Goal: Task Accomplishment & Management: Manage account settings

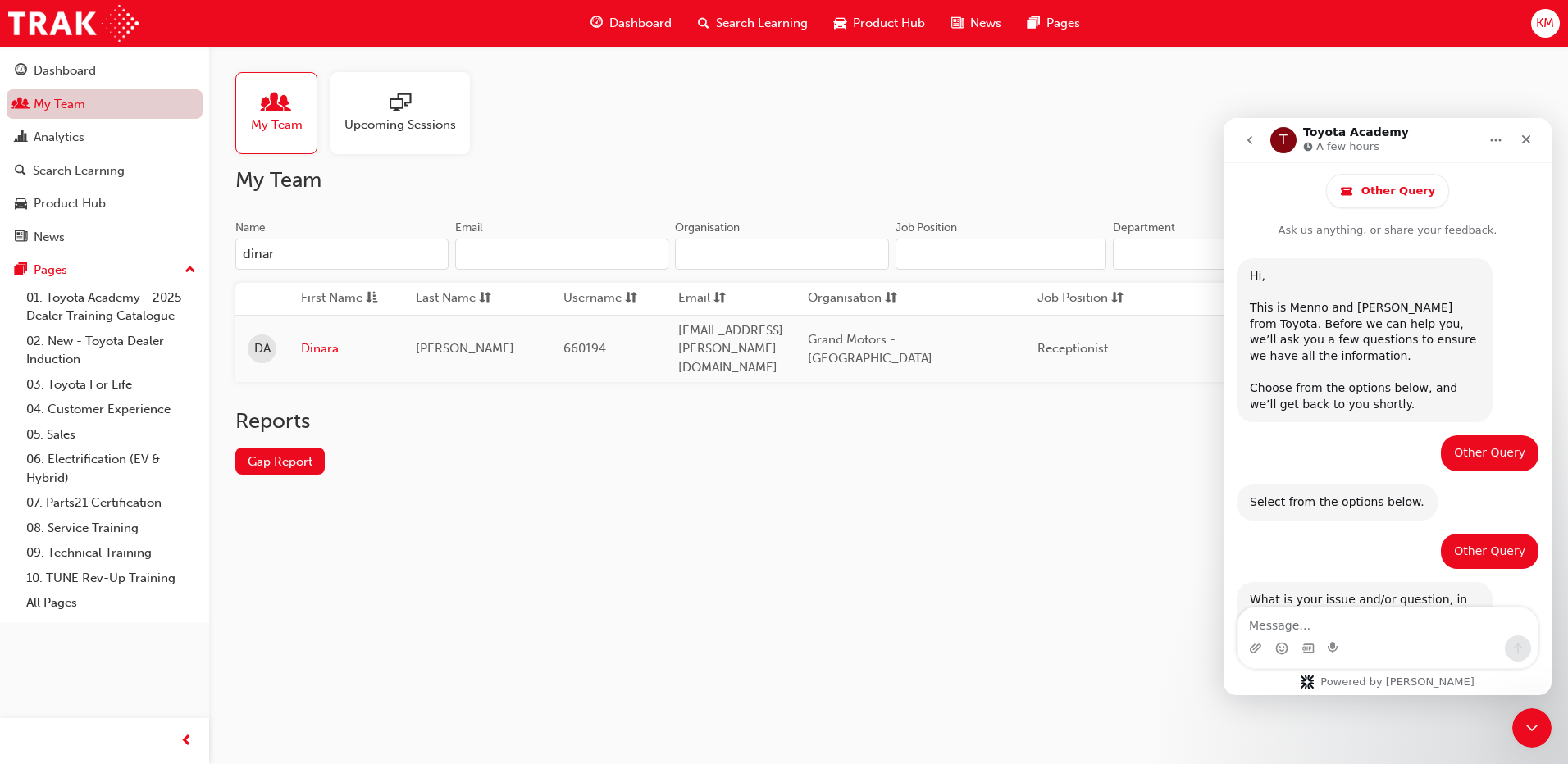
click at [83, 103] on link "My Team" at bounding box center [105, 105] width 196 height 31
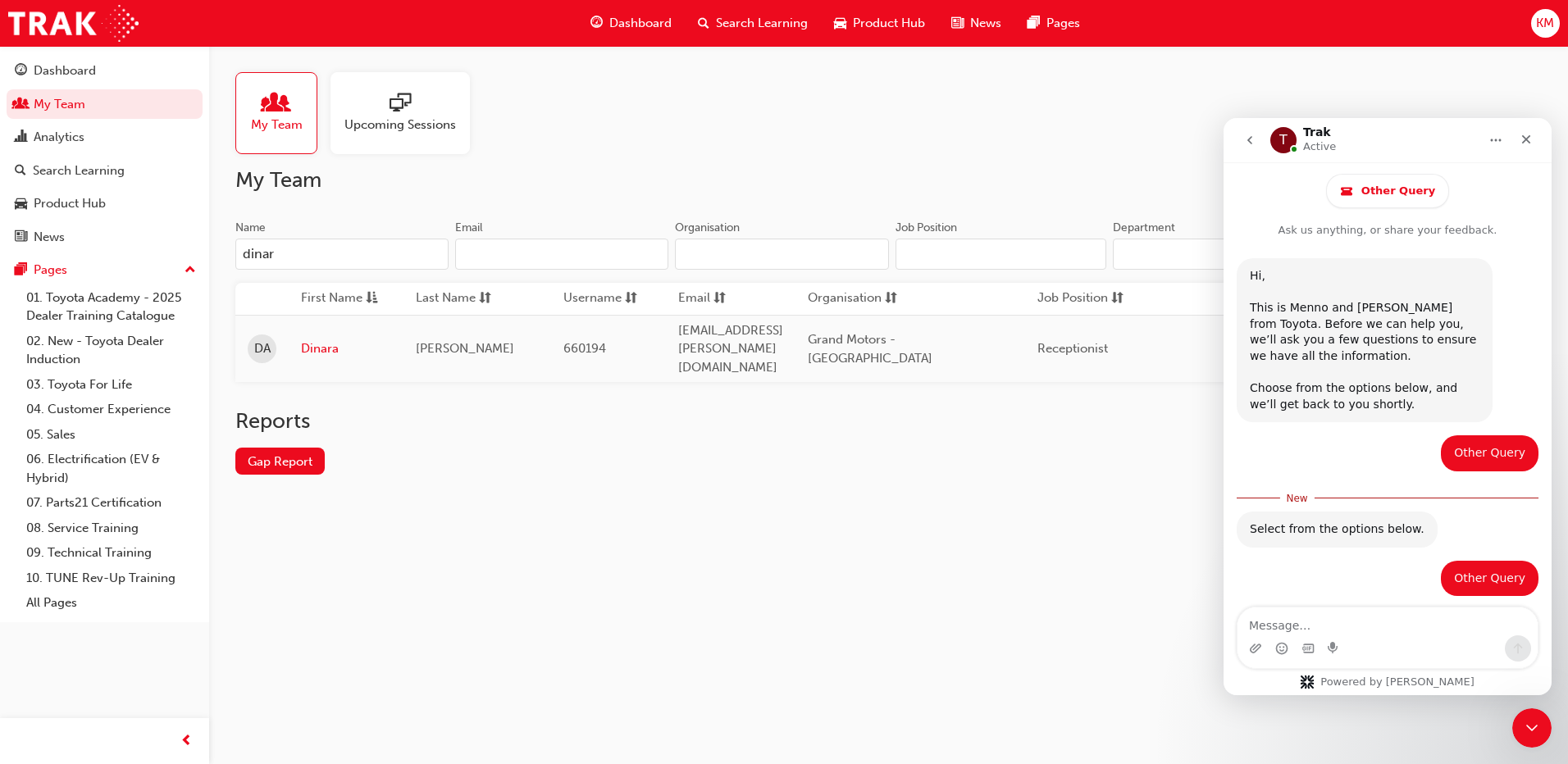
scroll to position [570, 0]
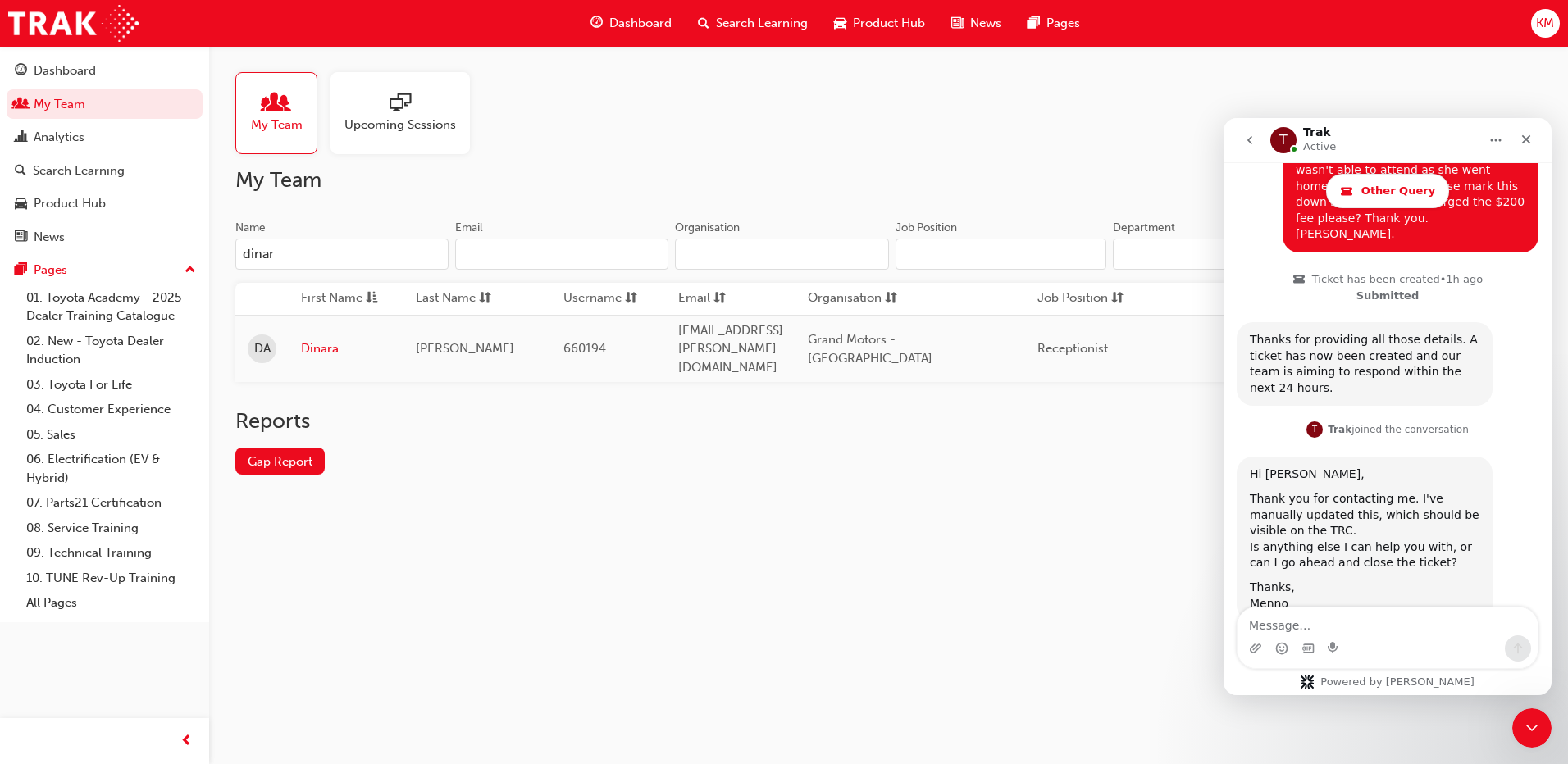
click at [1384, 187] on span "Other Query" at bounding box center [1398, 191] width 74 height 13
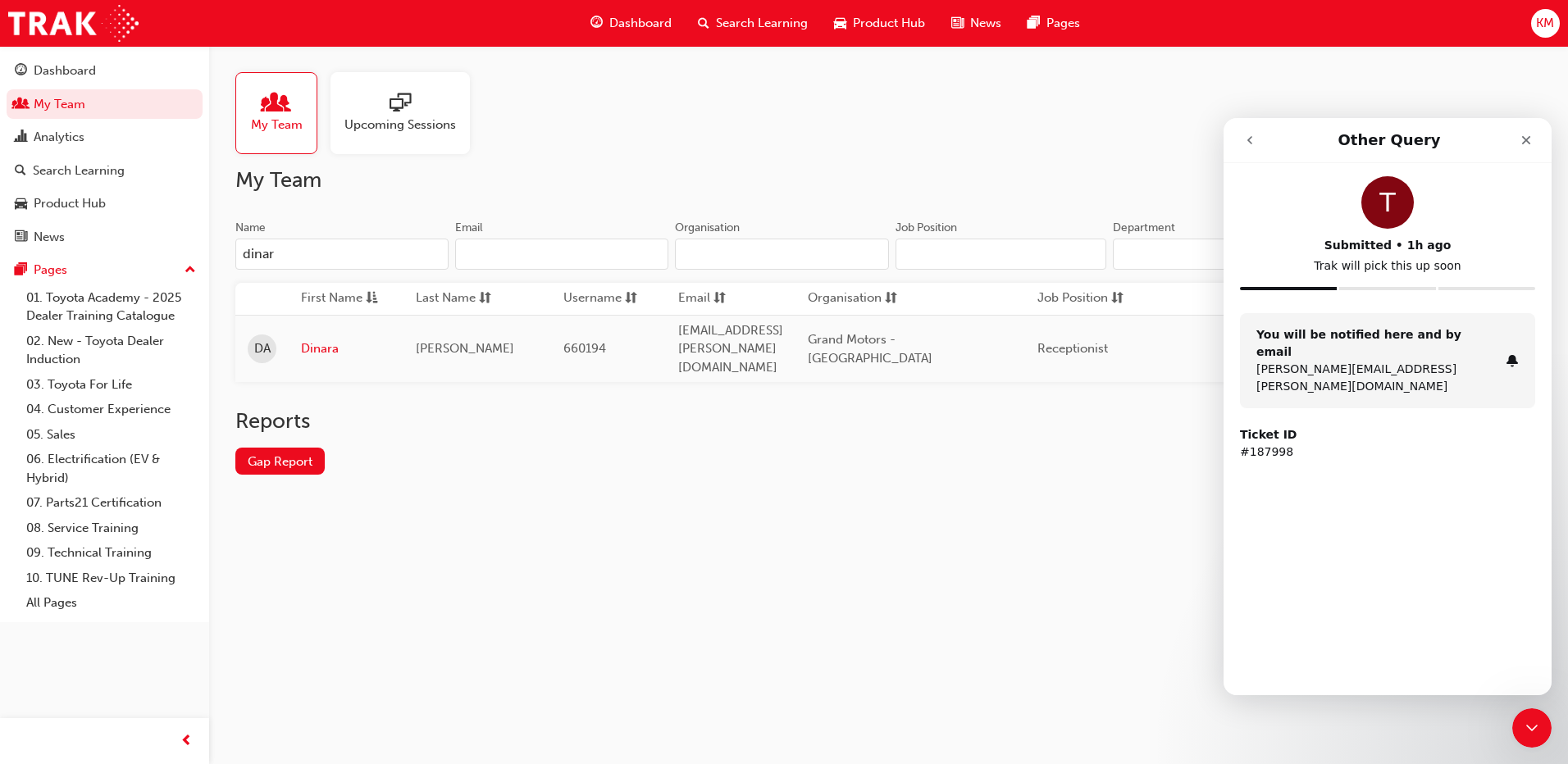
scroll to position [0, 0]
click at [1248, 137] on icon "go back" at bounding box center [1250, 140] width 13 height 13
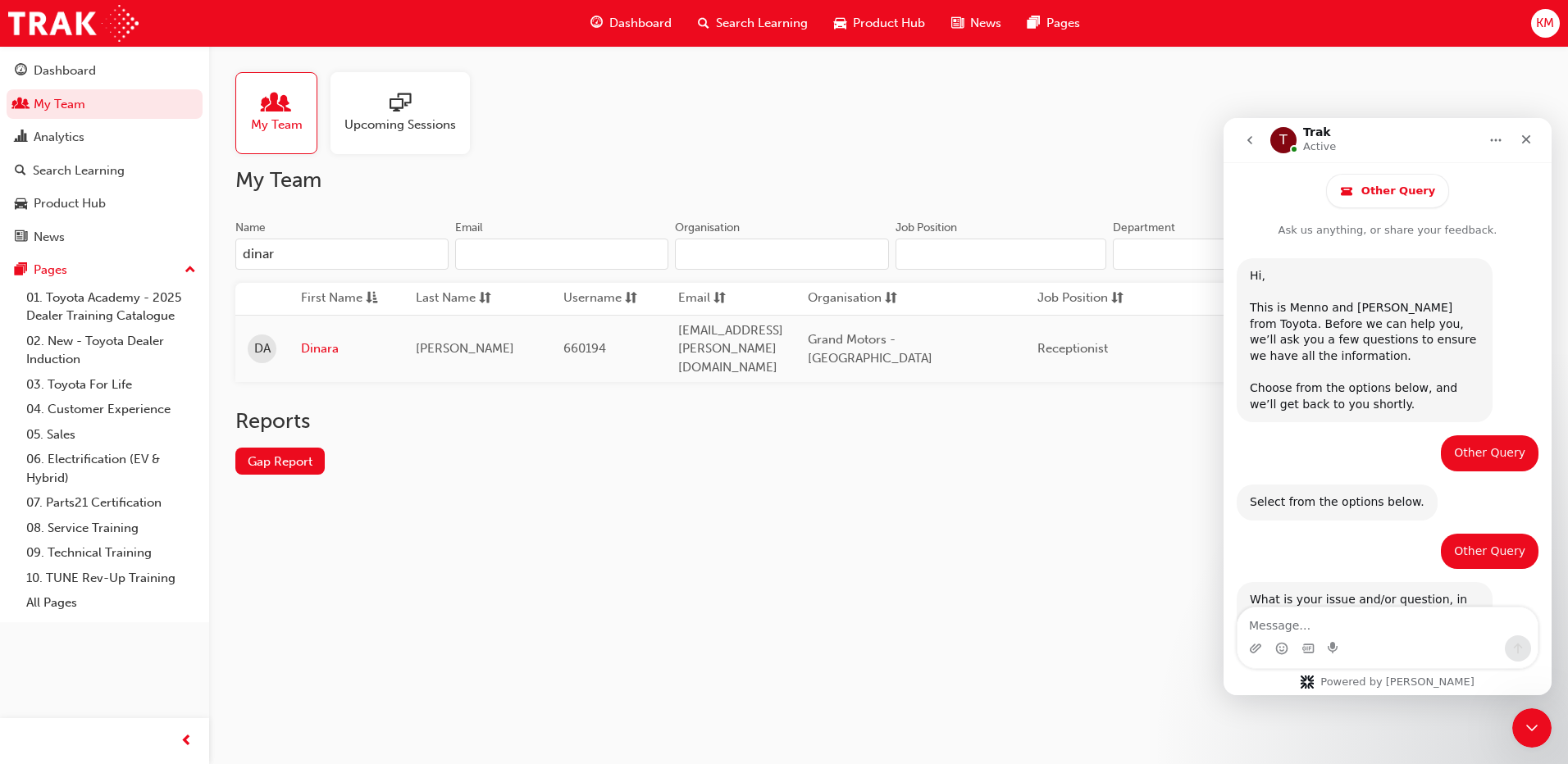
scroll to position [543, 0]
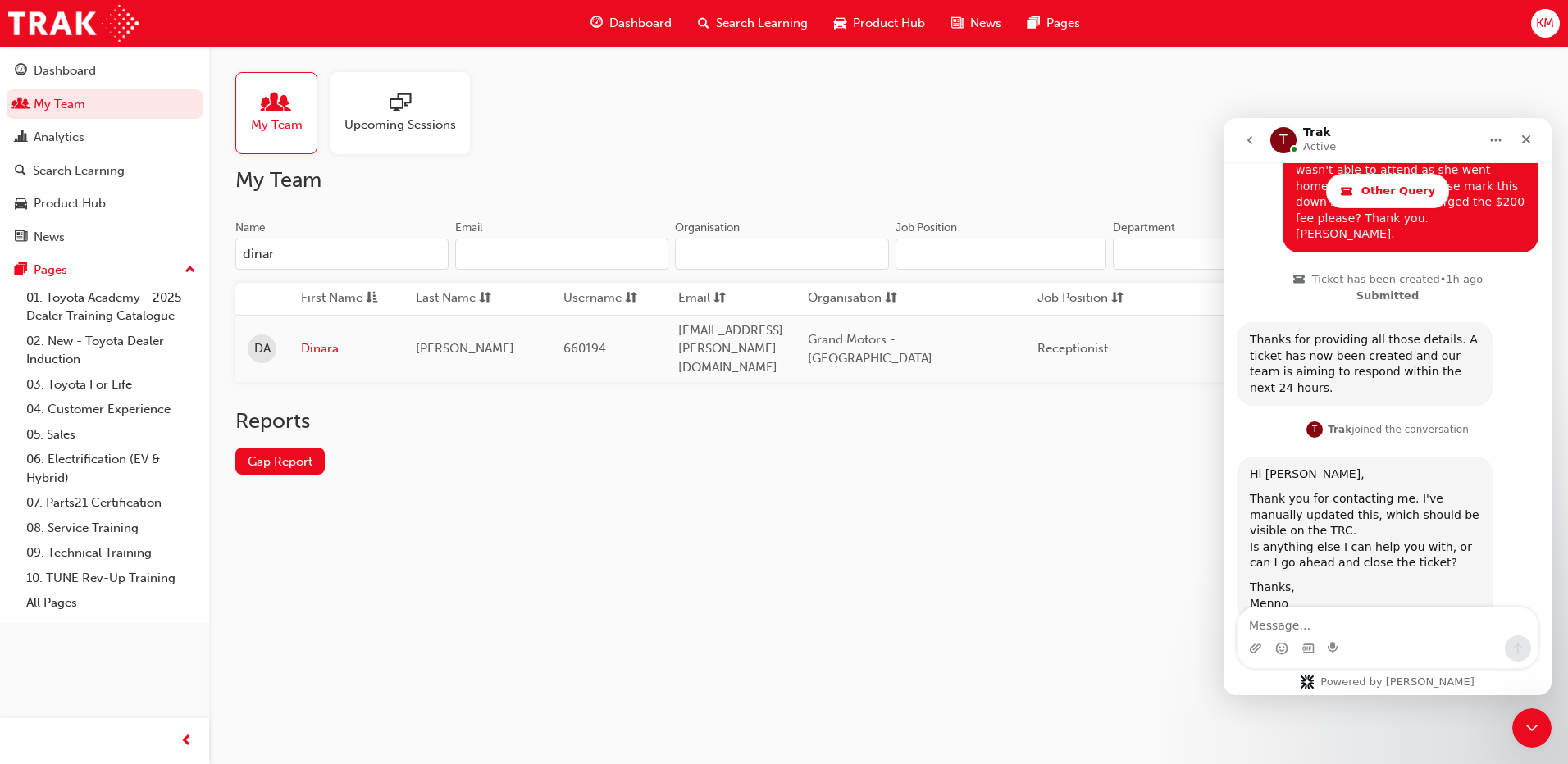
click at [1247, 137] on icon "go back" at bounding box center [1250, 140] width 13 height 13
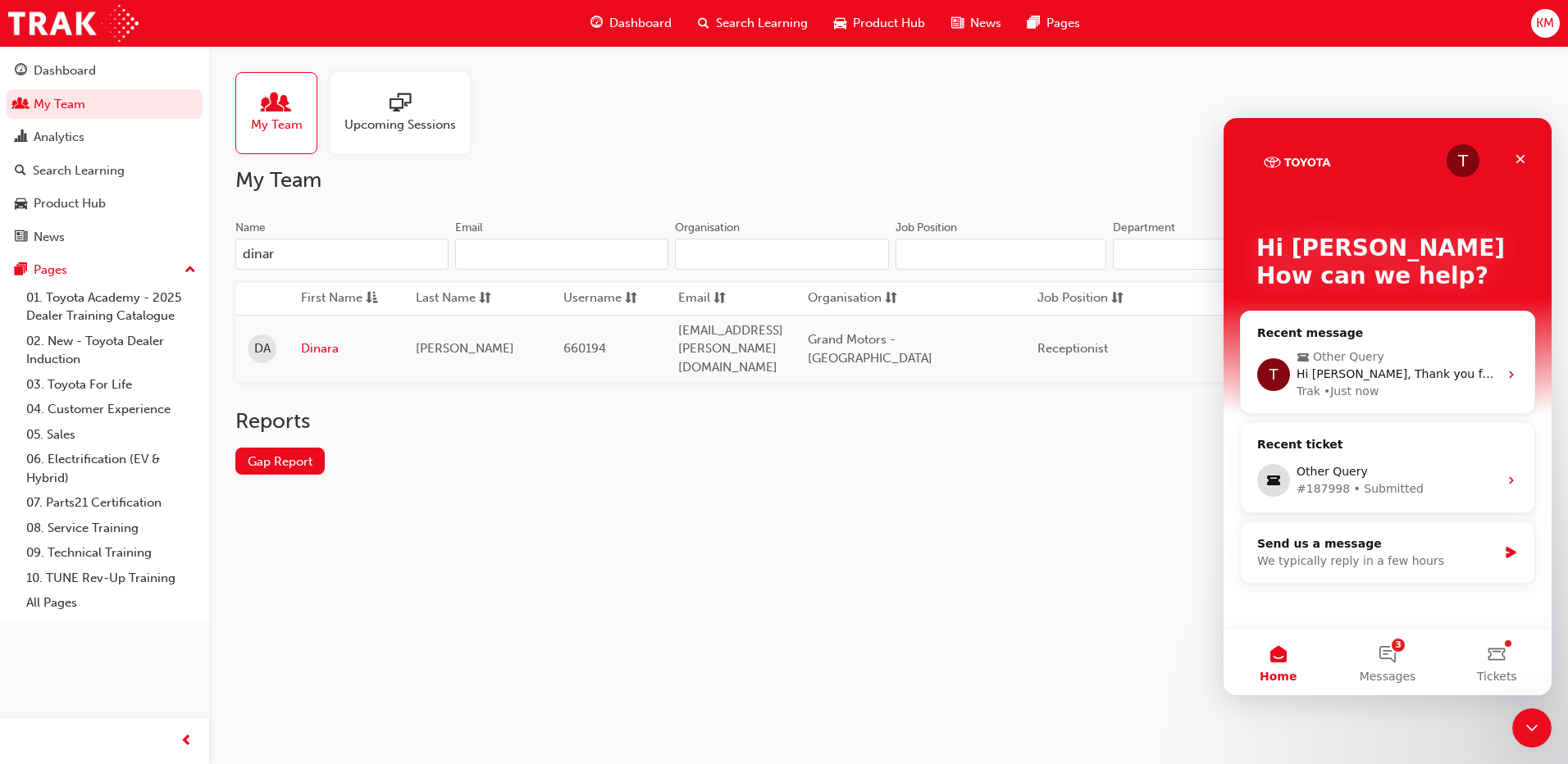
scroll to position [0, 0]
drag, startPoint x: 285, startPoint y: 249, endPoint x: 148, endPoint y: 240, distance: 137.3
click at [148, 249] on div "Dashboard My Team Analytics Search Learning Product Hub News Pages Pages 01. To…" at bounding box center [784, 382] width 1568 height 764
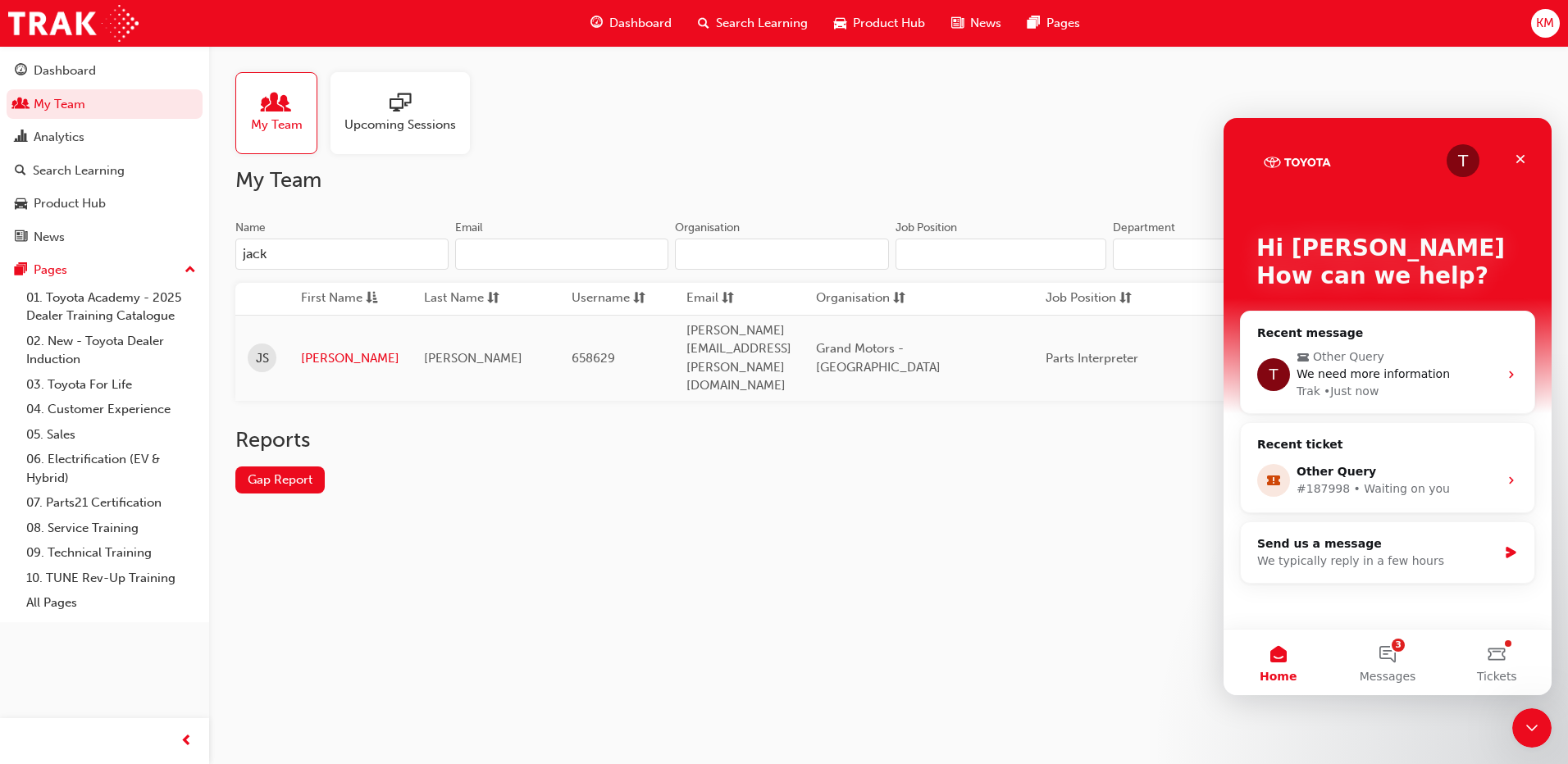
type input "jack"
click at [594, 637] on div "My Team Upcoming Sessions My Team Name jack Email Organisation Job Position Dep…" at bounding box center [784, 382] width 1568 height 764
click at [1404, 565] on div "We typically reply in a few hours" at bounding box center [1378, 561] width 240 height 17
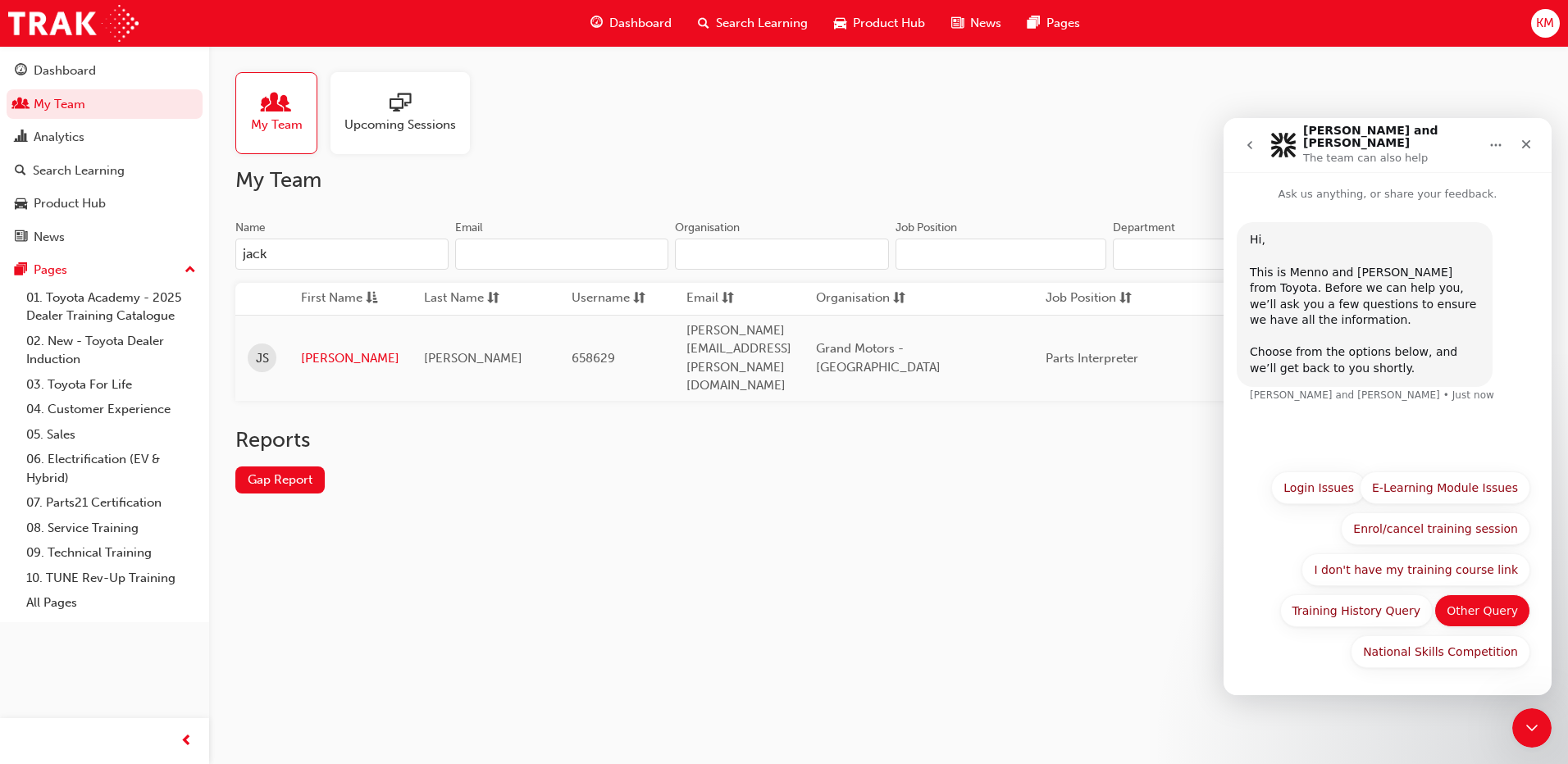
click at [1493, 608] on button "Other Query" at bounding box center [1482, 610] width 96 height 33
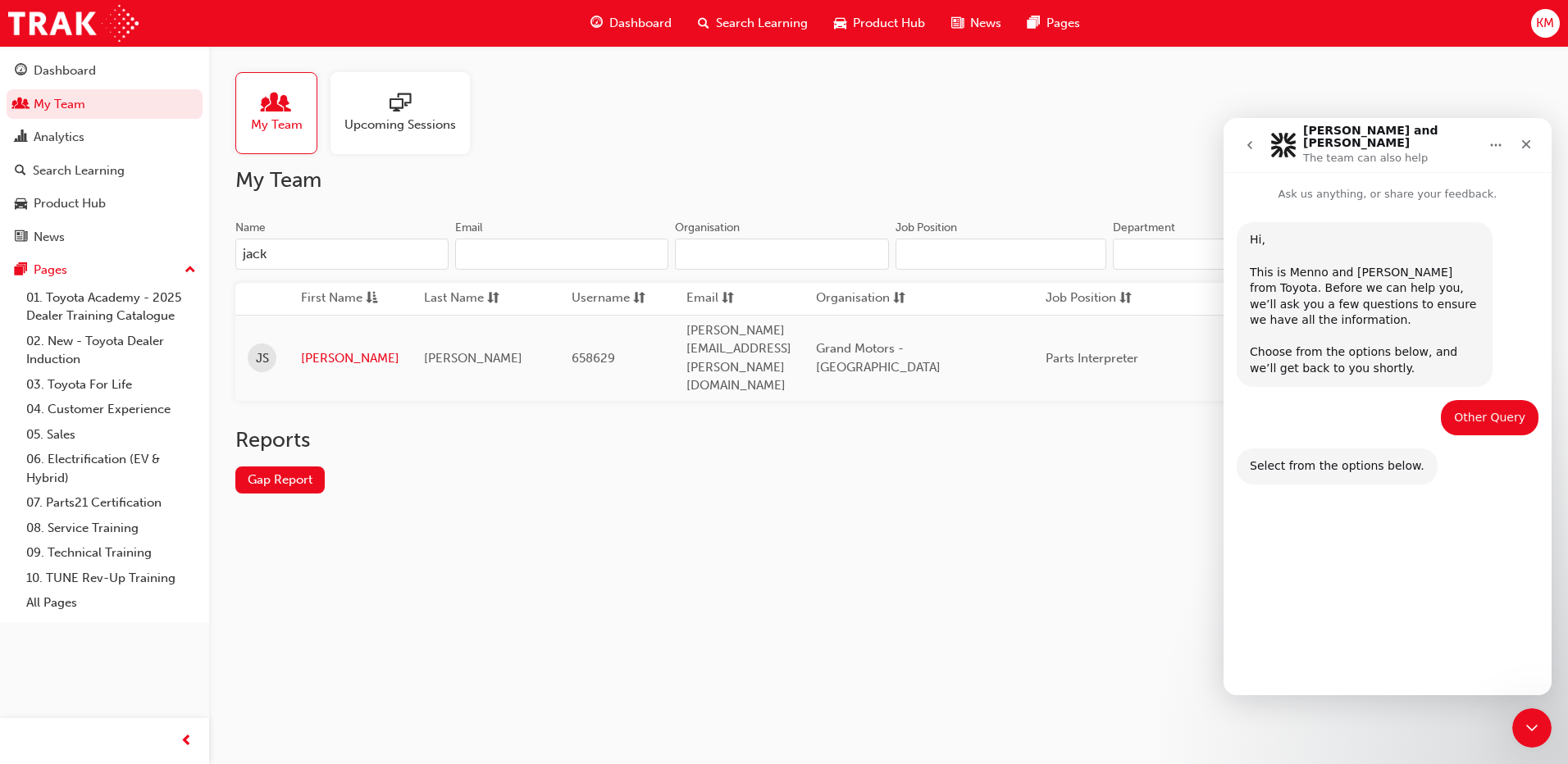
scroll to position [48, 0]
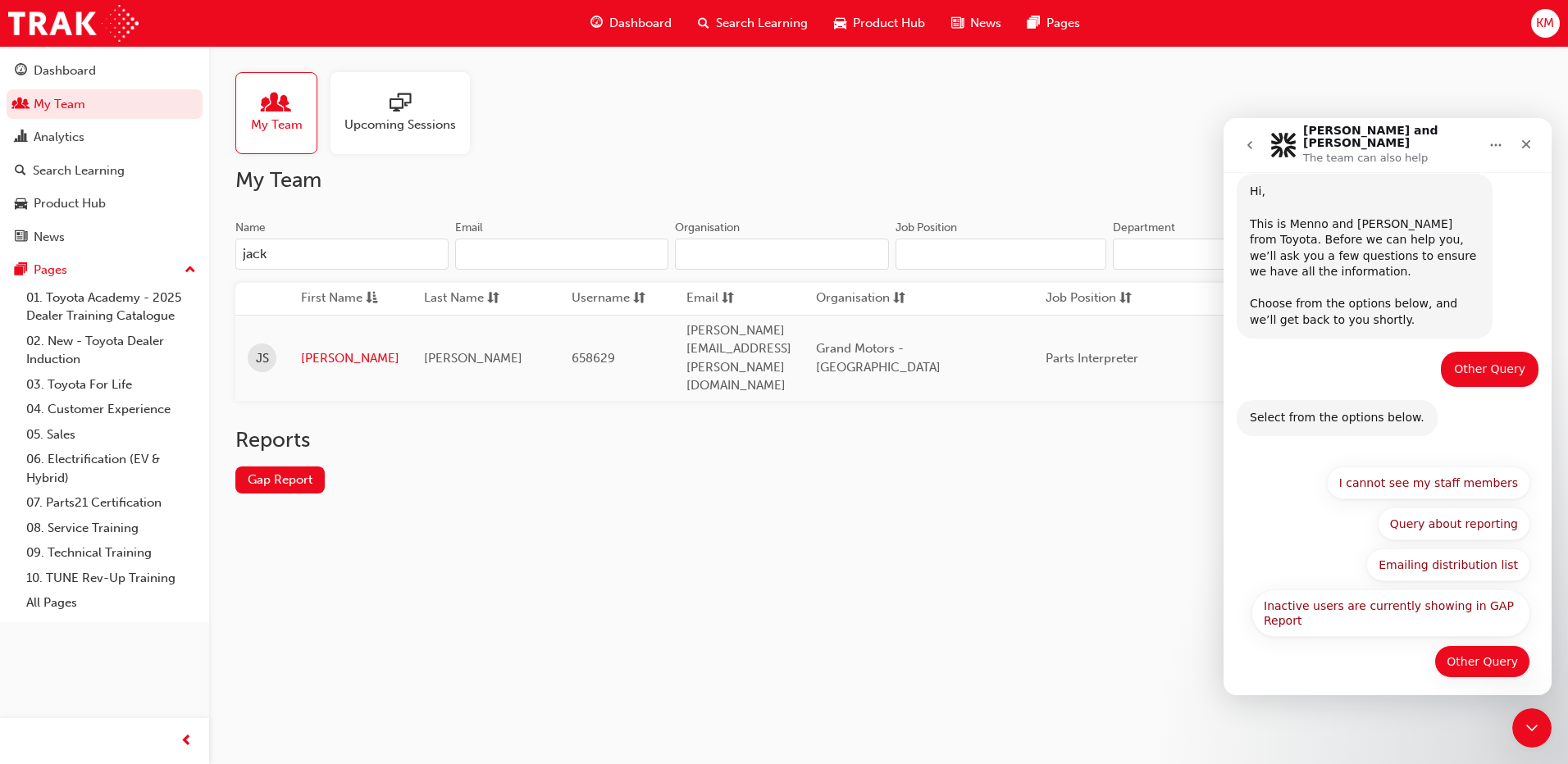
click at [1489, 652] on button "Other Query" at bounding box center [1482, 661] width 96 height 33
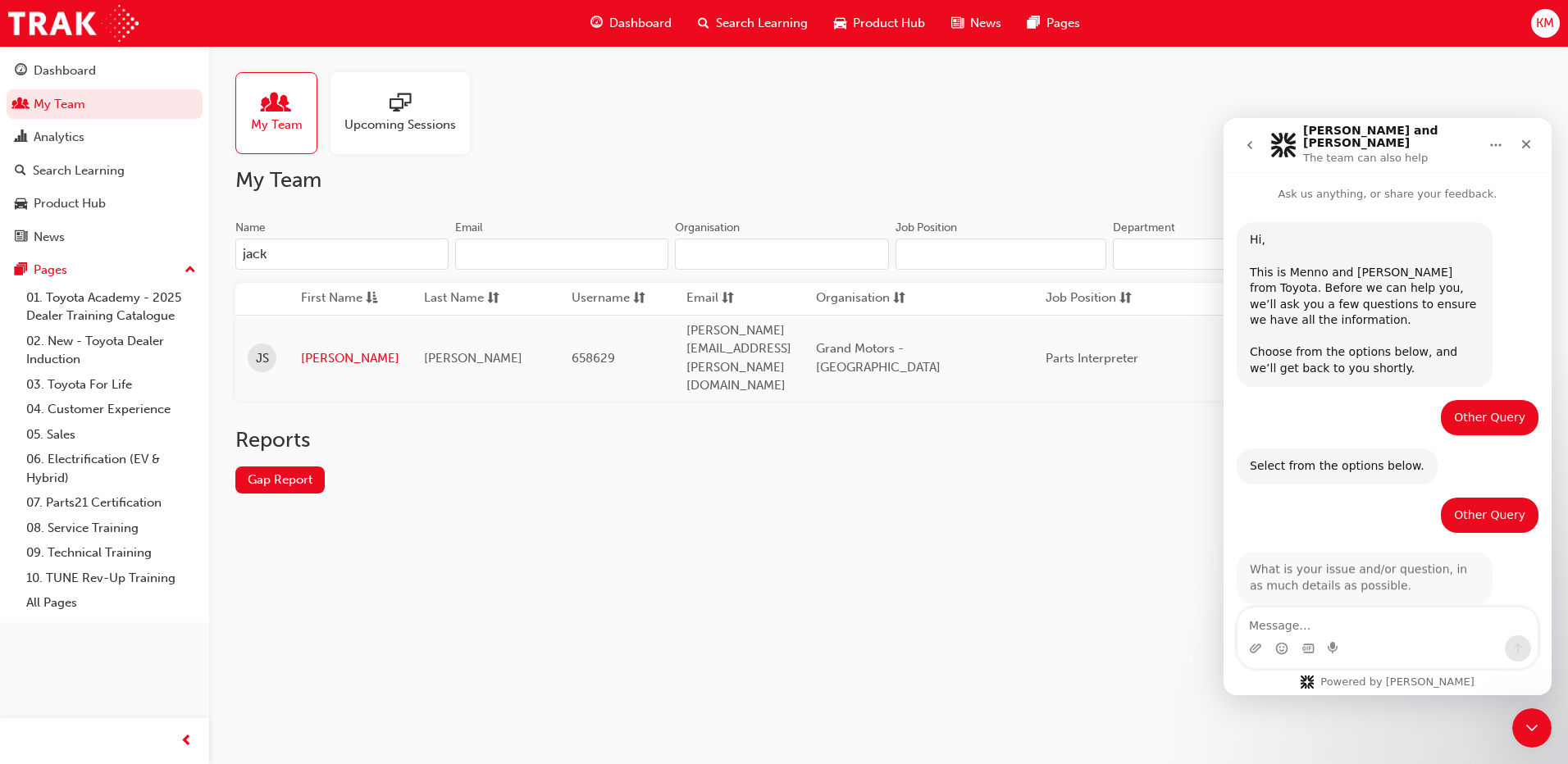
scroll to position [14, 0]
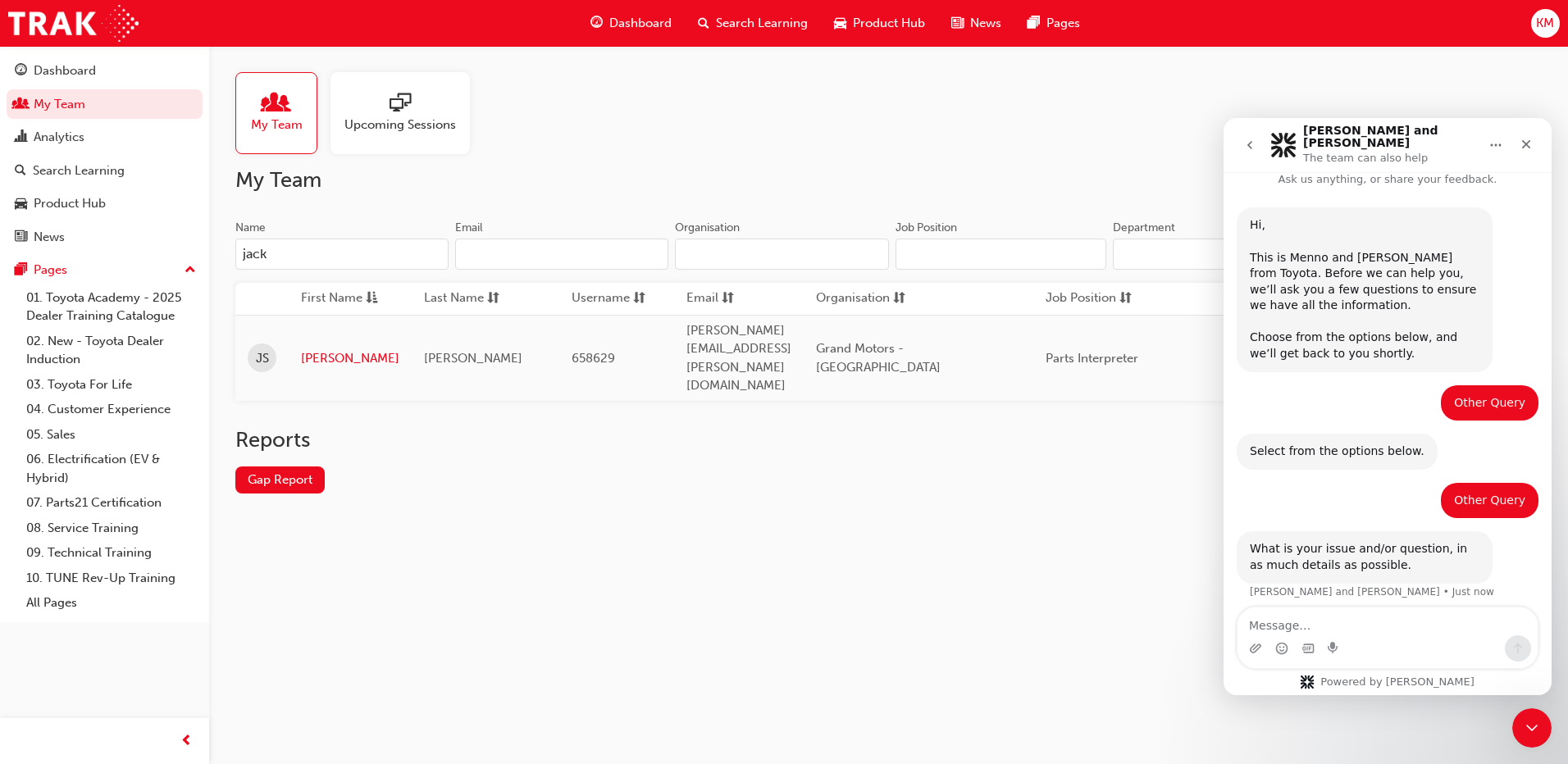
click at [1282, 624] on textarea "Message…" at bounding box center [1387, 621] width 300 height 28
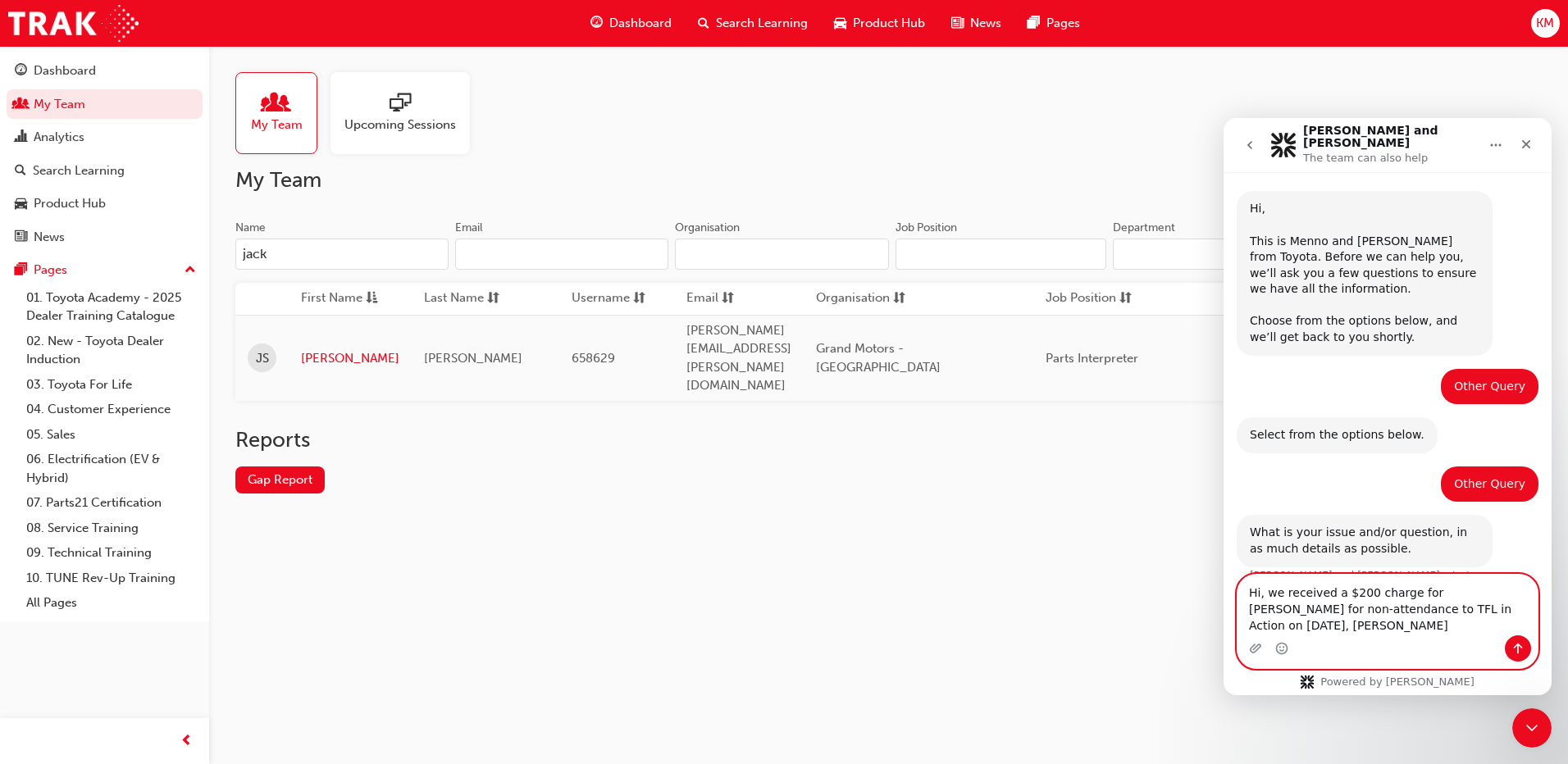
scroll to position [47, 0]
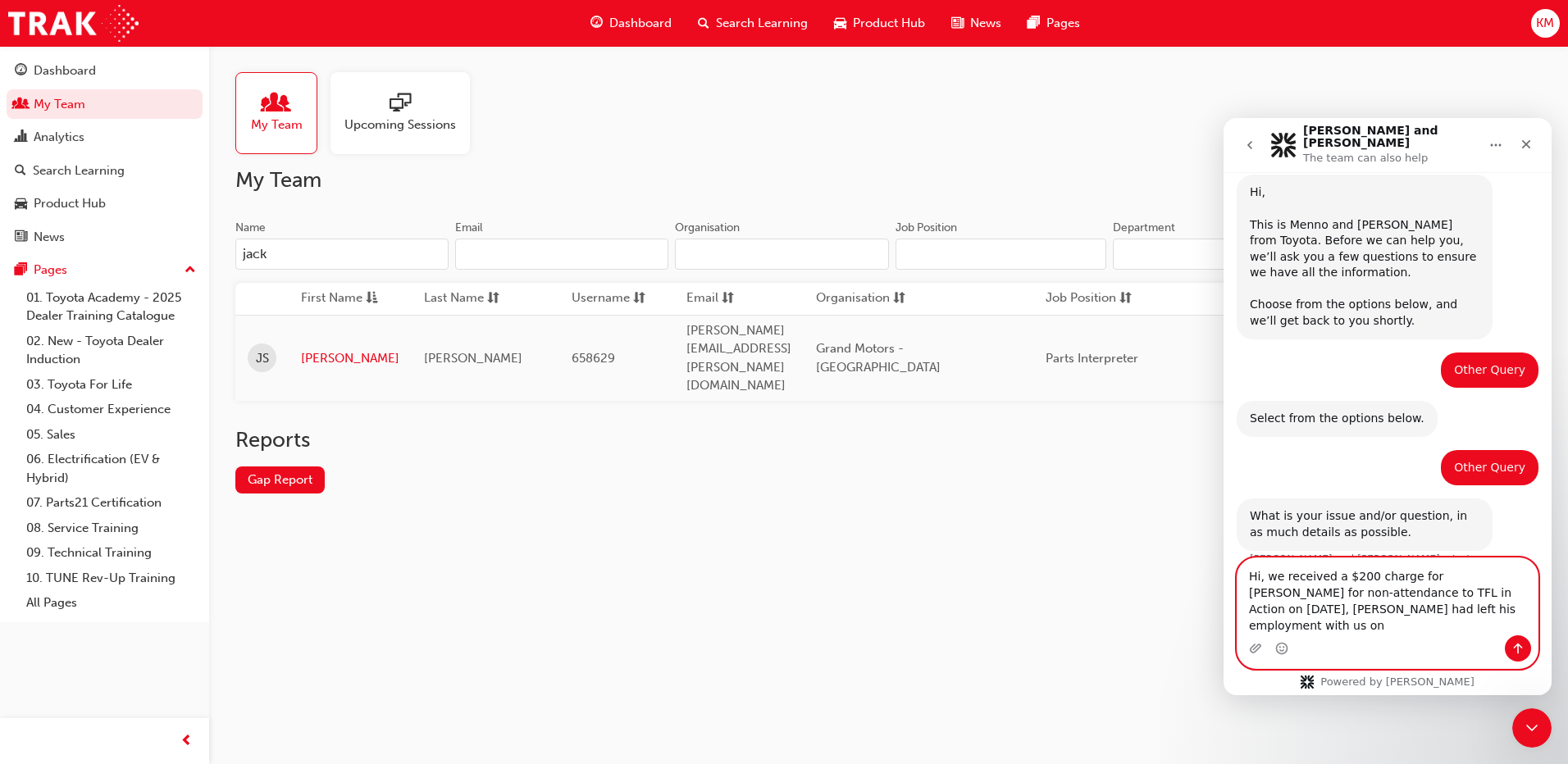
click at [1441, 627] on textarea "Hi, we received a $200 charge for [PERSON_NAME] for non-attendance to TFL in Ac…" at bounding box center [1387, 597] width 300 height 77
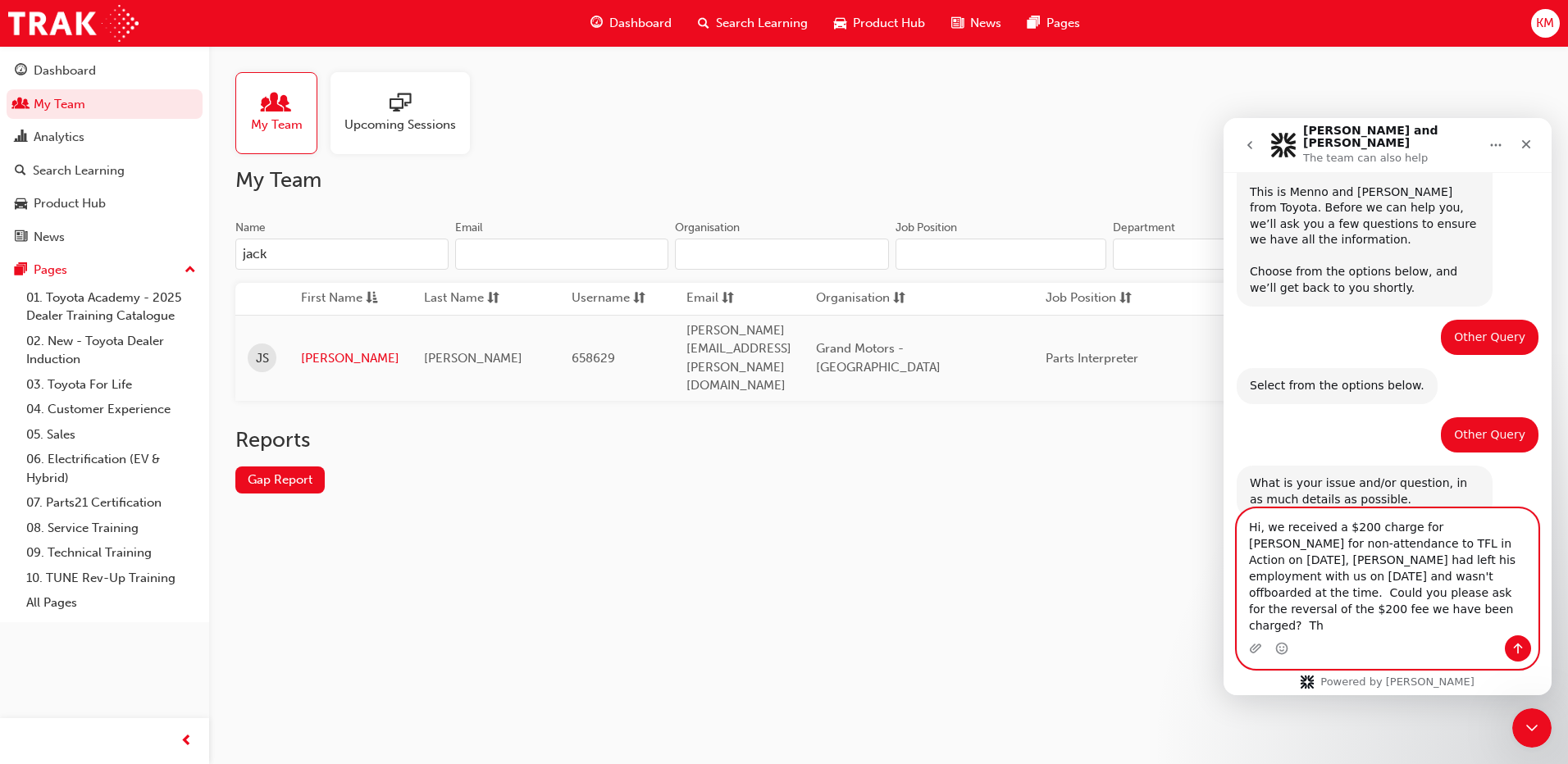
scroll to position [97, 0]
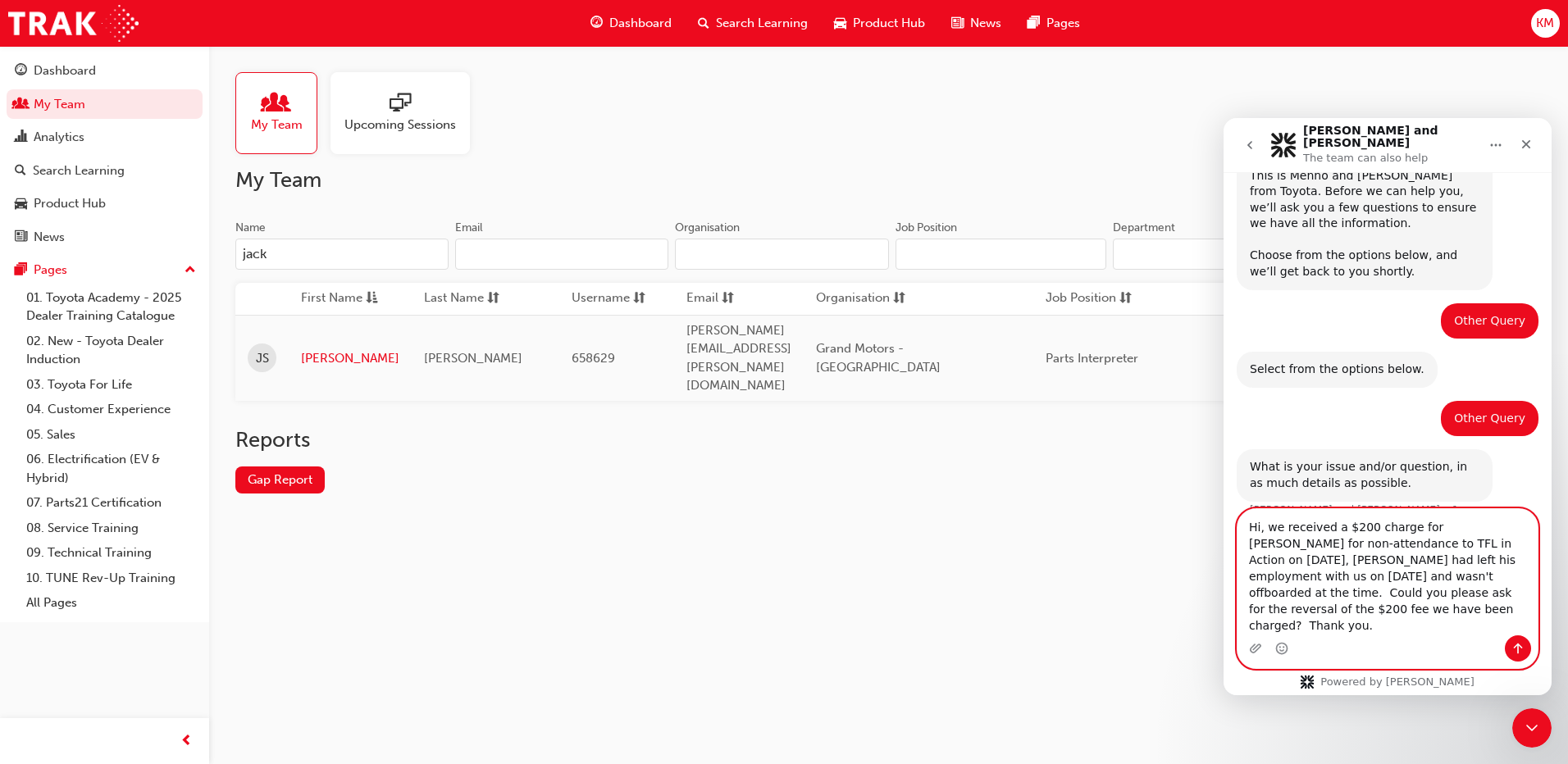
type textarea "Hi, we received a $200 charge for [PERSON_NAME] for non-attendance to TFL in Ac…"
click at [1513, 645] on icon "Send a message…" at bounding box center [1518, 649] width 13 height 13
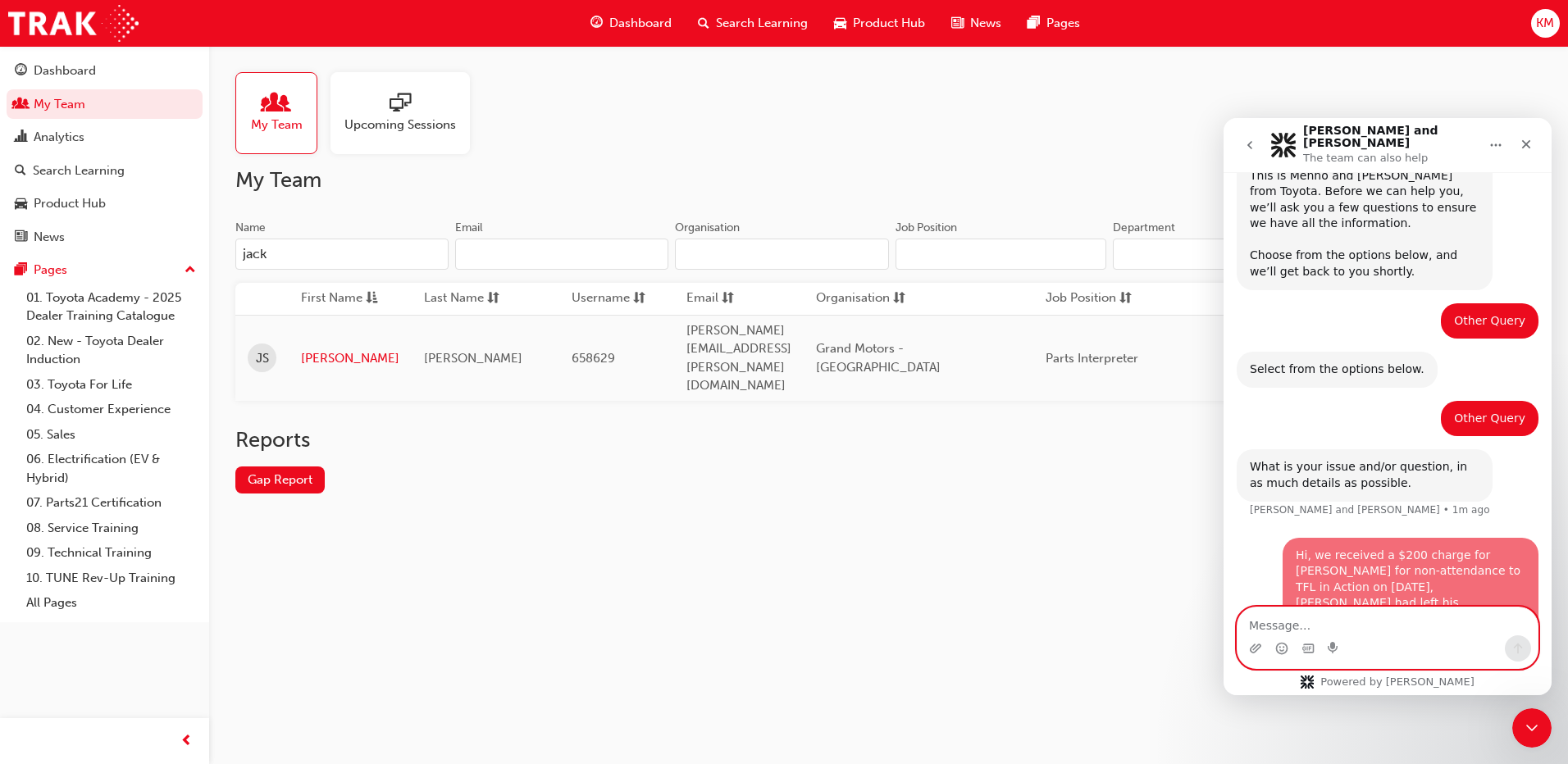
scroll to position [160, 0]
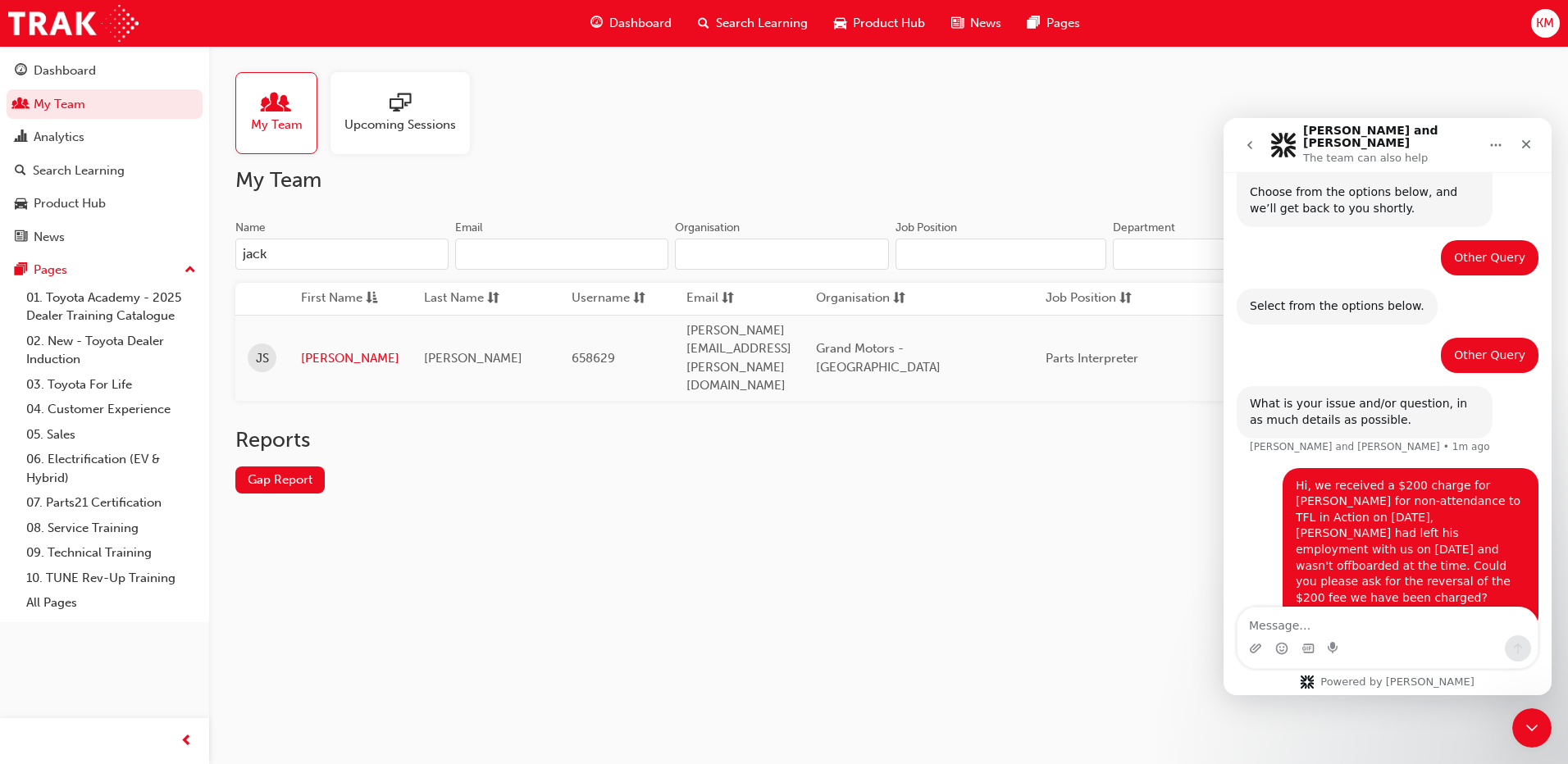
click at [537, 515] on div "My Team Upcoming Sessions My Team Name jack Email Organisation Job Position Dep…" at bounding box center [784, 382] width 1568 height 764
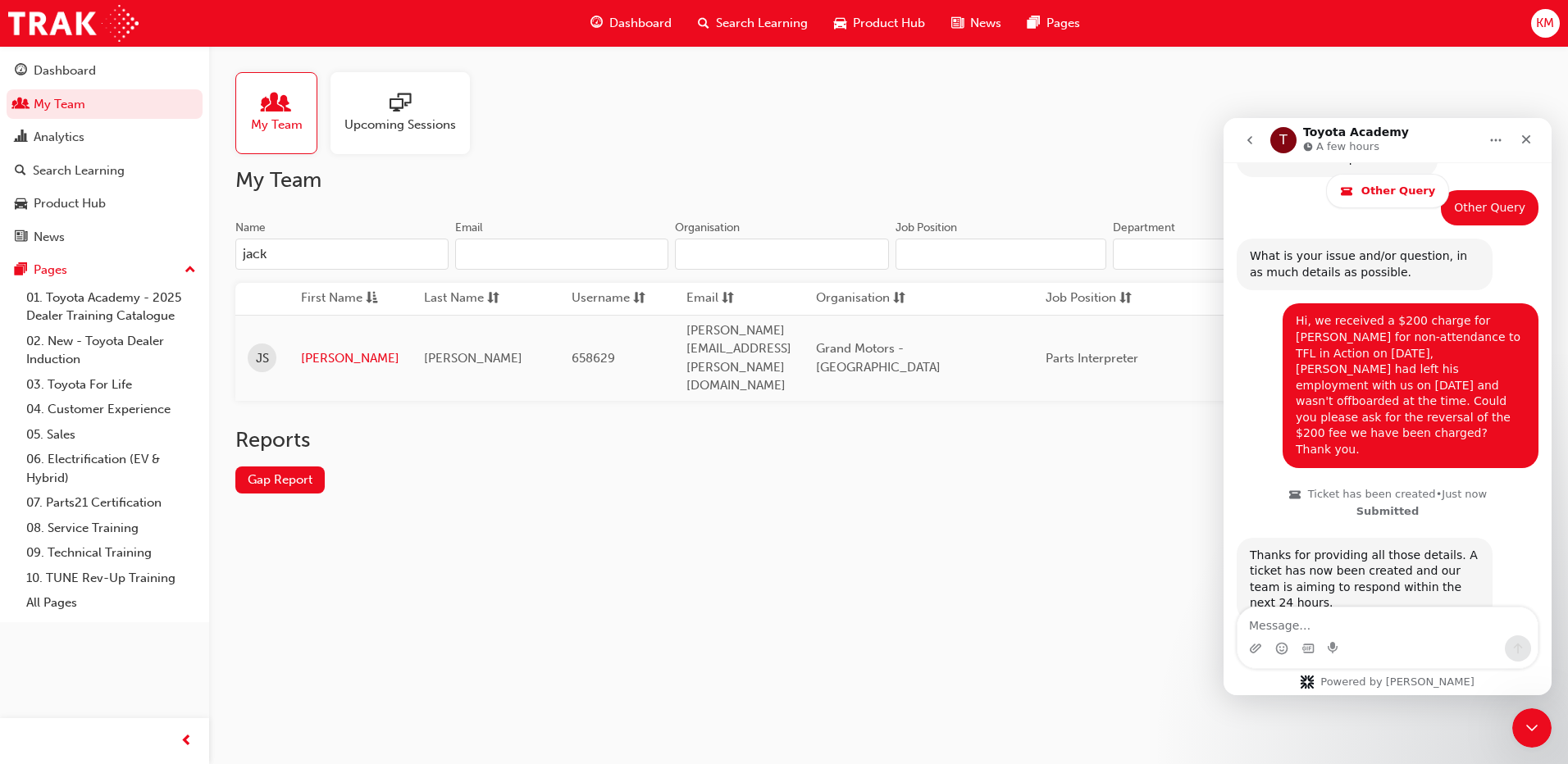
scroll to position [389, 0]
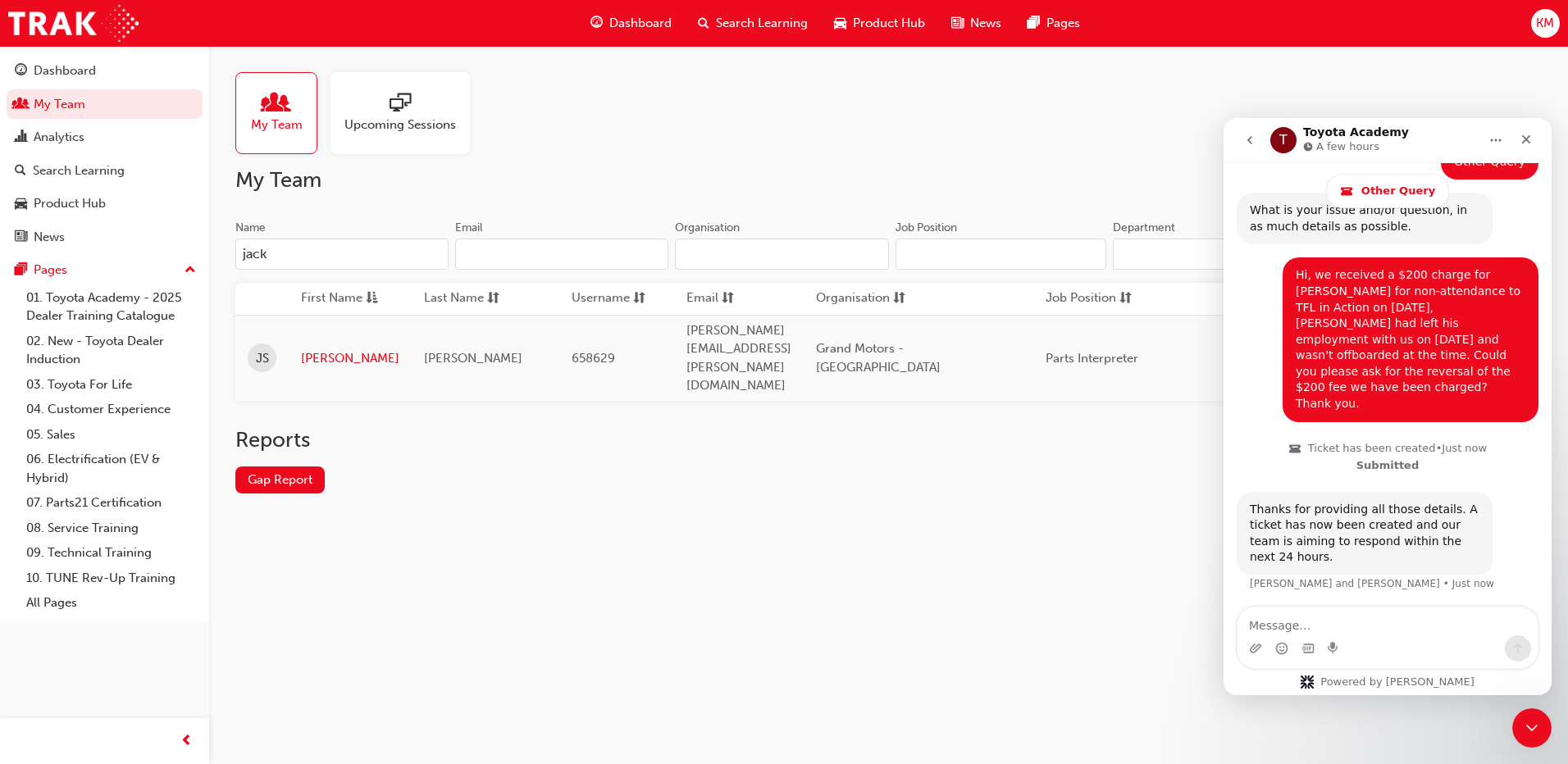
drag, startPoint x: 293, startPoint y: 259, endPoint x: 204, endPoint y: 253, distance: 89.2
click at [204, 253] on div "Dashboard My Team Analytics Search Learning Product Hub News Pages Pages 01. To…" at bounding box center [784, 382] width 1568 height 764
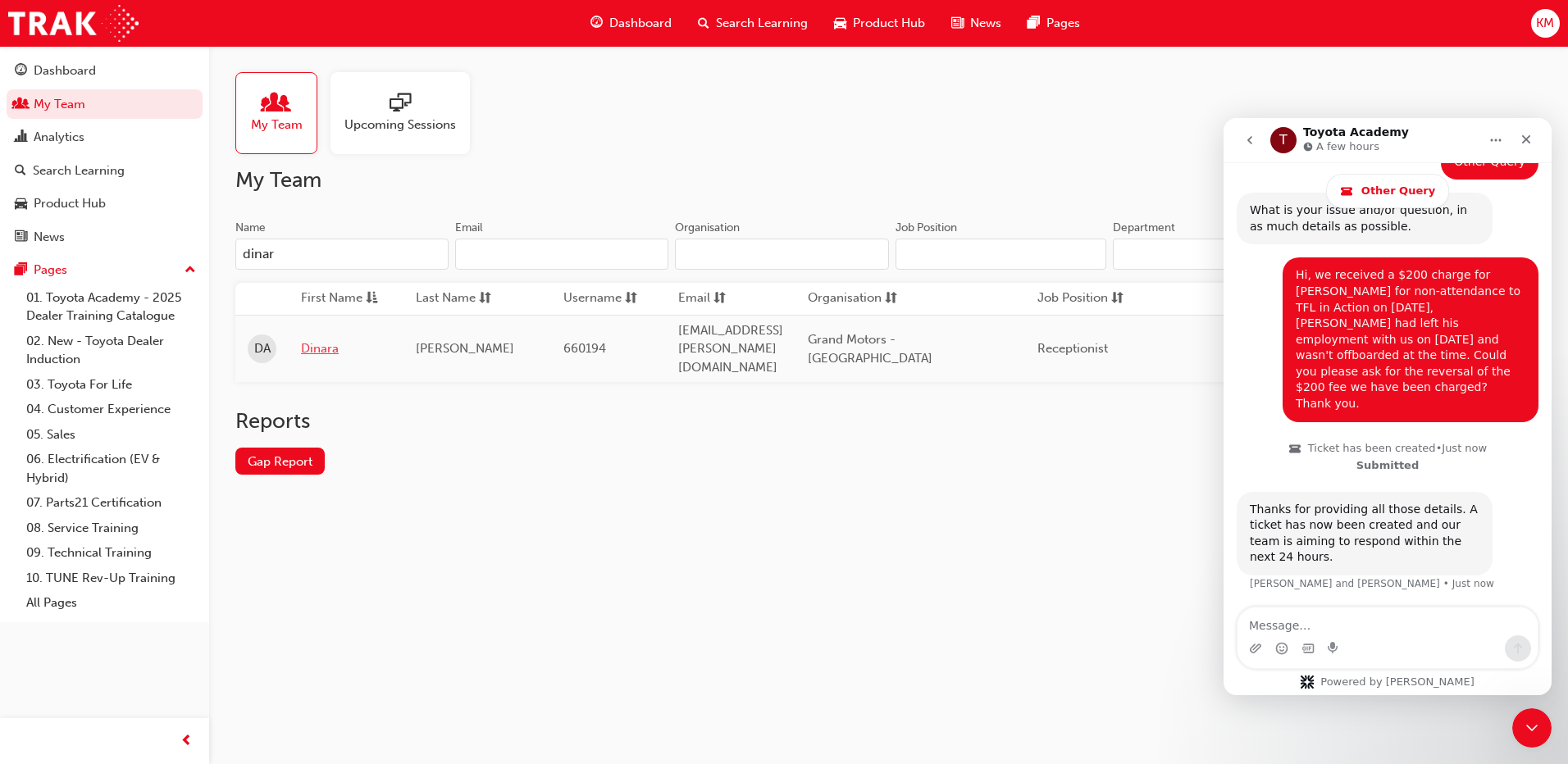
type input "dinar"
click at [320, 339] on link "Dinara" at bounding box center [346, 349] width 90 height 19
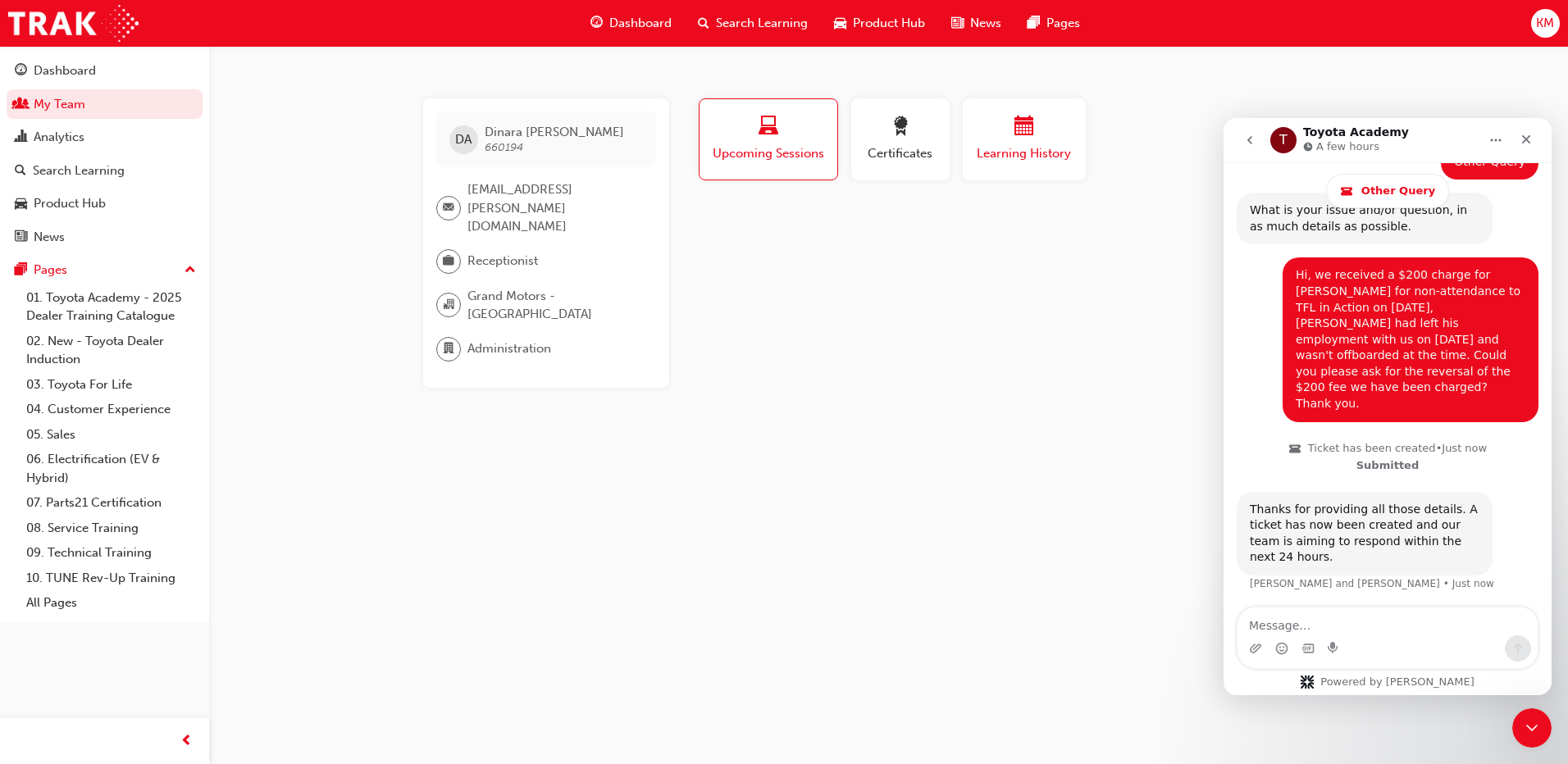
click at [1024, 127] on span "calendar-icon" at bounding box center [1024, 127] width 19 height 22
click at [1531, 140] on icon "Close" at bounding box center [1526, 139] width 13 height 13
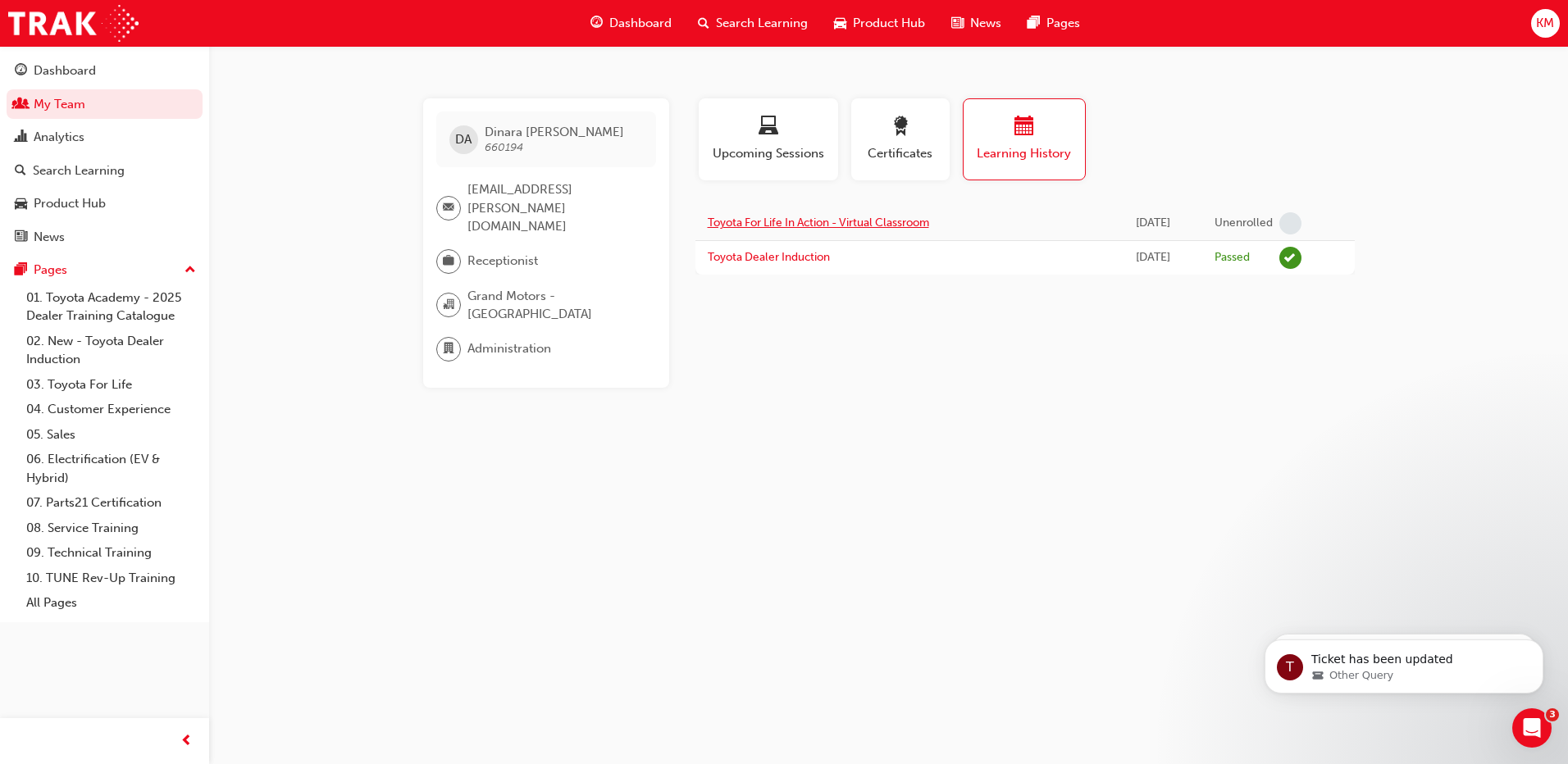
click at [746, 220] on link "Toyota For Life In Action - Virtual Classroom" at bounding box center [818, 222] width 221 height 13
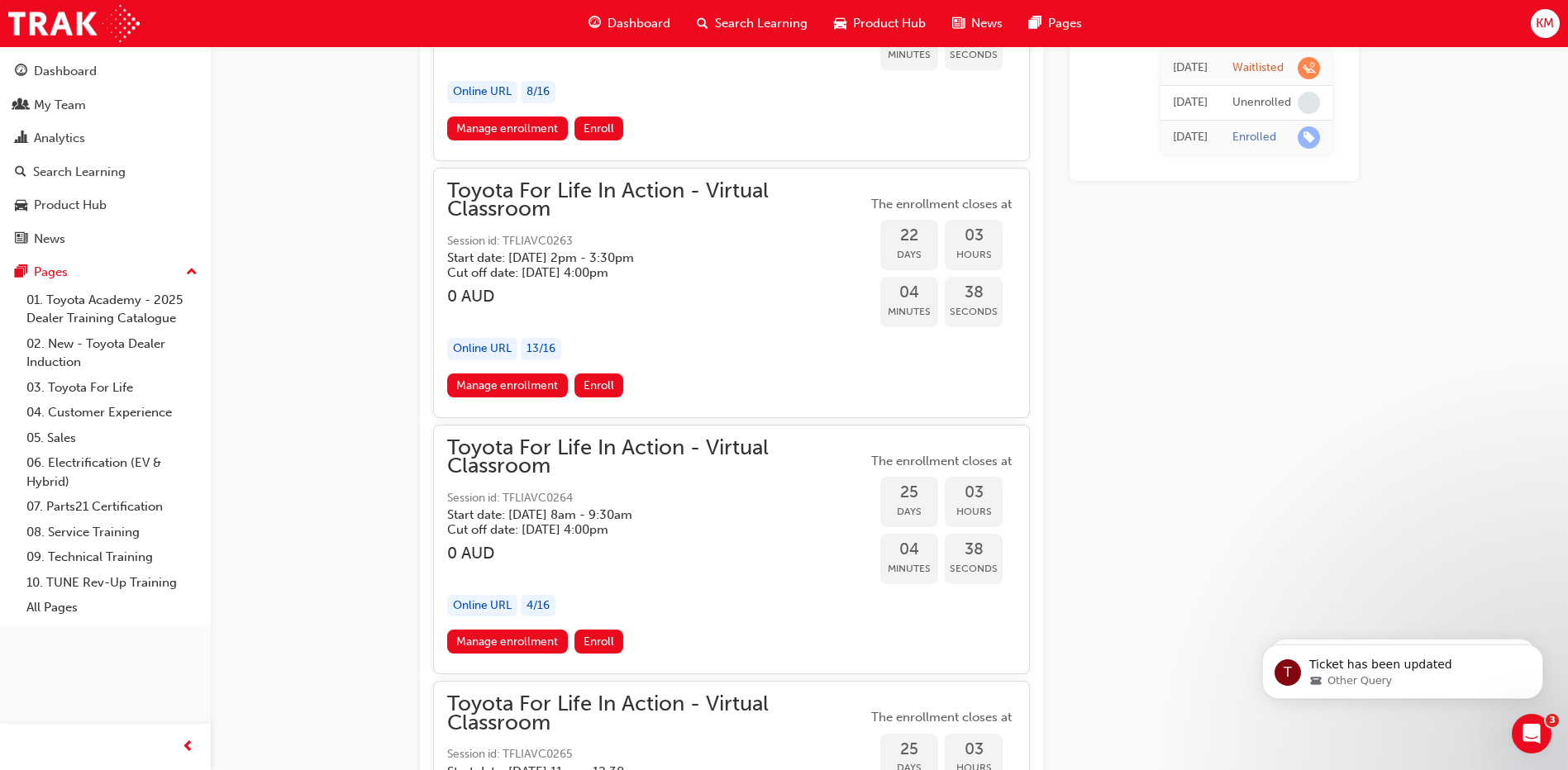
scroll to position [13849, 0]
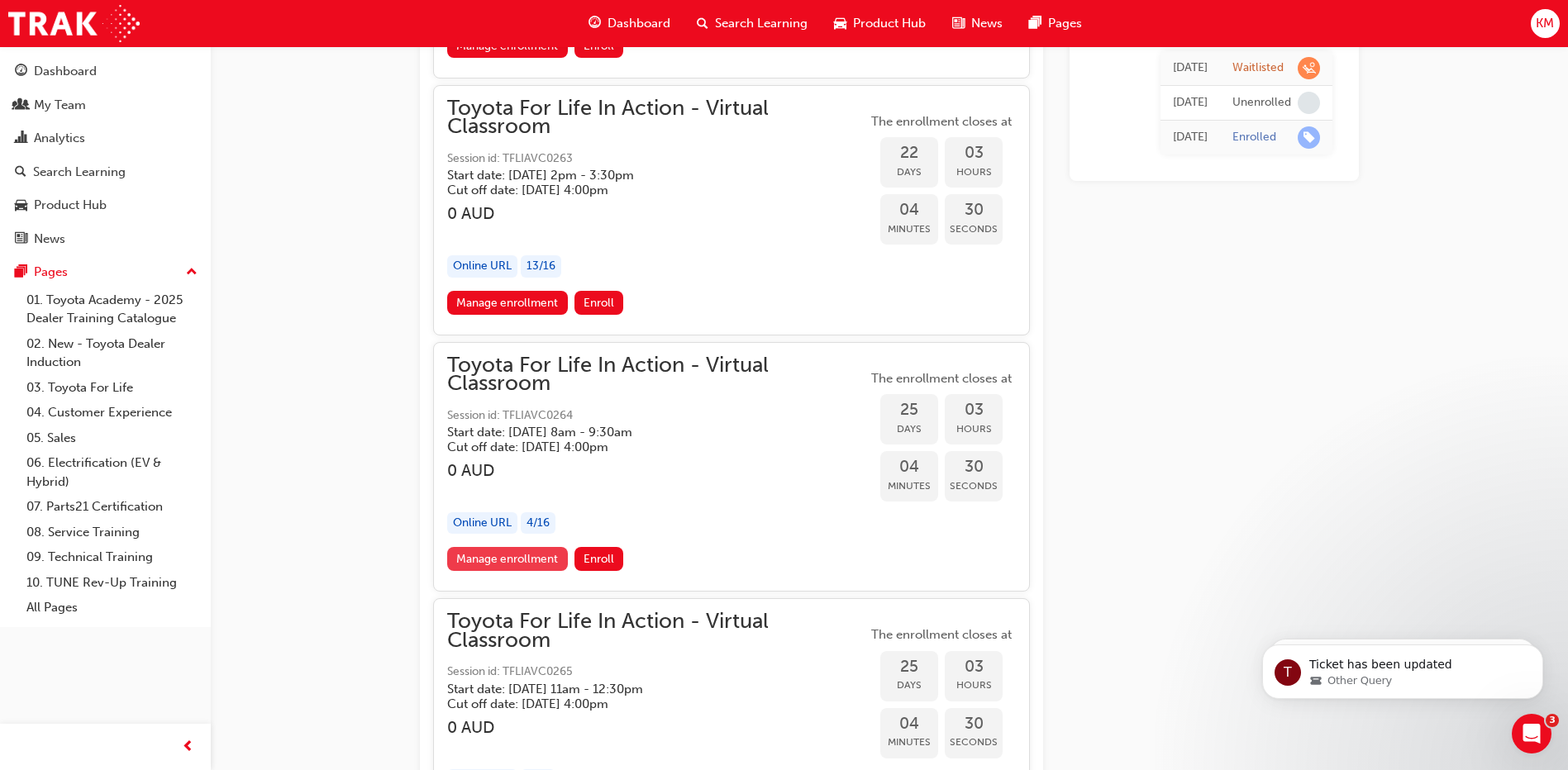
click at [538, 551] on link "Manage enrollment" at bounding box center [507, 559] width 121 height 24
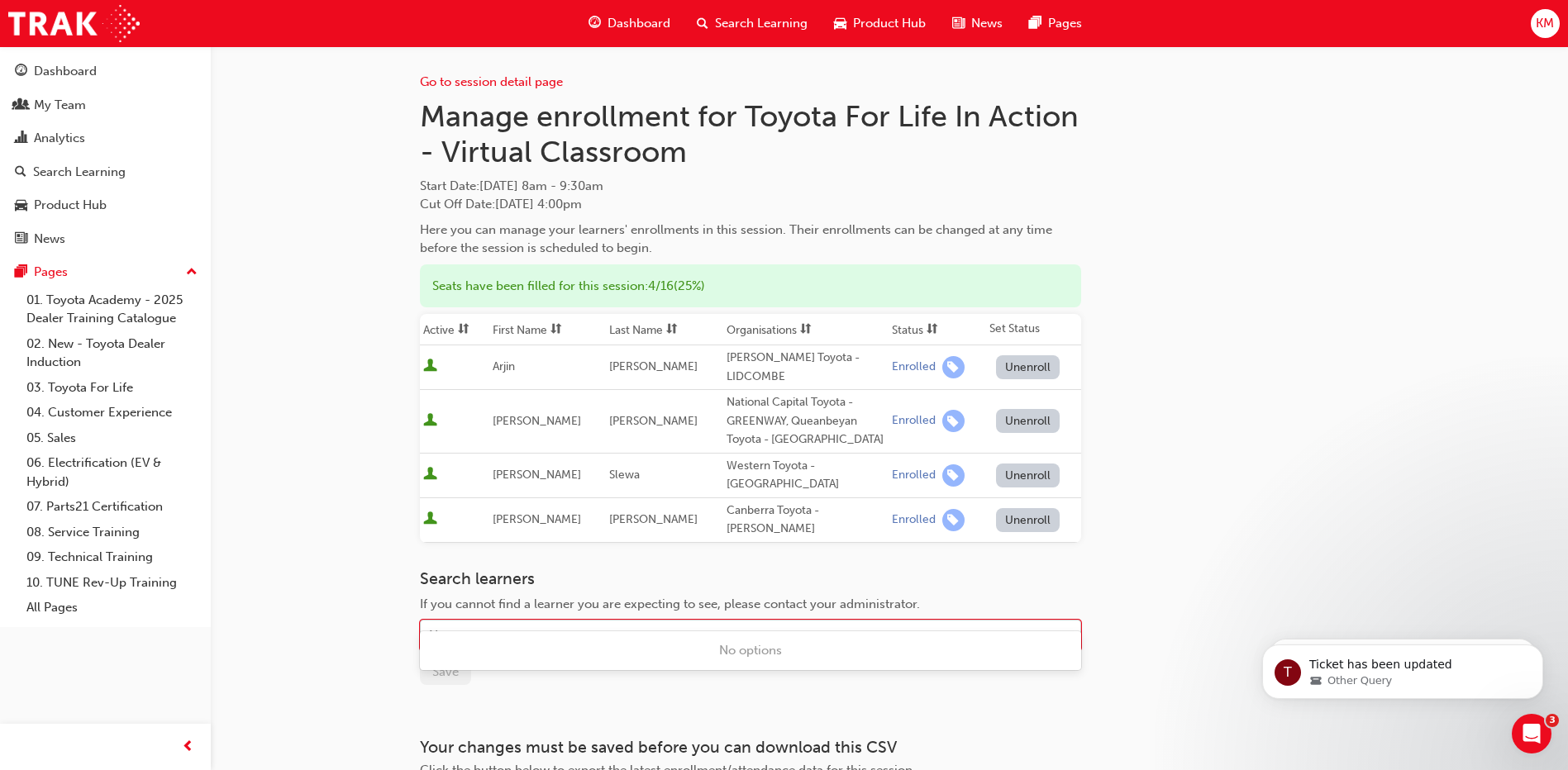
click at [488, 621] on div "Name" at bounding box center [737, 635] width 635 height 29
type input "ara"
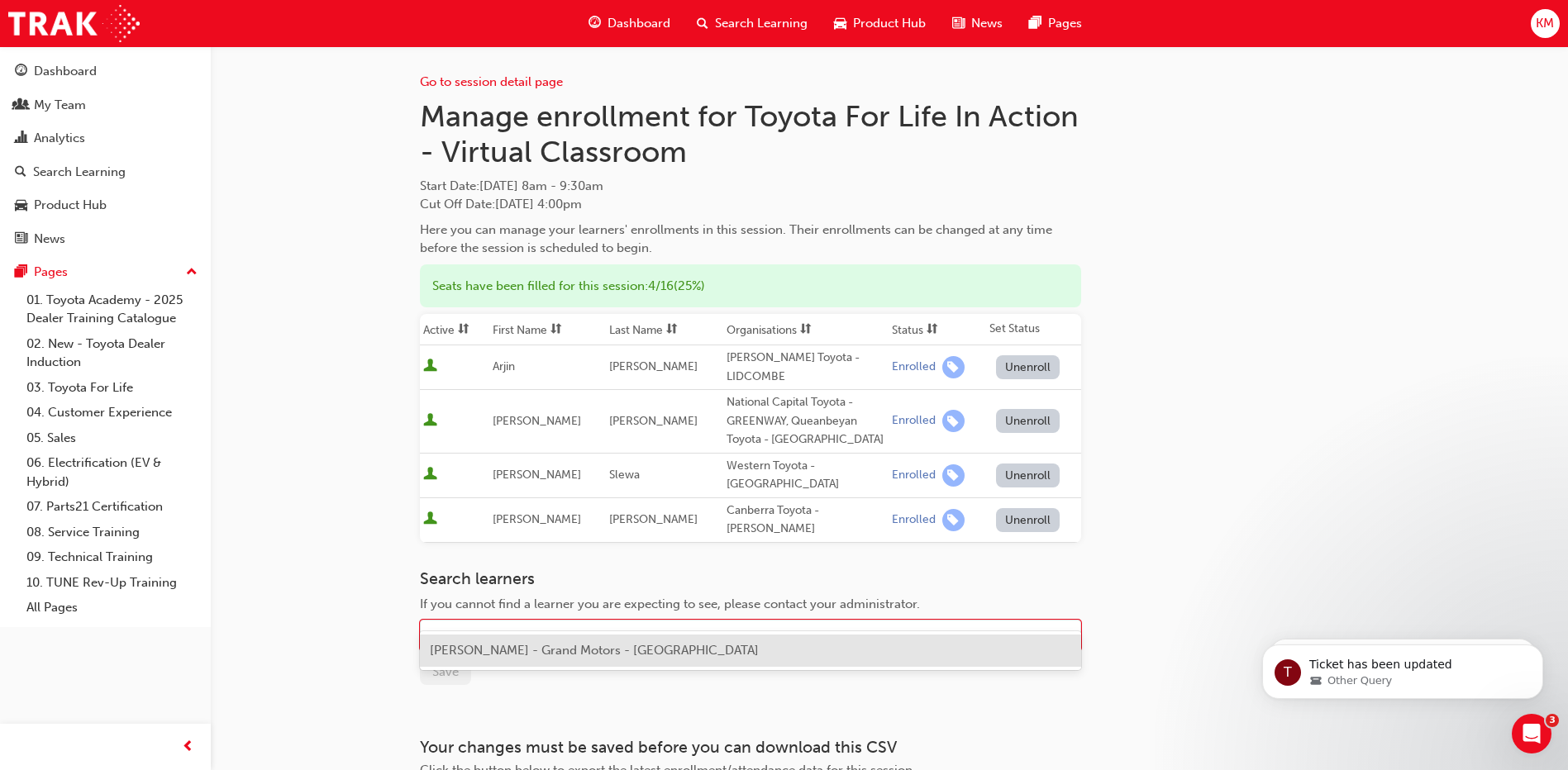
click at [482, 652] on span "[PERSON_NAME] - Grand Motors - [GEOGRAPHIC_DATA]" at bounding box center [594, 650] width 329 height 15
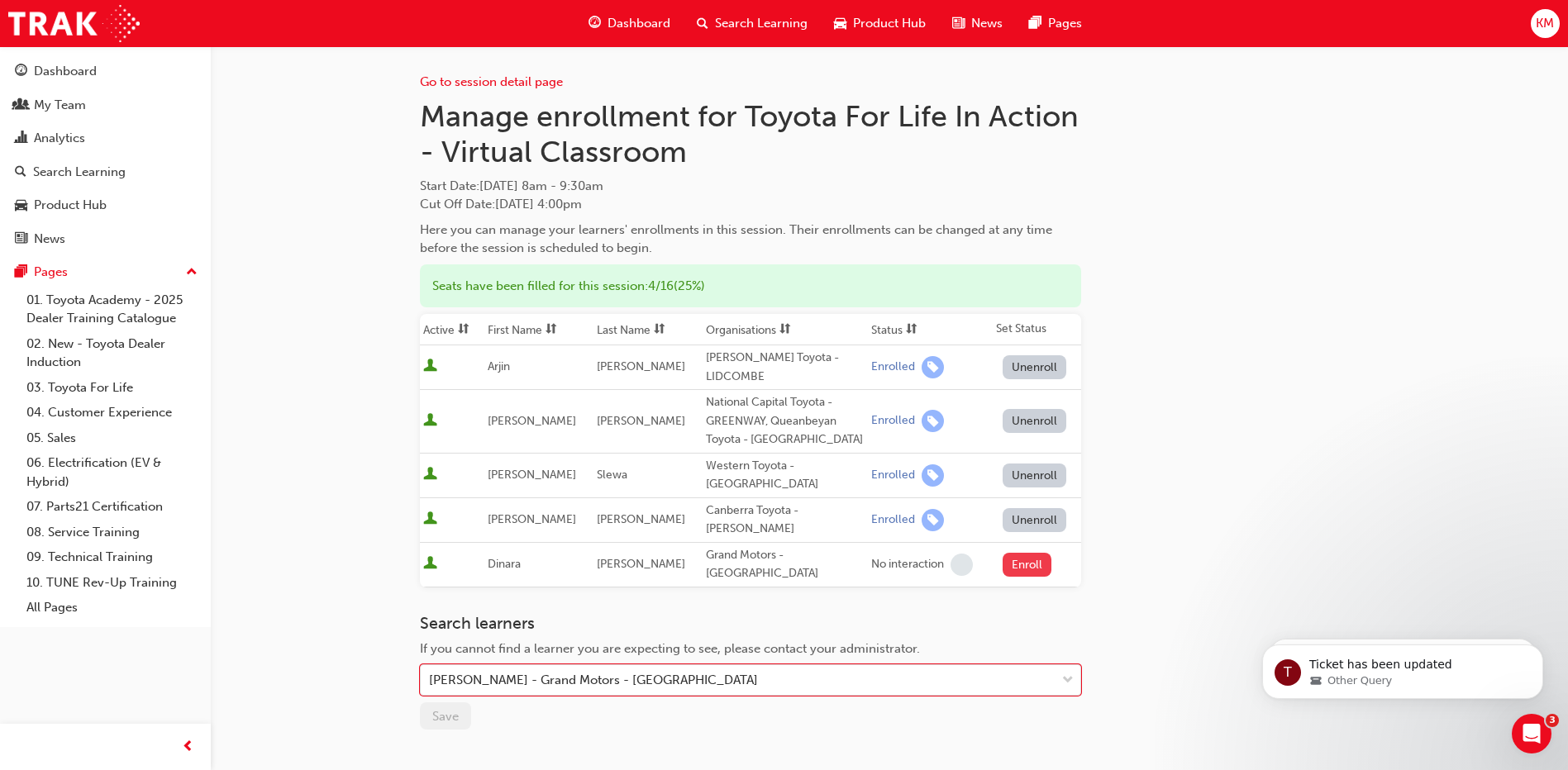
click at [1031, 553] on button "Enroll" at bounding box center [1027, 565] width 49 height 24
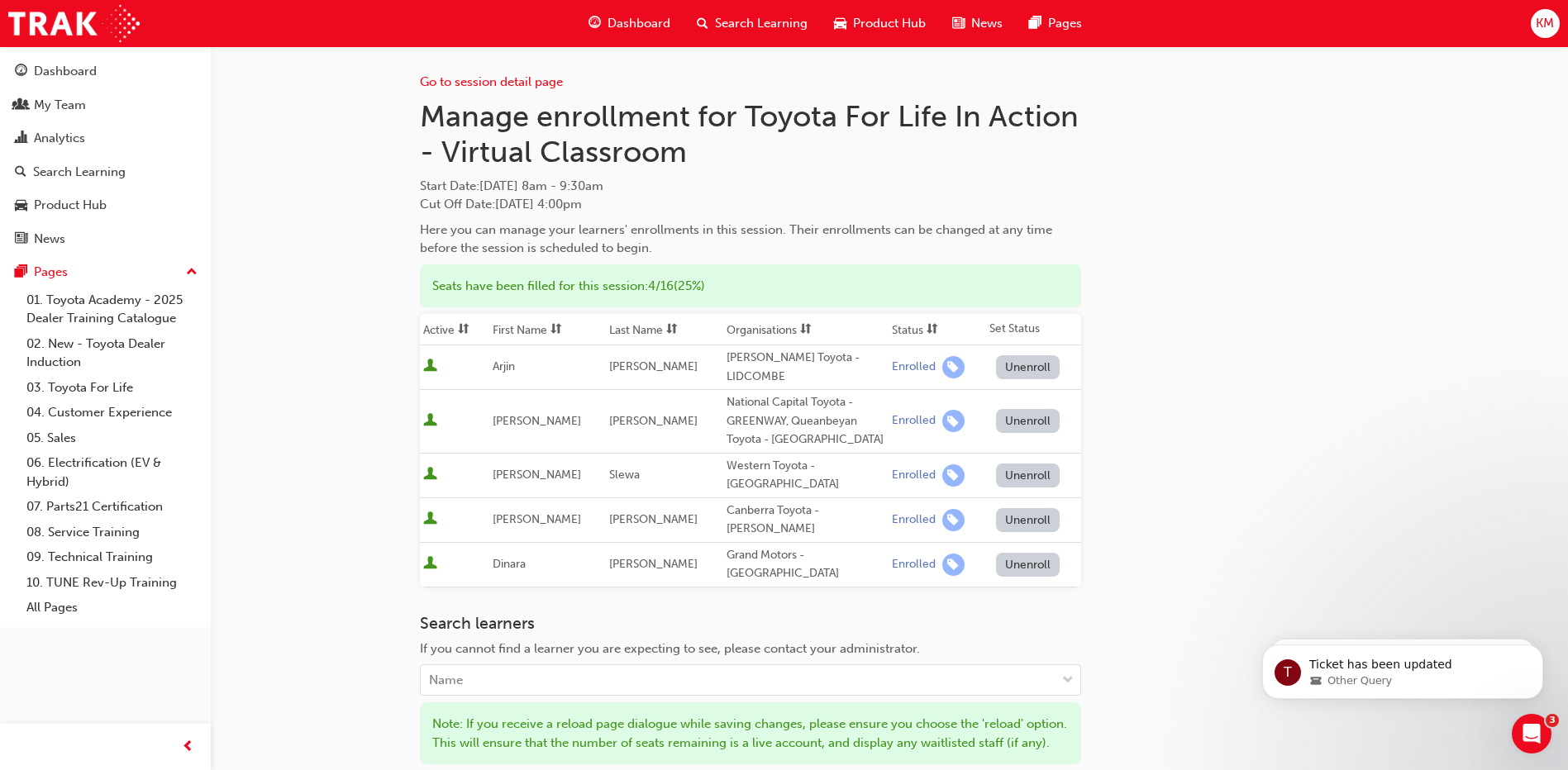
click at [462, 769] on button "Save" at bounding box center [445, 785] width 51 height 27
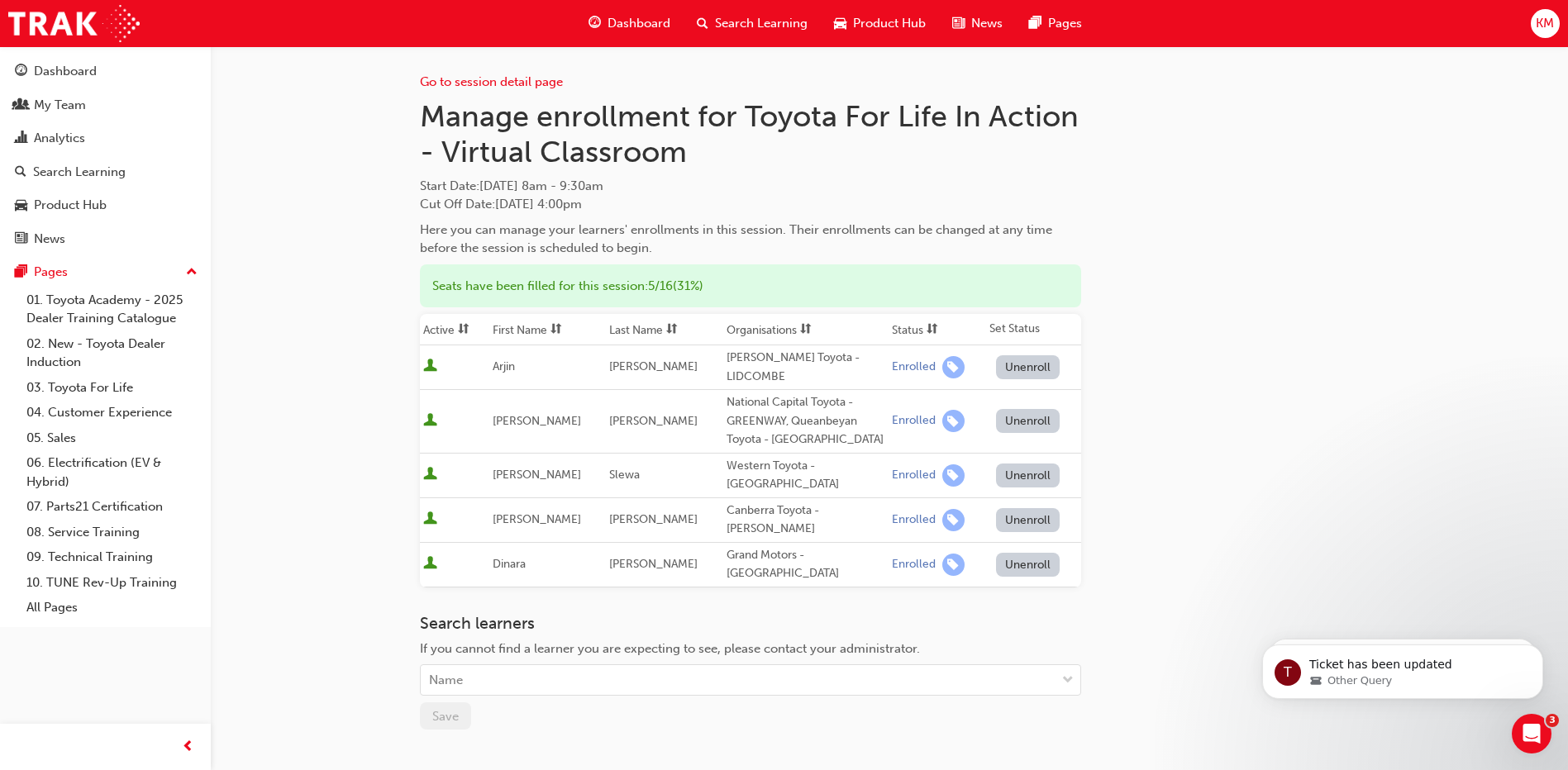
click at [1032, 553] on button "Unenroll" at bounding box center [1028, 565] width 65 height 24
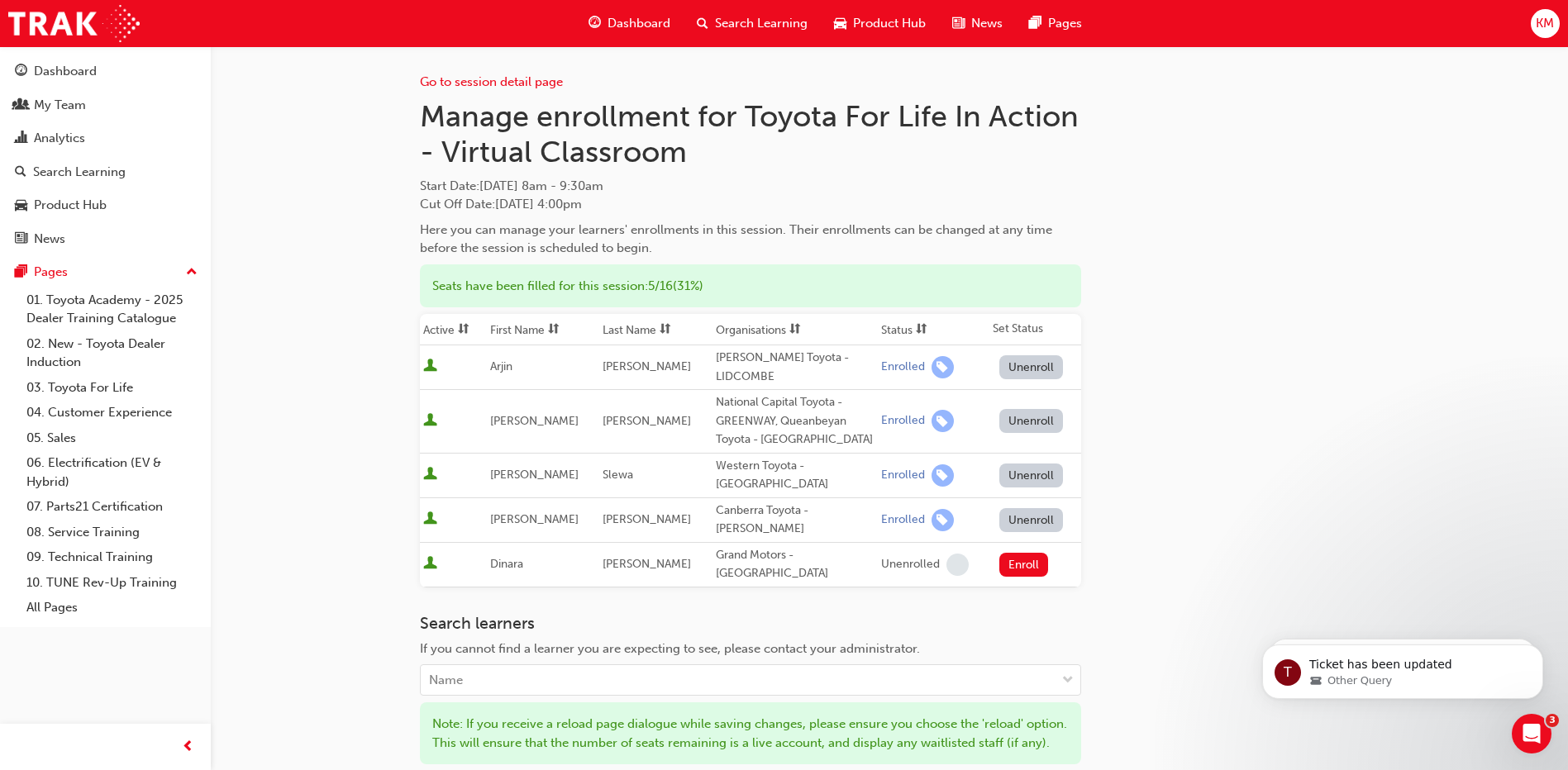
click at [447, 769] on span "Save" at bounding box center [445, 785] width 26 height 15
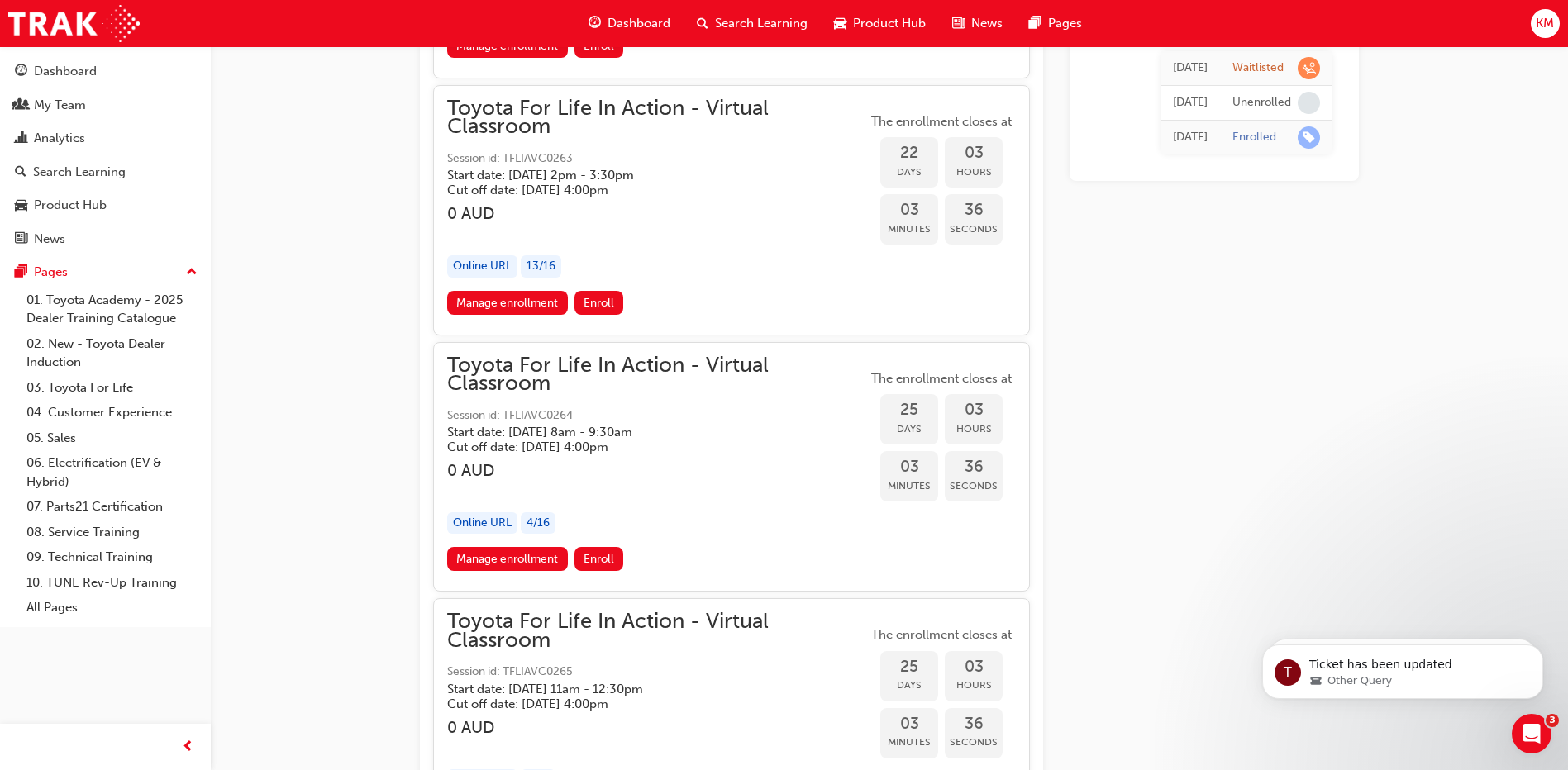
scroll to position [14015, 0]
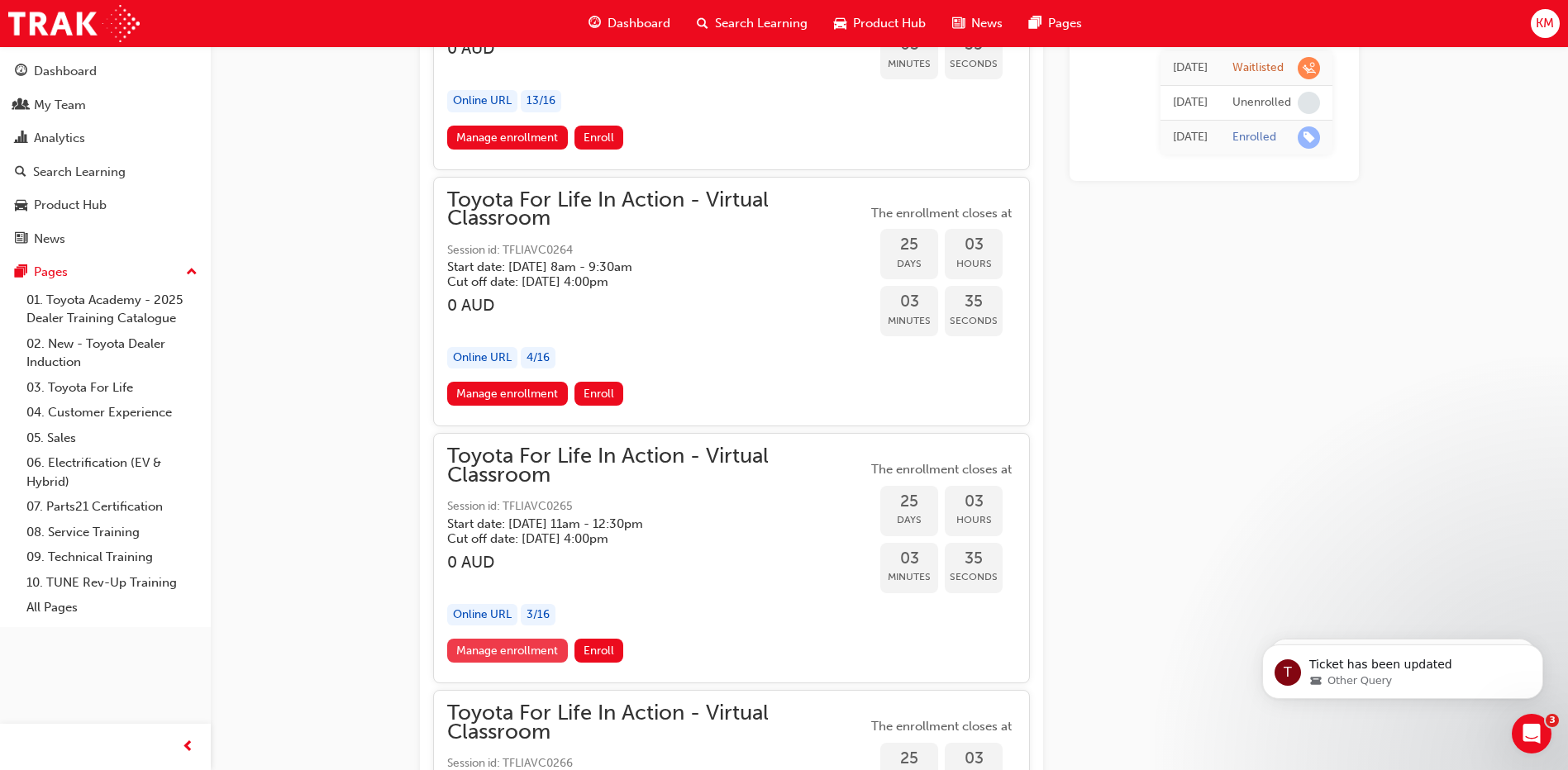
click at [531, 648] on link "Manage enrollment" at bounding box center [507, 650] width 121 height 24
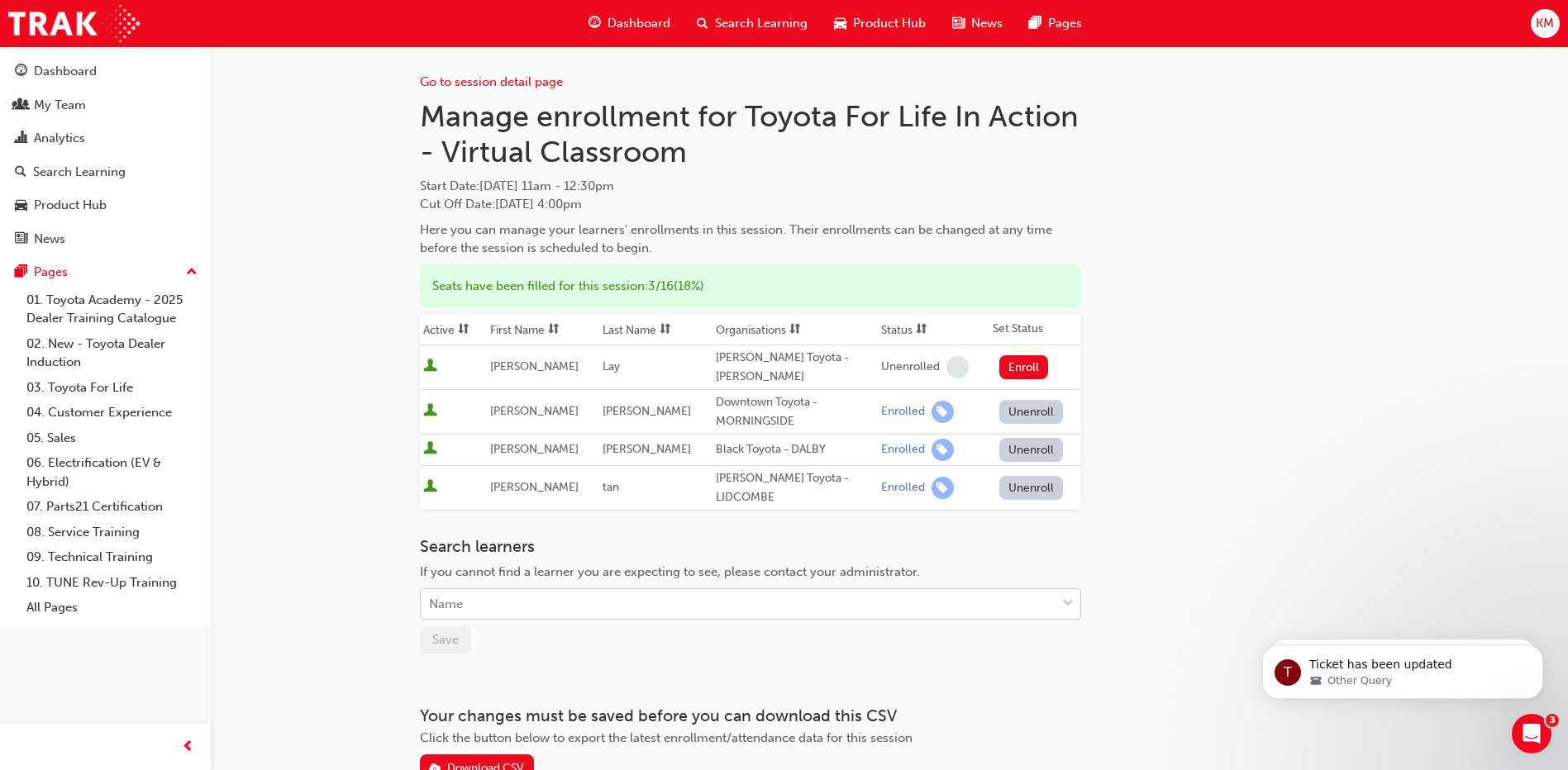
click at [451, 595] on div "Name" at bounding box center [446, 604] width 34 height 19
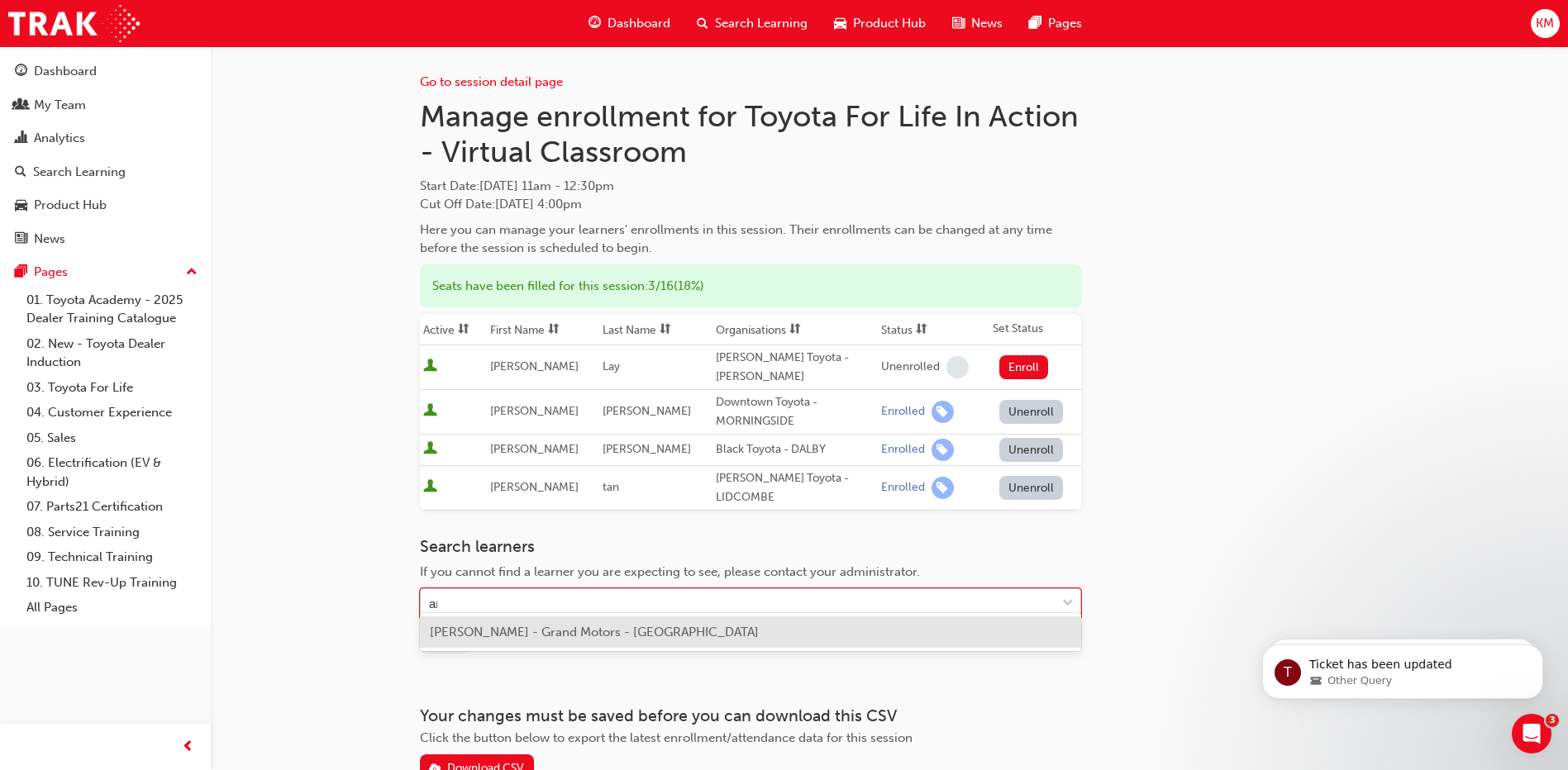
type input "ara"
click at [458, 633] on span "[PERSON_NAME] - Grand Motors - [GEOGRAPHIC_DATA]" at bounding box center [594, 631] width 329 height 15
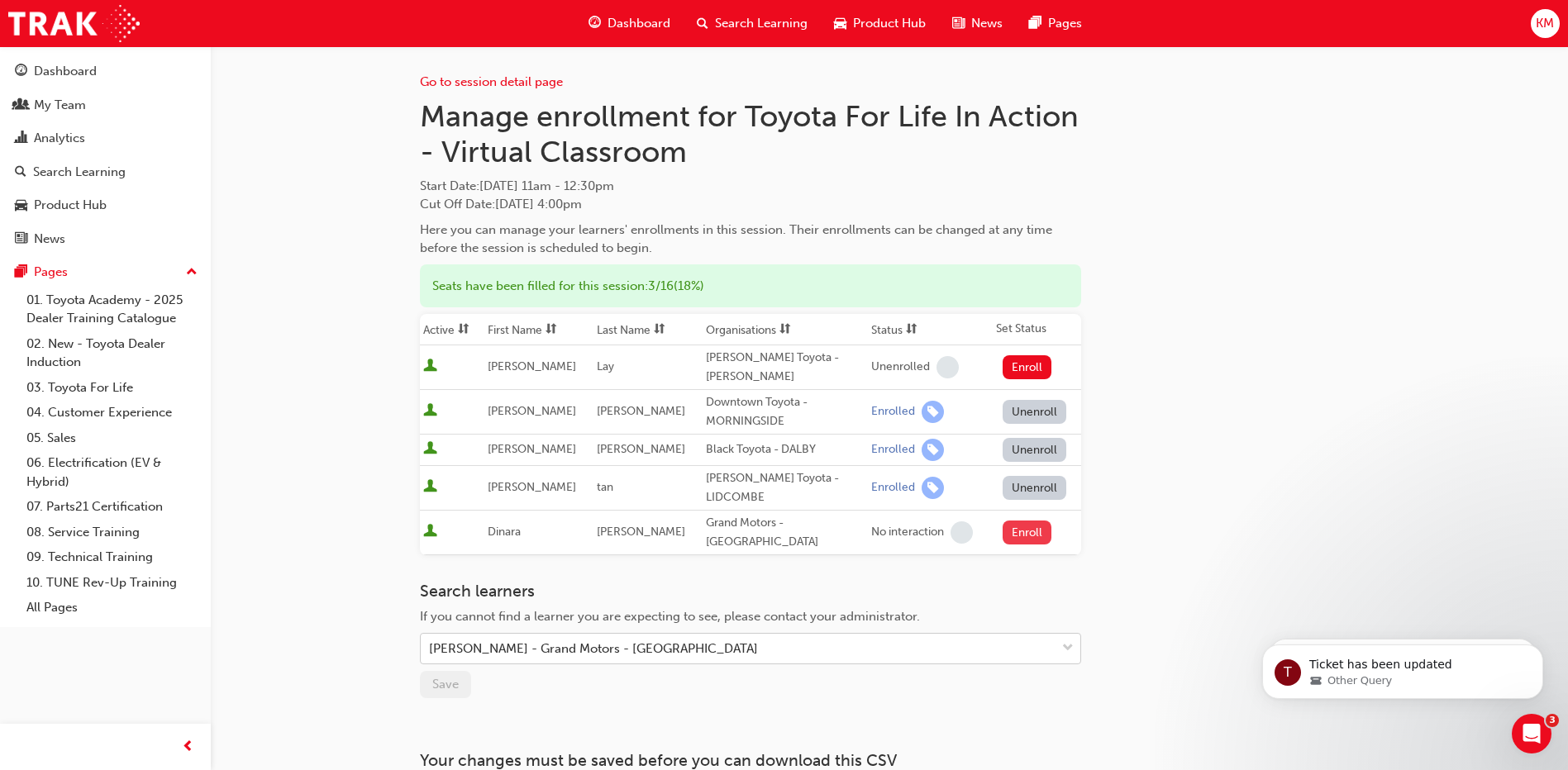
click at [1014, 520] on button "Enroll" at bounding box center [1027, 532] width 49 height 24
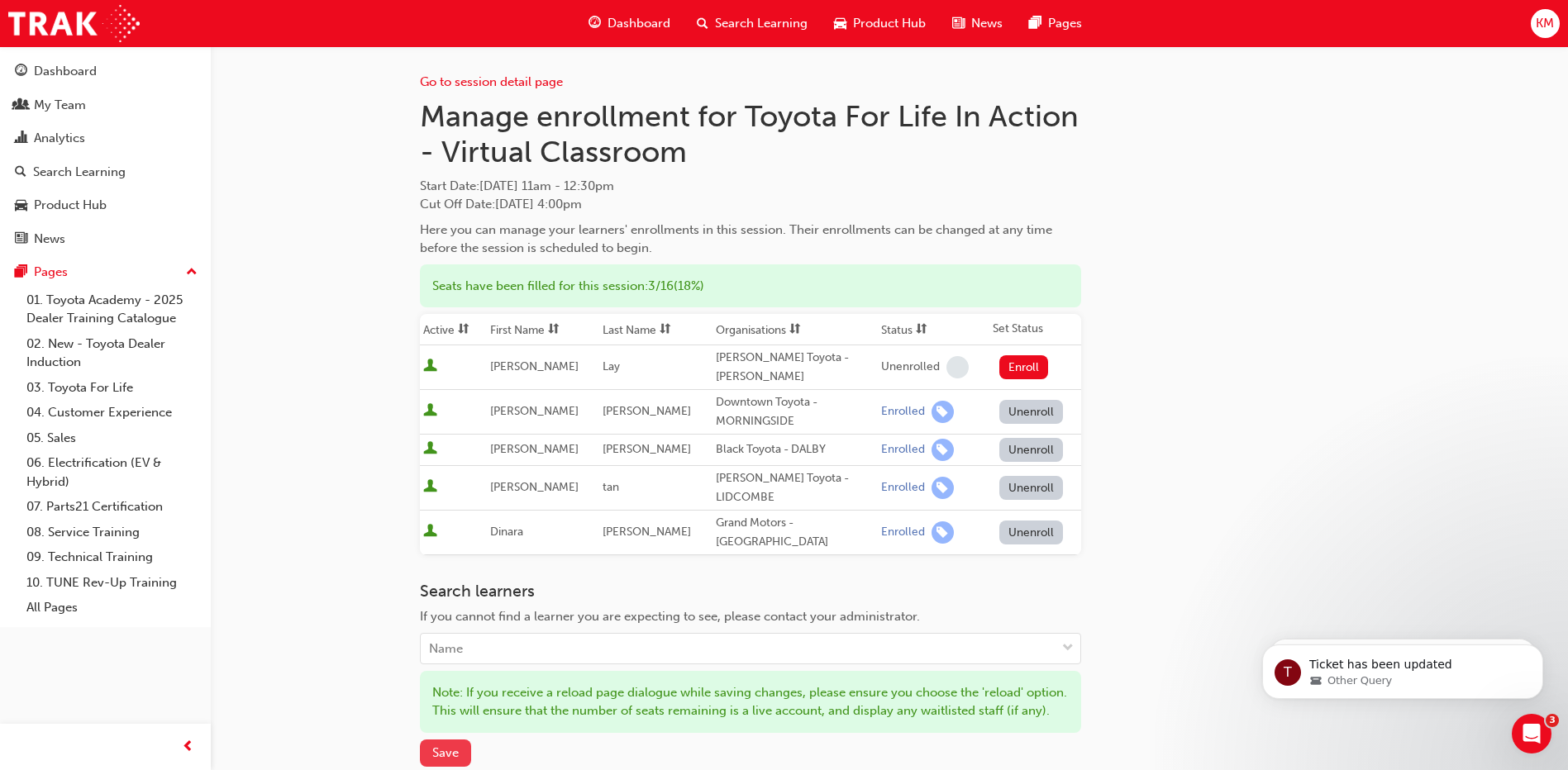
click at [449, 745] on span "Save" at bounding box center [445, 752] width 26 height 15
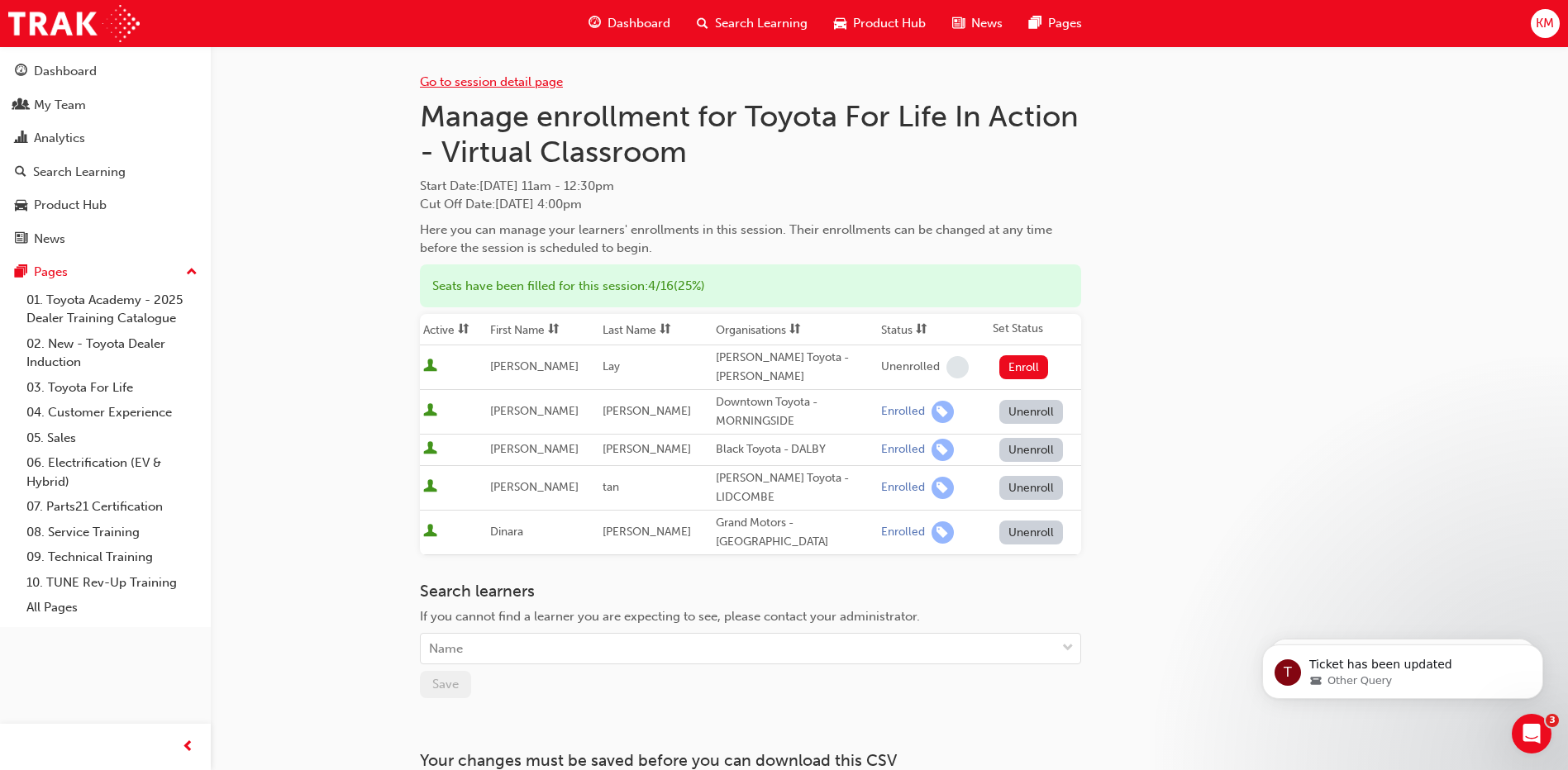
click at [473, 79] on link "Go to session detail page" at bounding box center [491, 81] width 143 height 15
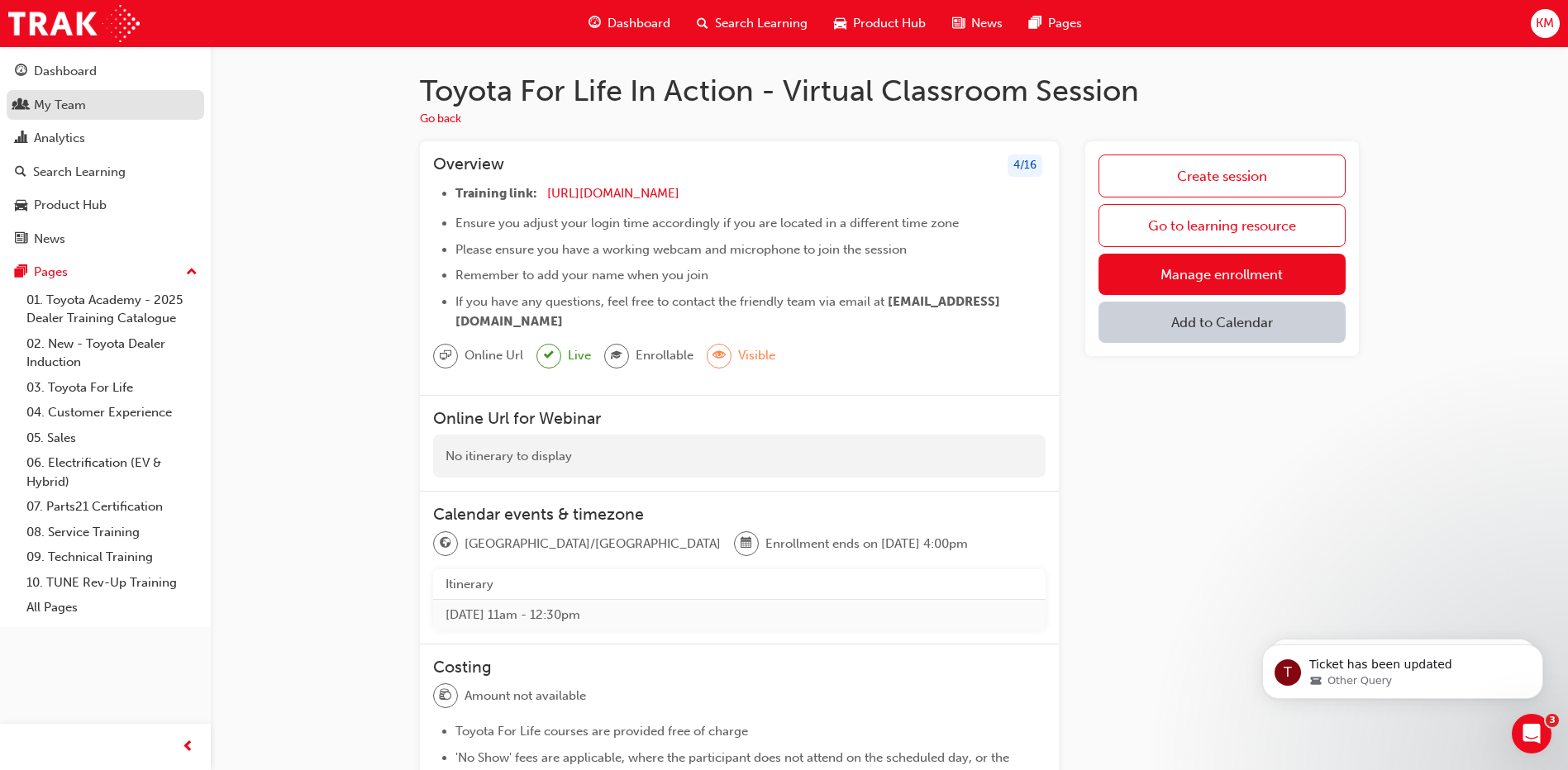
click at [65, 100] on div "My Team" at bounding box center [60, 106] width 52 height 19
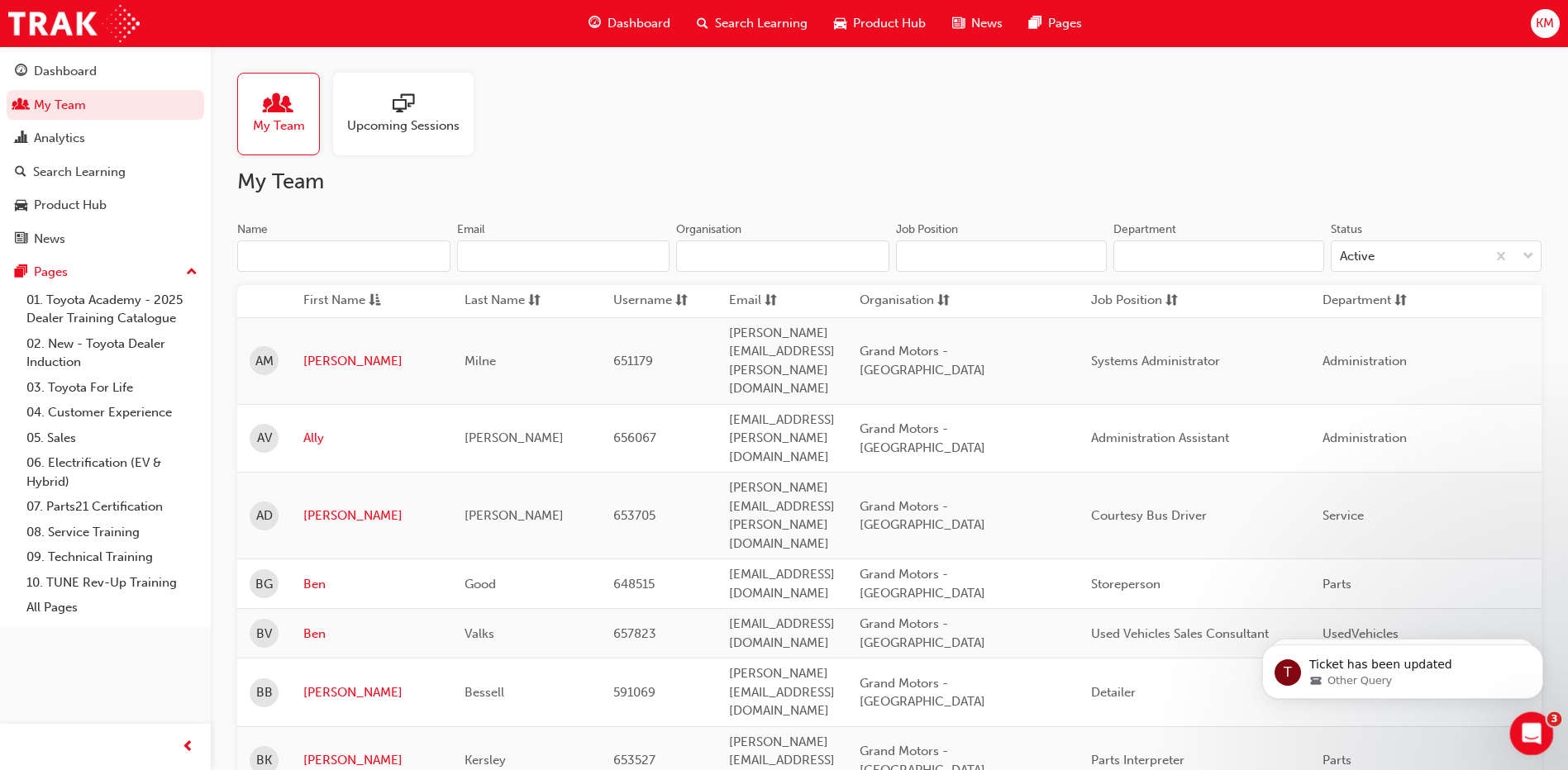
click at [1533, 724] on icon "Open Intercom Messenger" at bounding box center [1529, 731] width 27 height 27
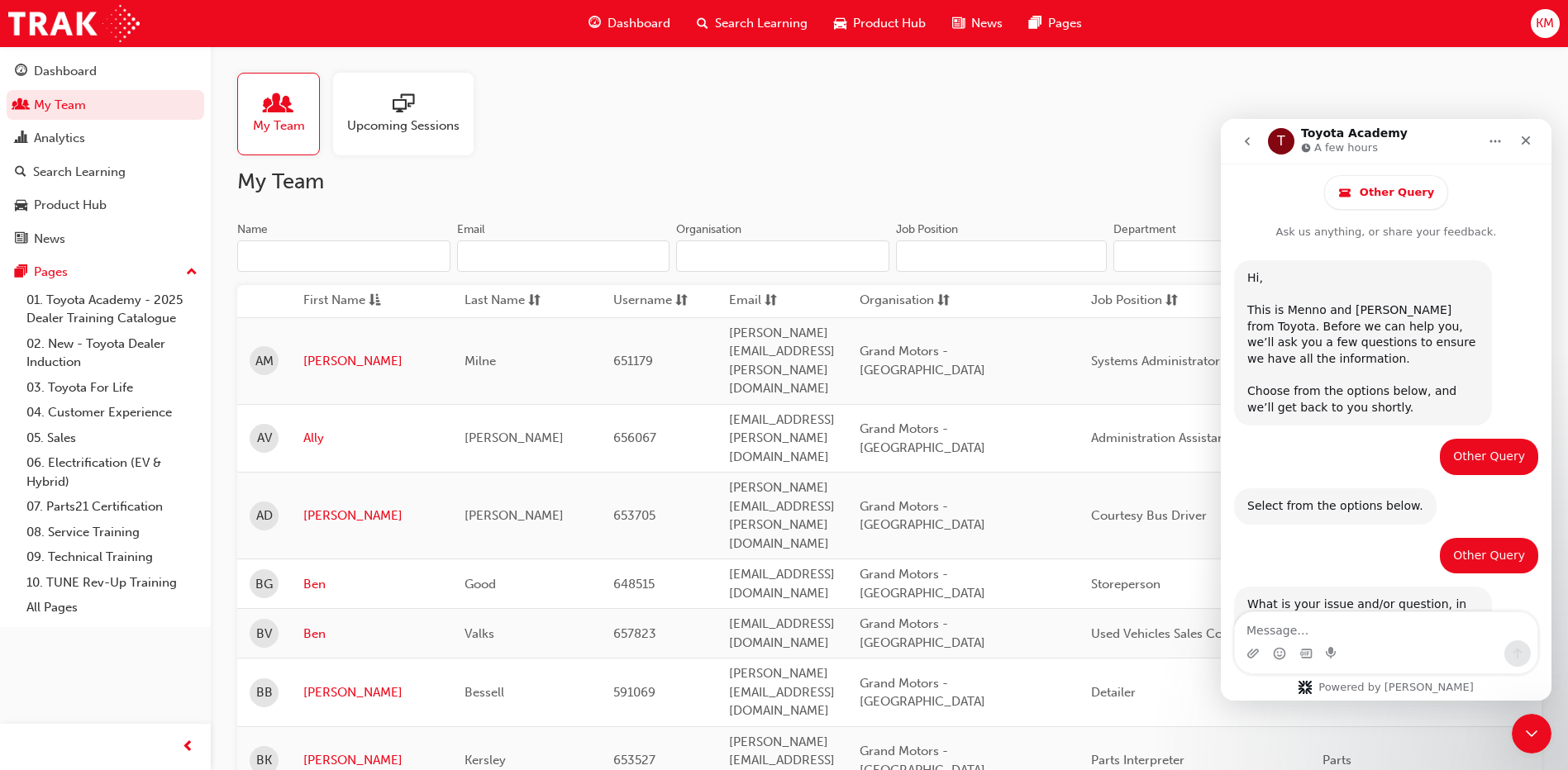
scroll to position [392, 0]
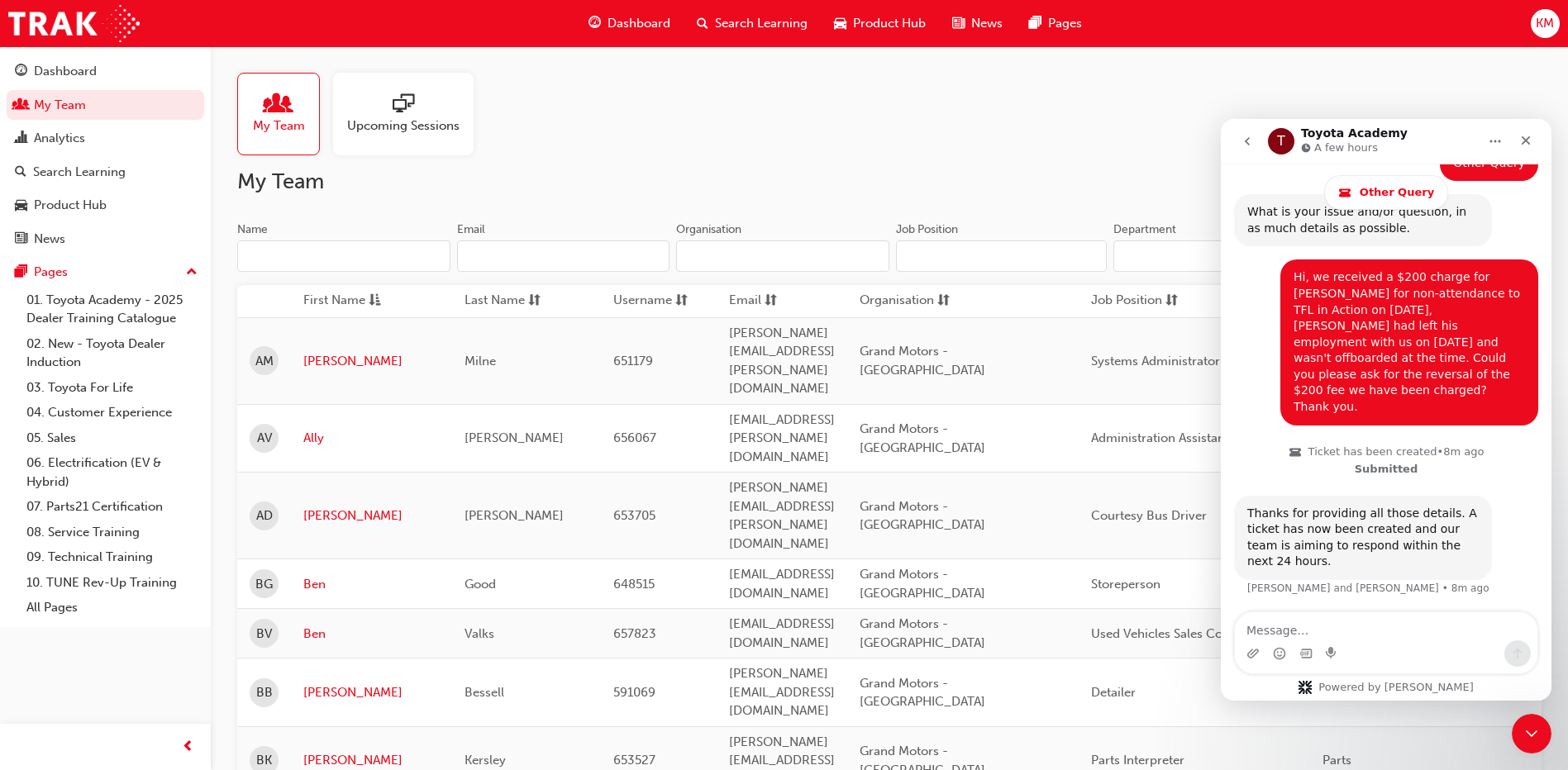
click at [1247, 141] on icon "go back" at bounding box center [1247, 141] width 14 height 14
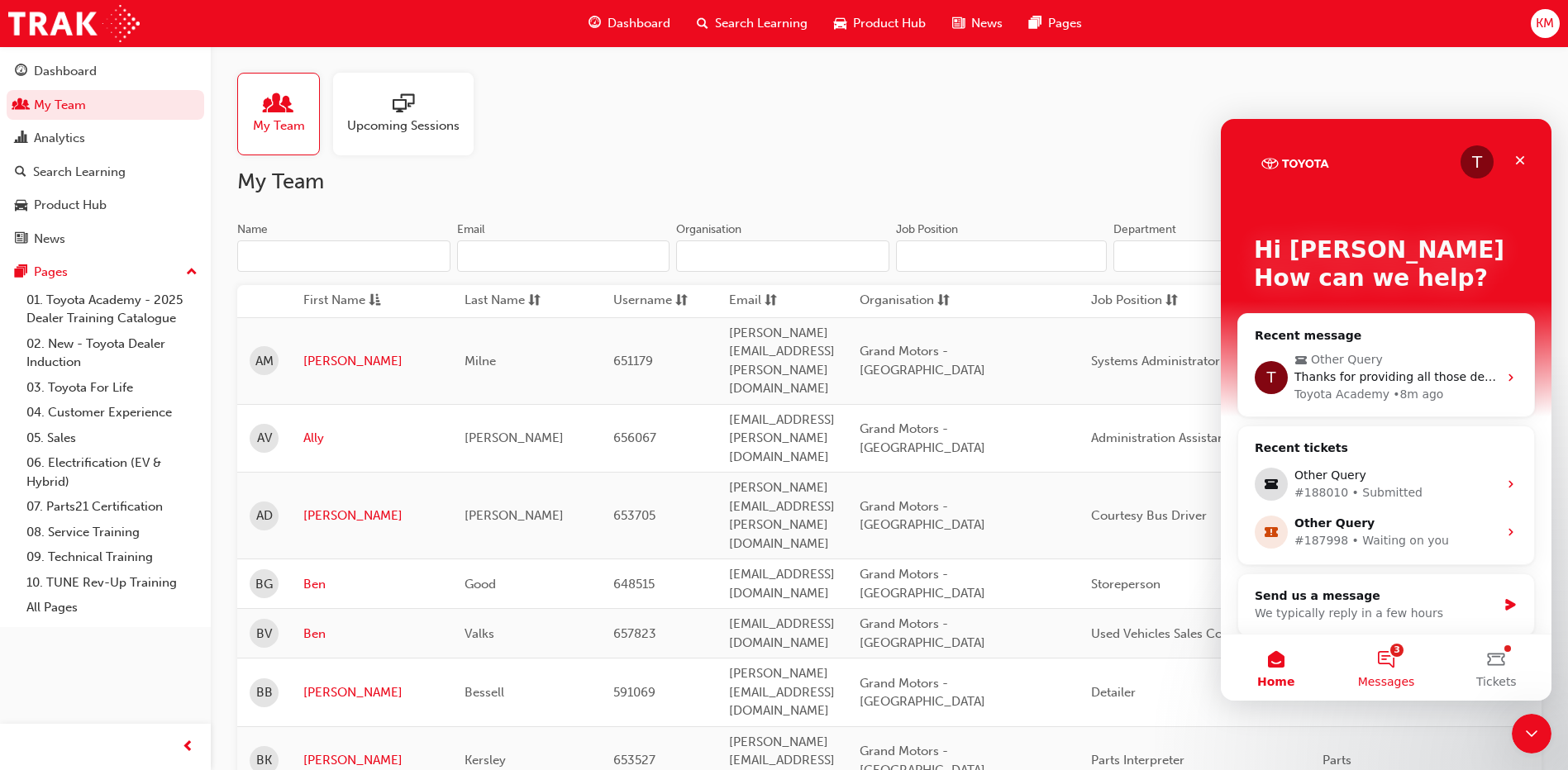
click at [1385, 651] on button "3 Messages" at bounding box center [1385, 667] width 110 height 66
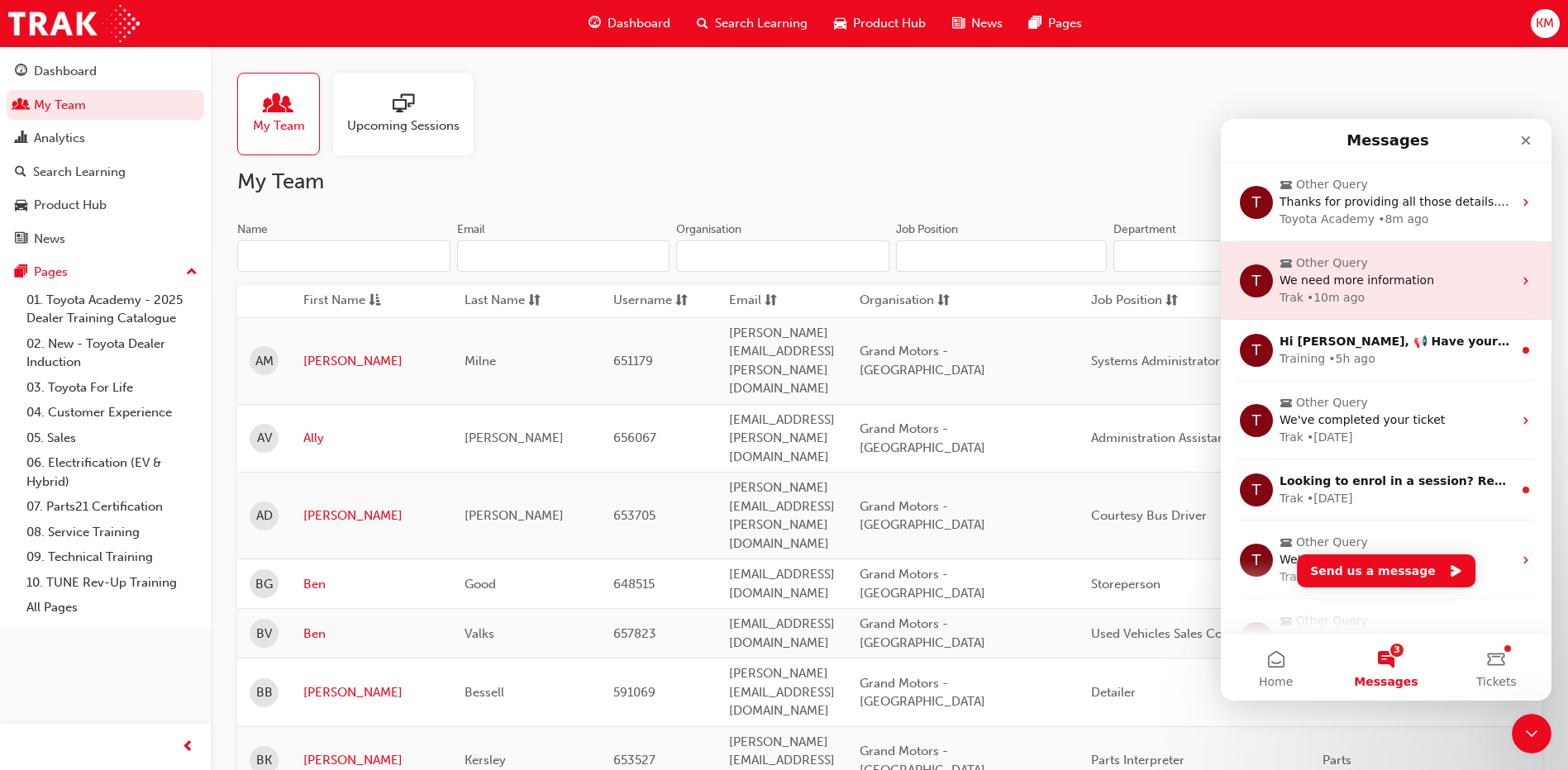
click at [1403, 273] on span "We need more information" at bounding box center [1356, 280] width 154 height 14
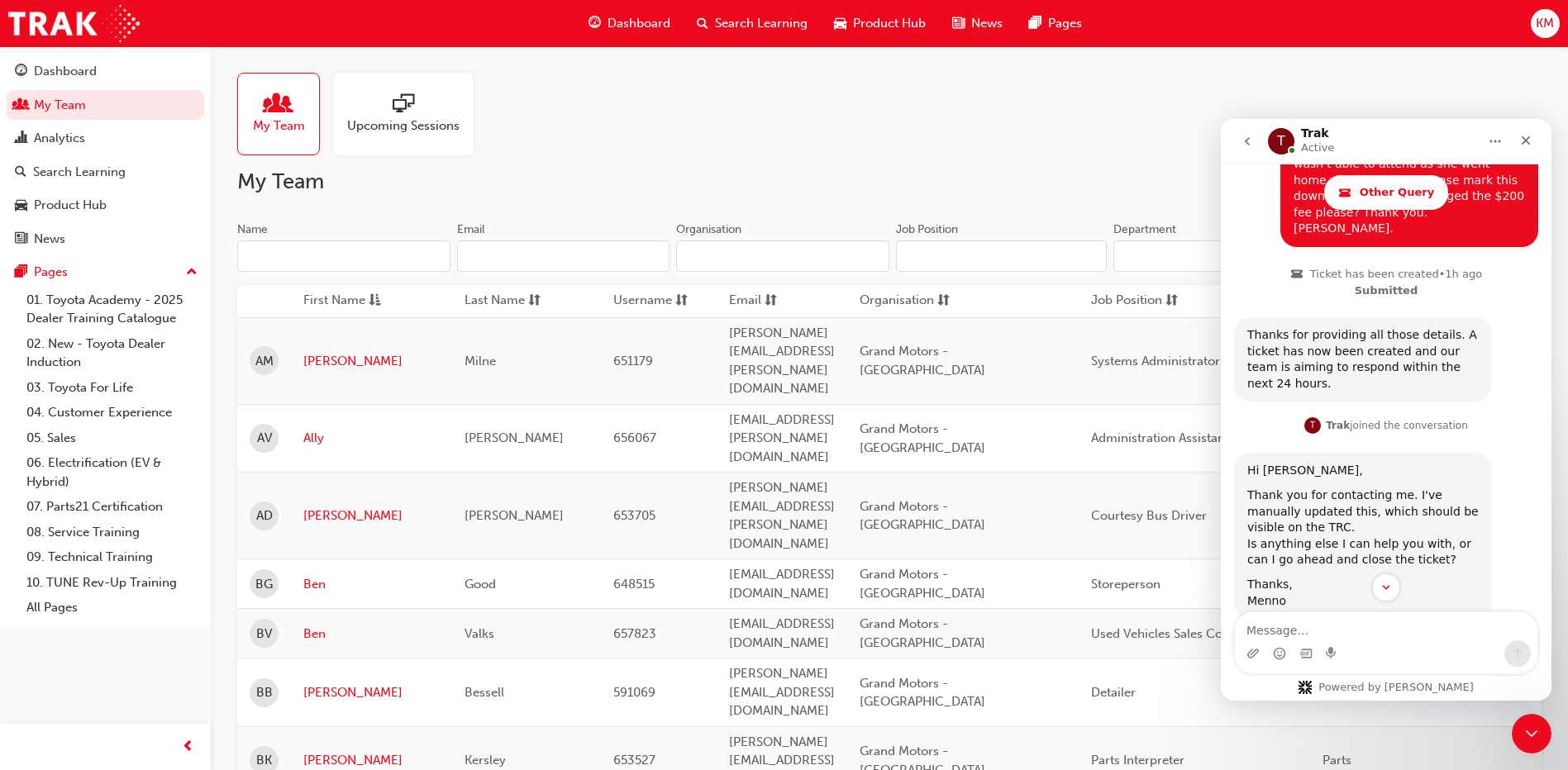
scroll to position [615, 0]
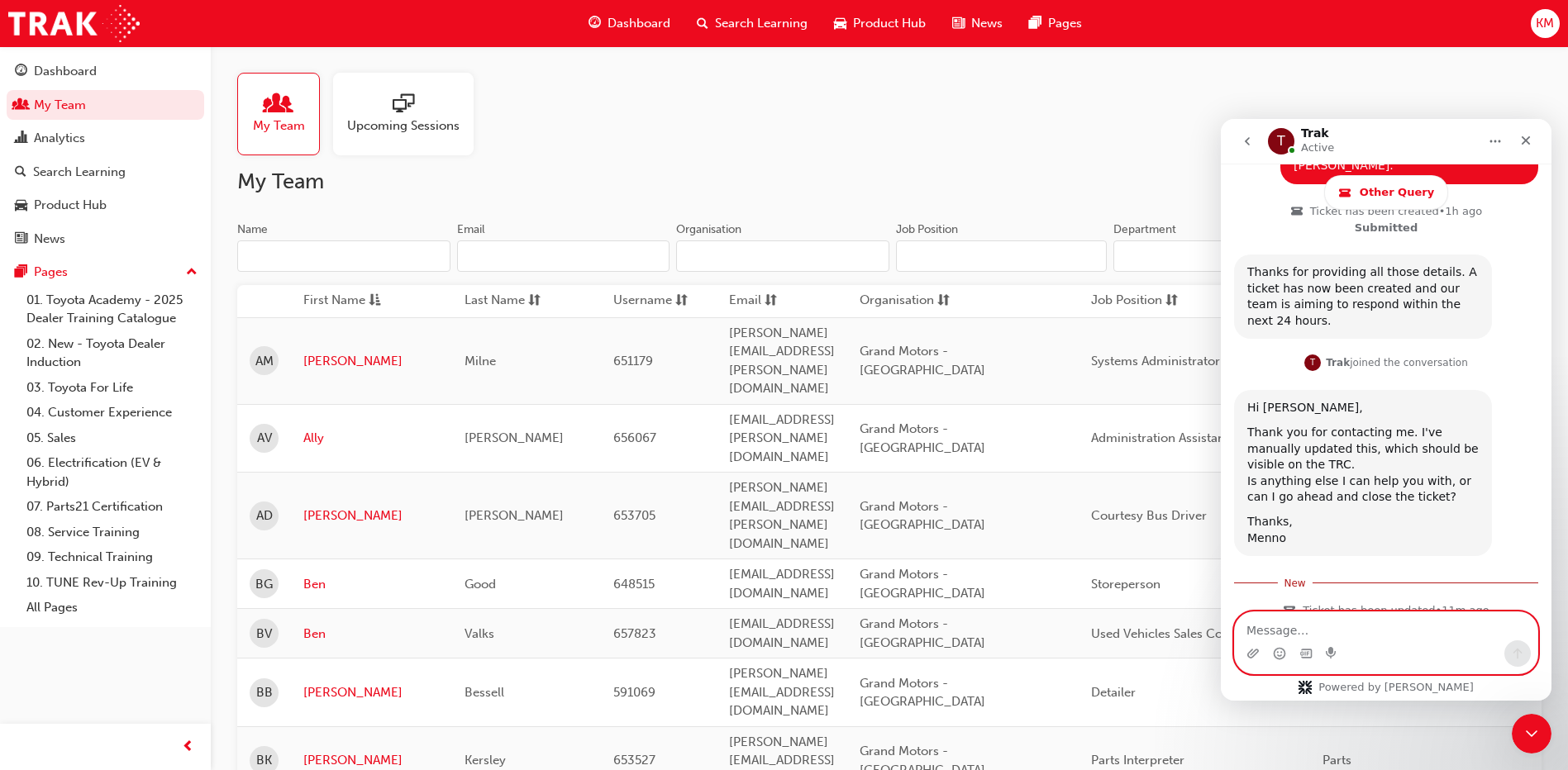
click at [1273, 628] on textarea "Message…" at bounding box center [1386, 626] width 302 height 28
type textarea "No that is all, thank you [PERSON_NAME]."
click at [1515, 655] on icon "Send a message…" at bounding box center [1518, 654] width 14 height 14
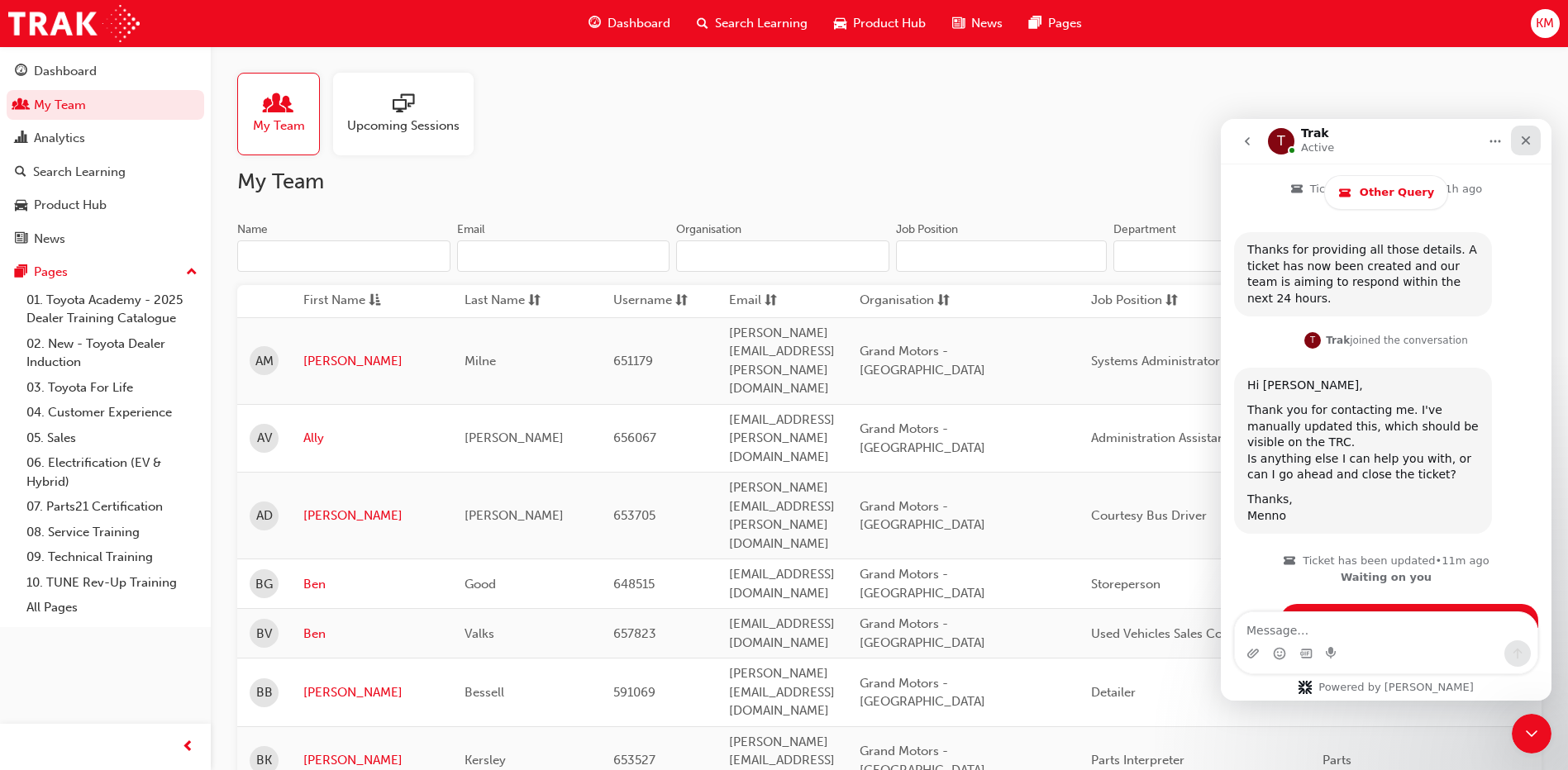
click at [1530, 135] on icon "Close" at bounding box center [1526, 140] width 14 height 14
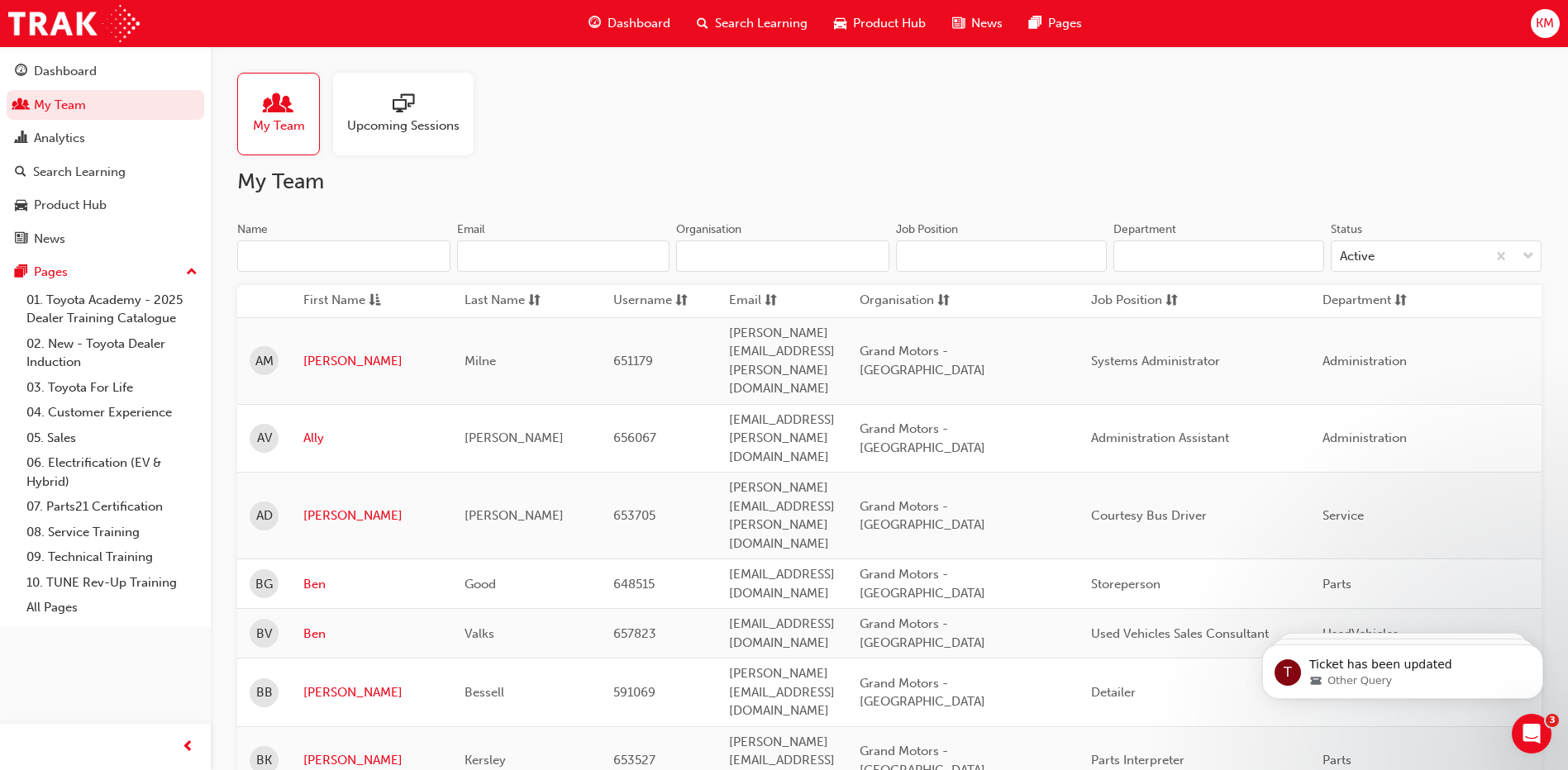
scroll to position [751, 0]
click at [1535, 722] on div "Open Intercom Messenger" at bounding box center [1529, 731] width 54 height 54
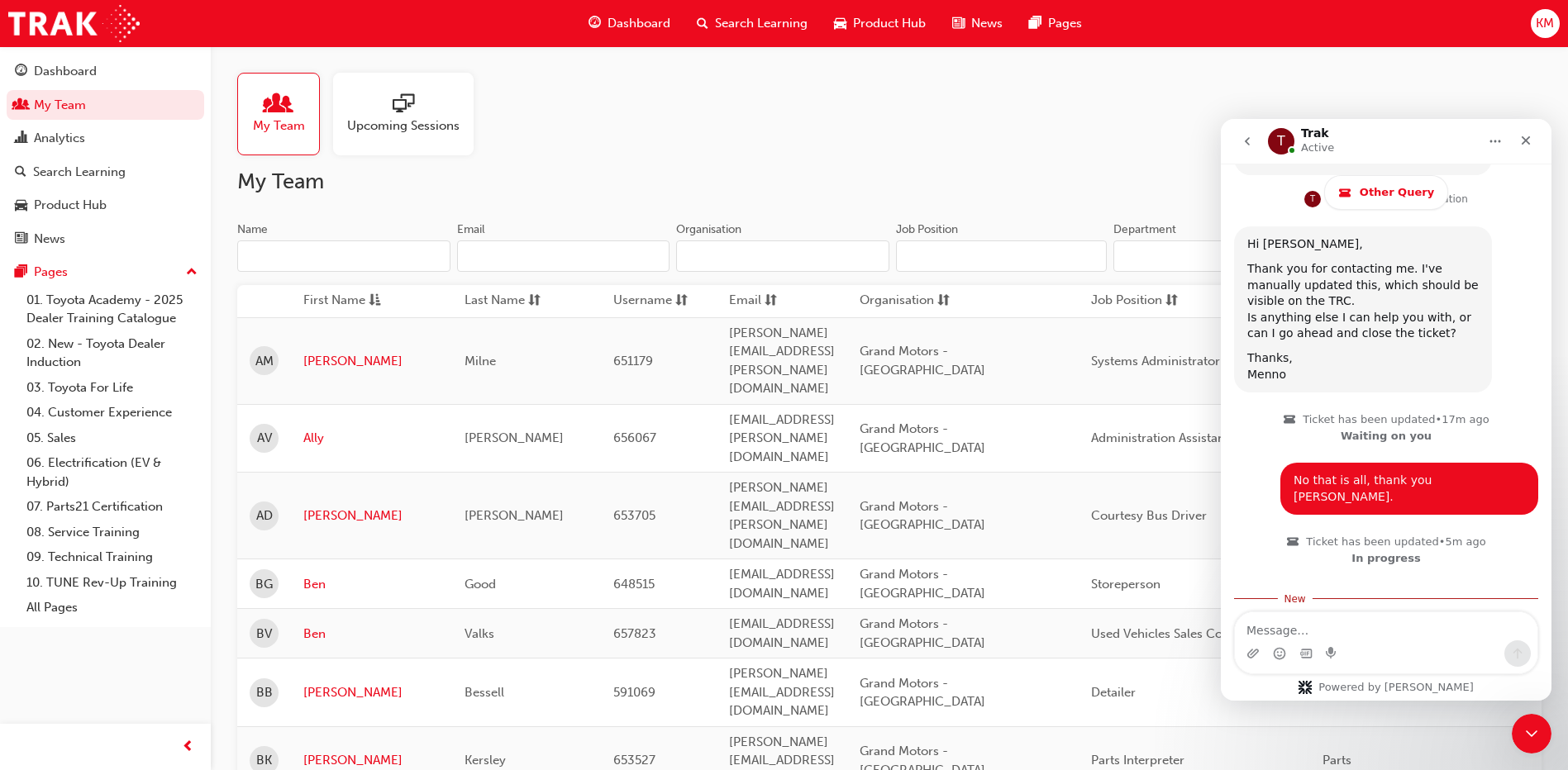
scroll to position [0, 0]
click at [1240, 138] on icon "go back" at bounding box center [1247, 141] width 14 height 14
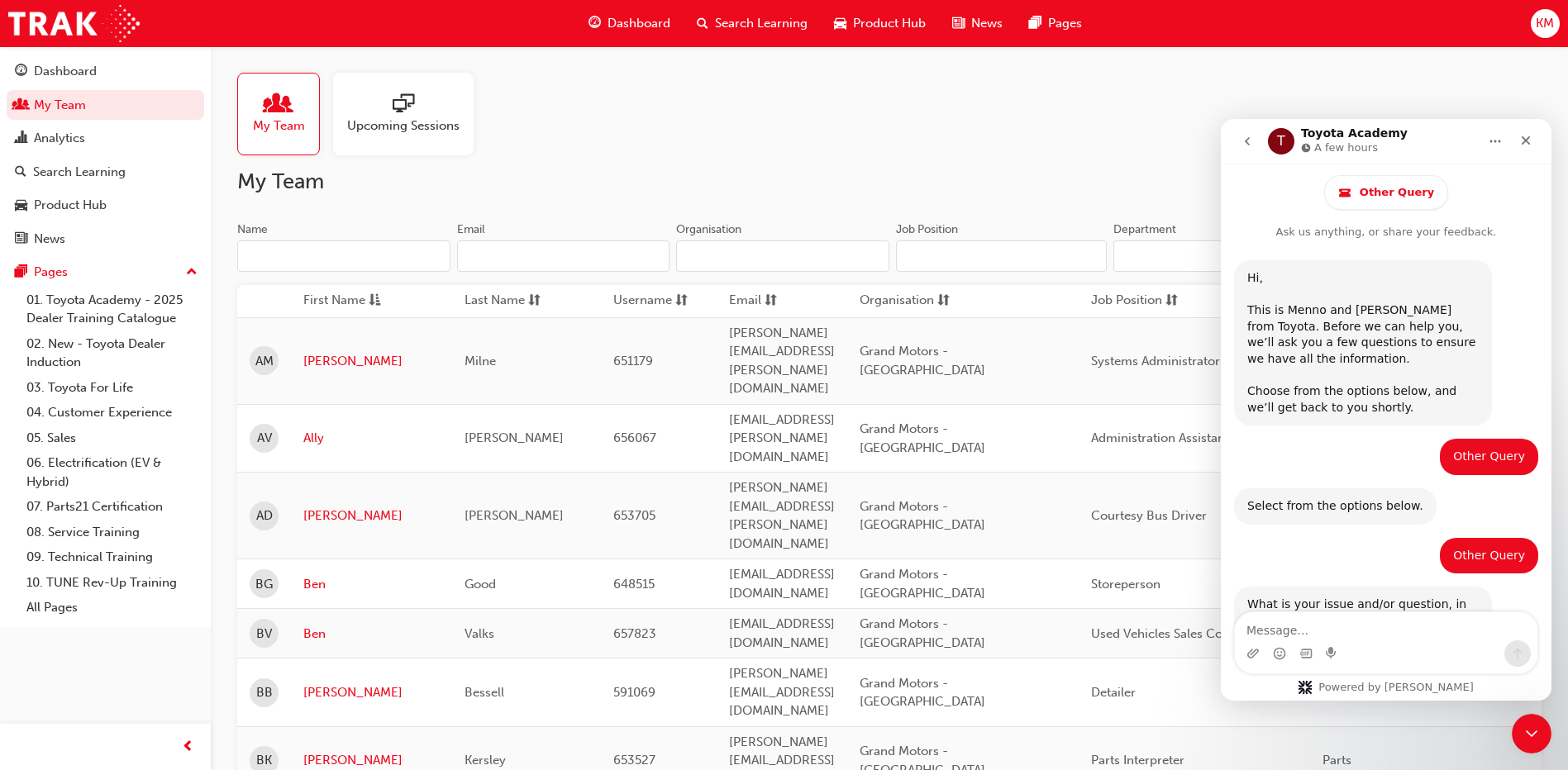
scroll to position [392, 0]
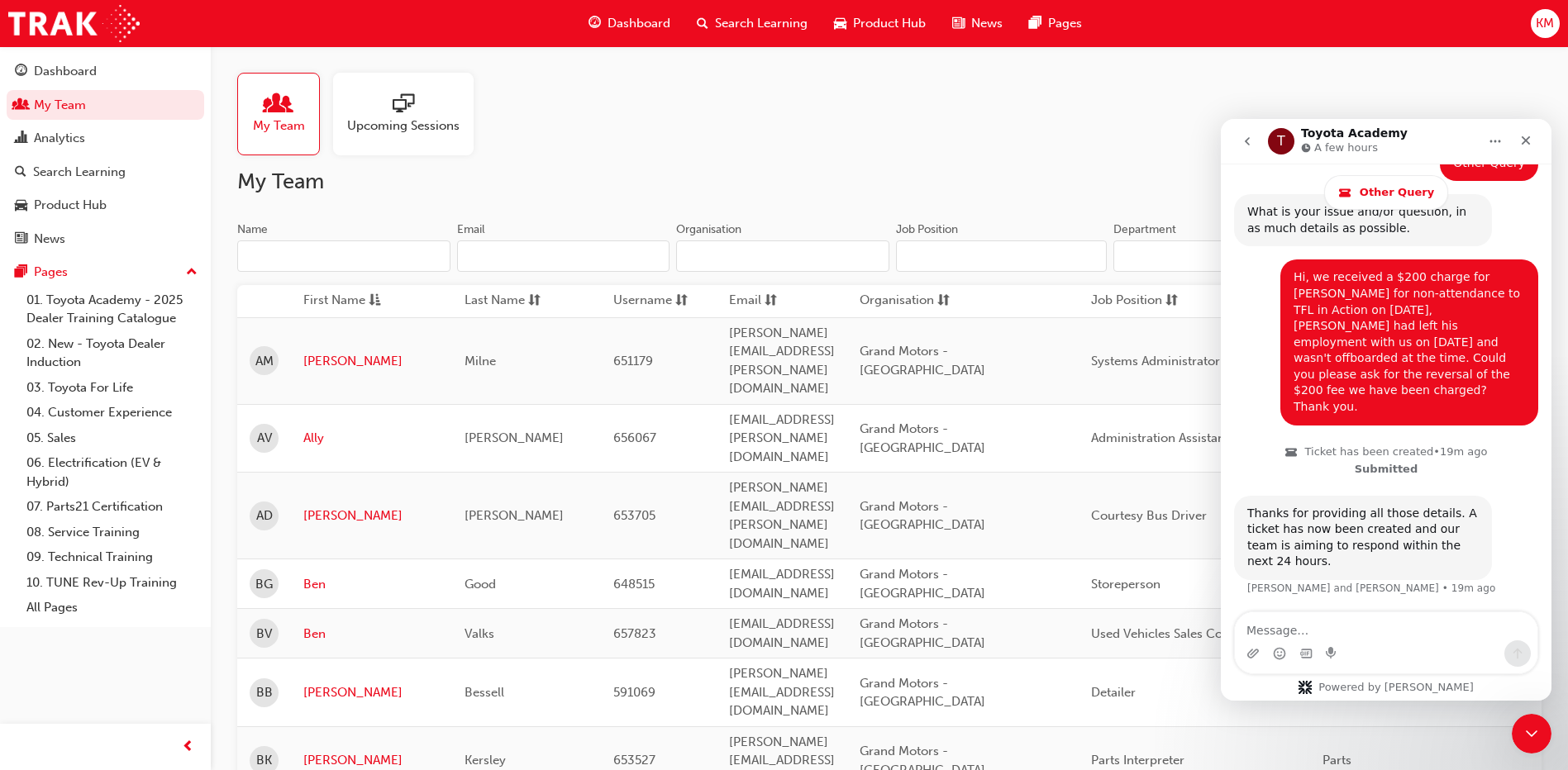
click at [410, 112] on span "sessionType_ONLINE_URL-icon" at bounding box center [403, 105] width 21 height 23
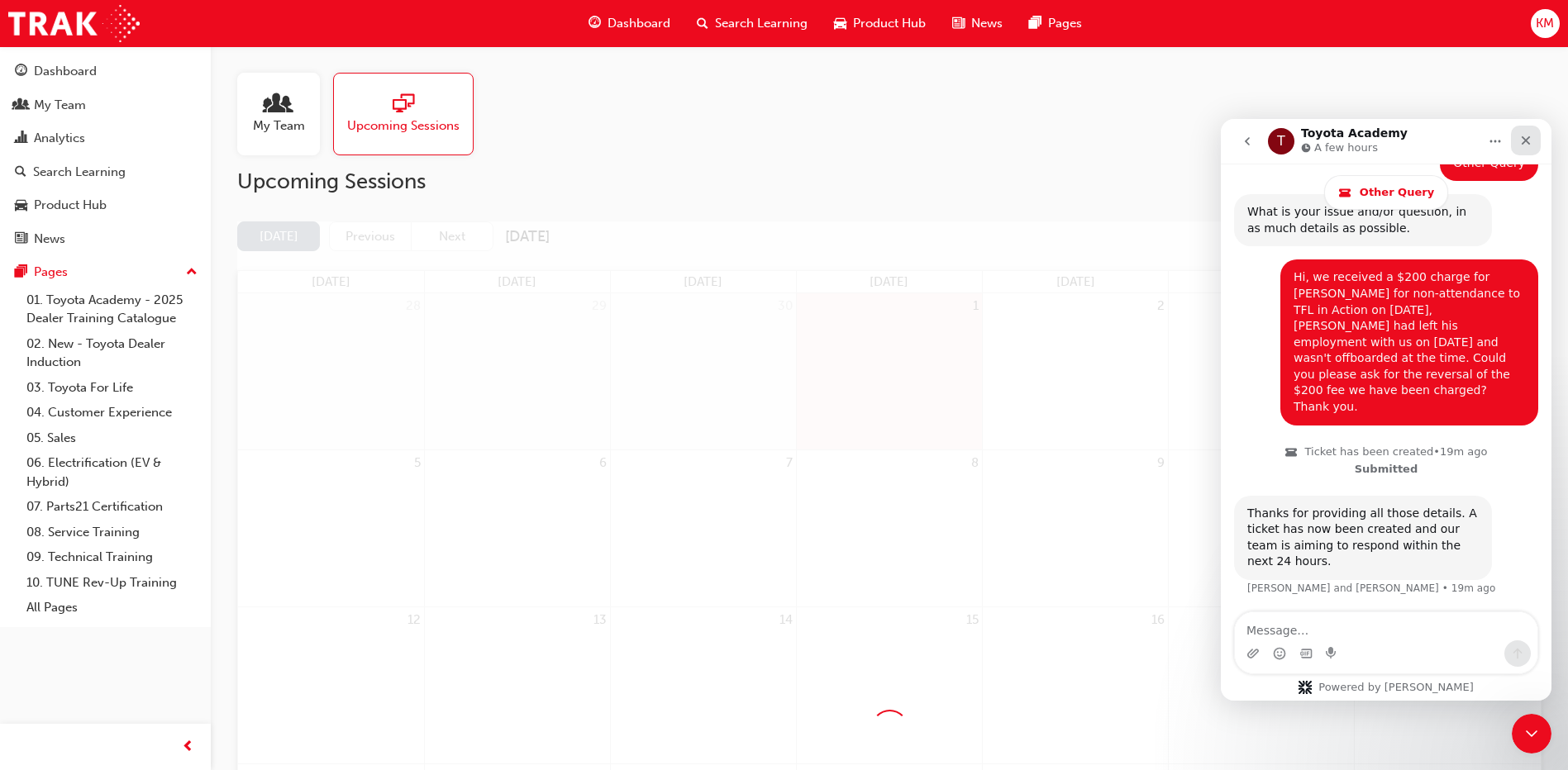
click at [1523, 137] on icon "Close" at bounding box center [1526, 140] width 14 height 14
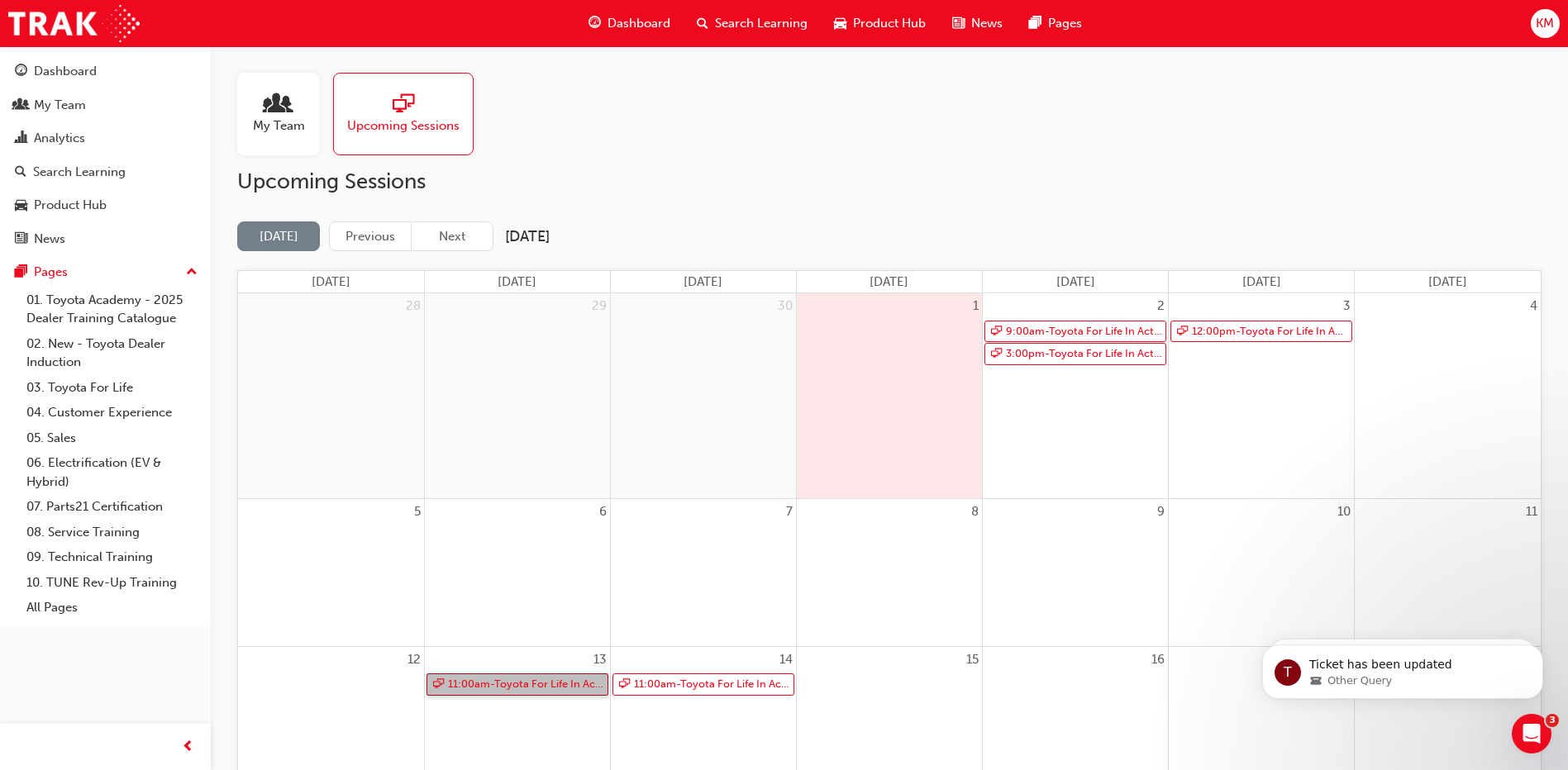
click at [509, 687] on link "11:00am - Toyota For Life In Action - Virtual Classroom" at bounding box center [517, 684] width 182 height 22
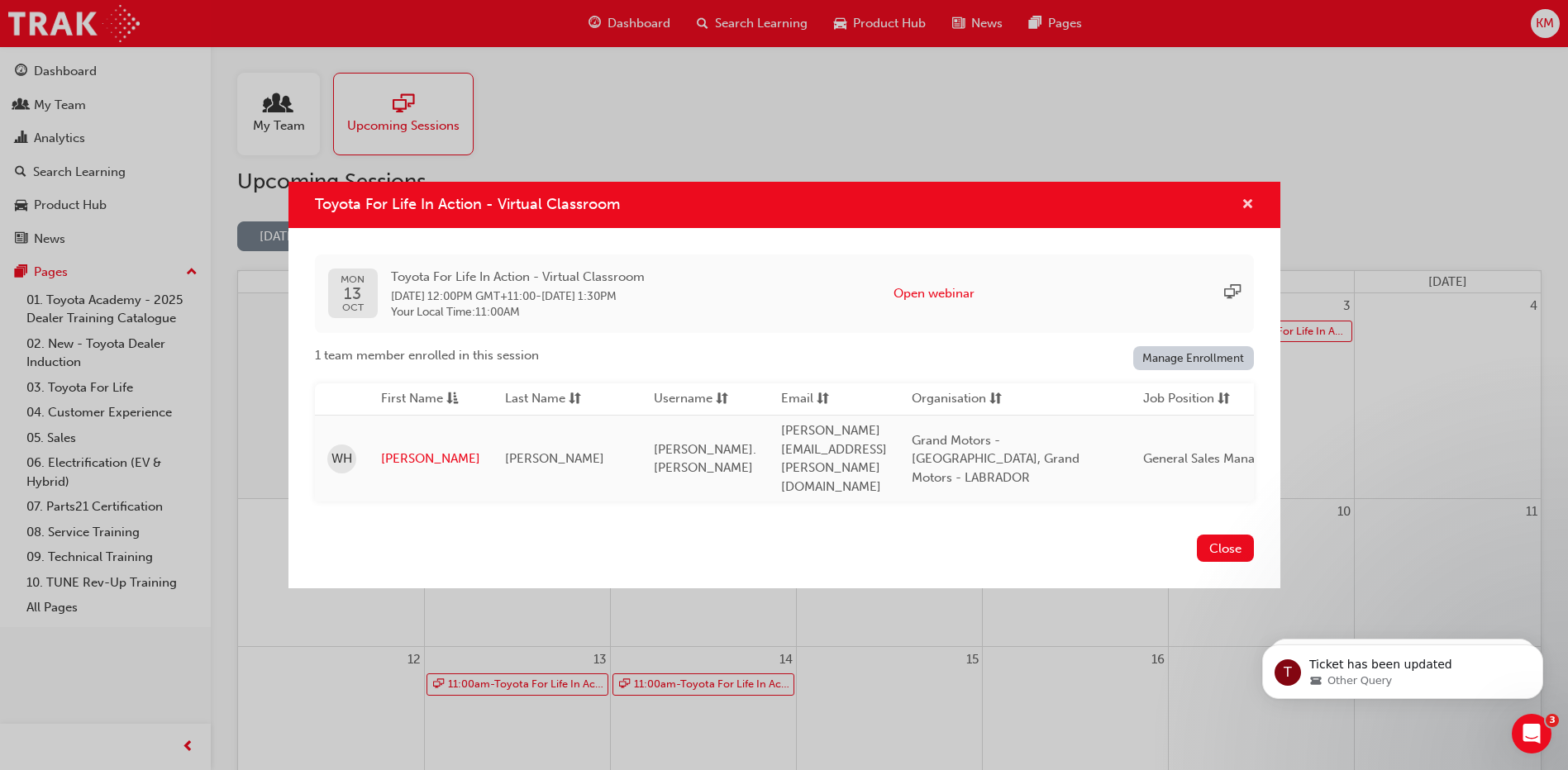
drag, startPoint x: 1245, startPoint y: 217, endPoint x: 1235, endPoint y: 216, distance: 10.0
click at [1245, 213] on span "cross-icon" at bounding box center [1247, 205] width 13 height 15
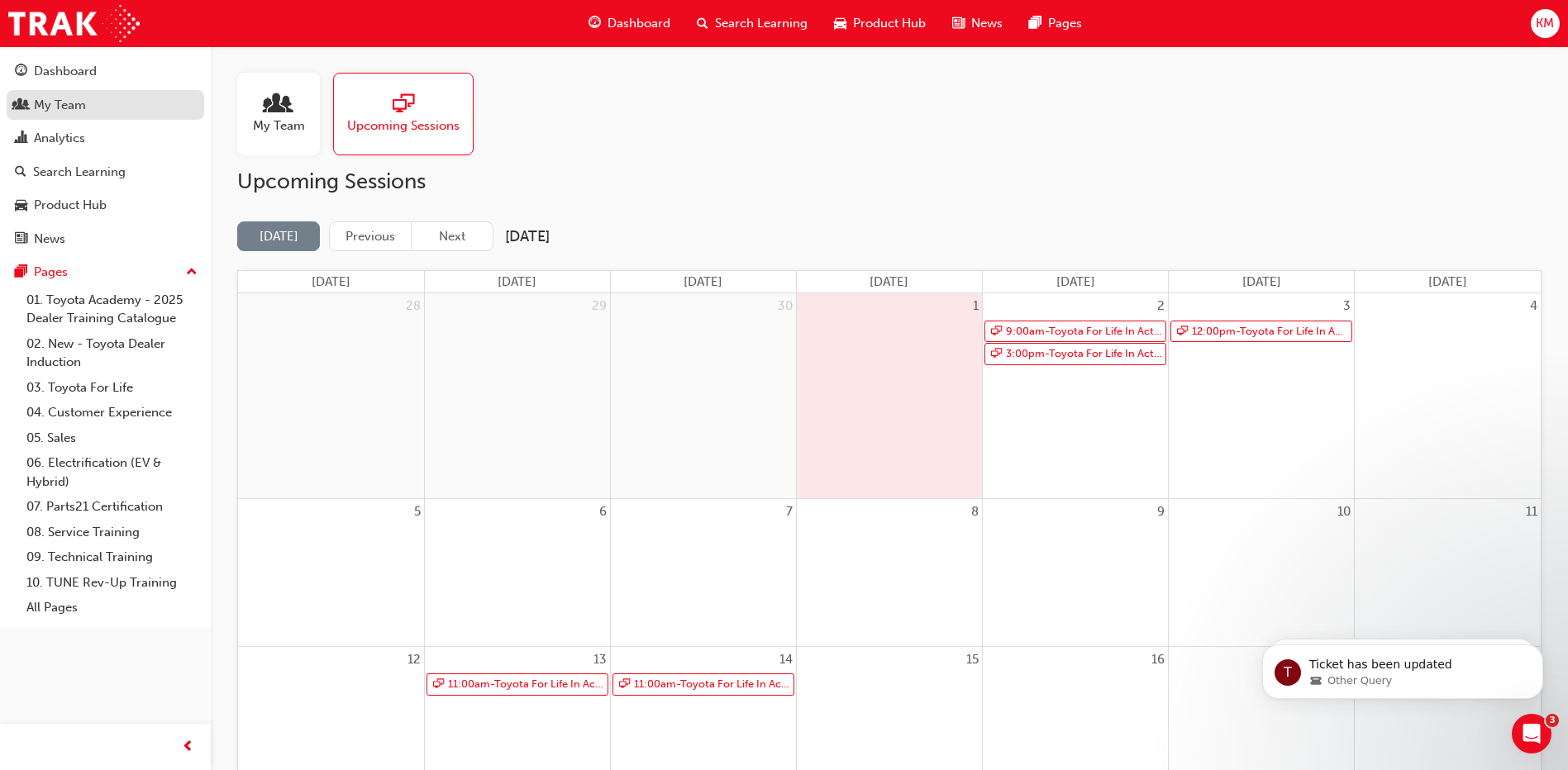
click at [55, 108] on div "My Team" at bounding box center [60, 106] width 52 height 19
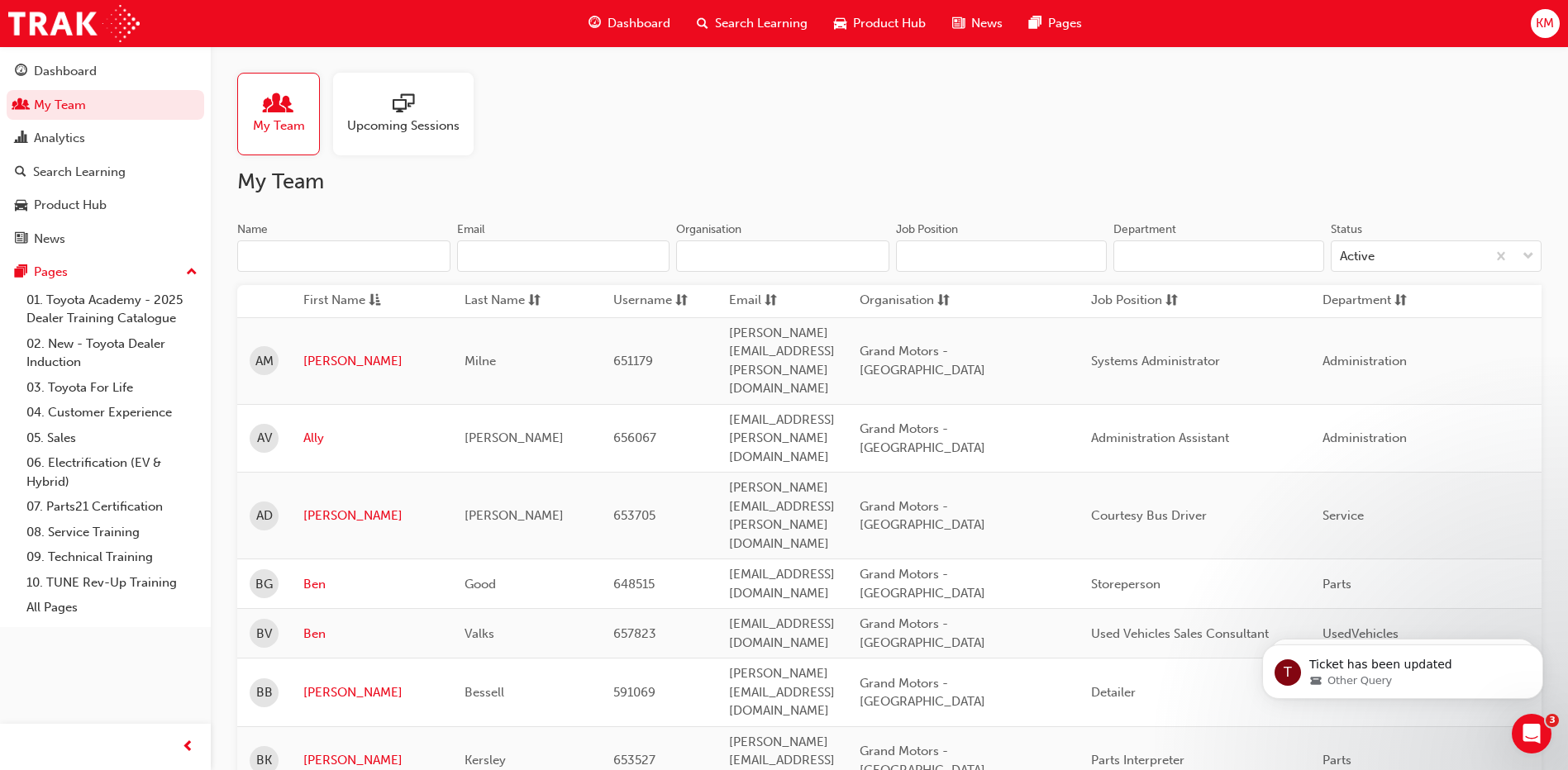
click at [253, 256] on input "Name" at bounding box center [344, 256] width 213 height 31
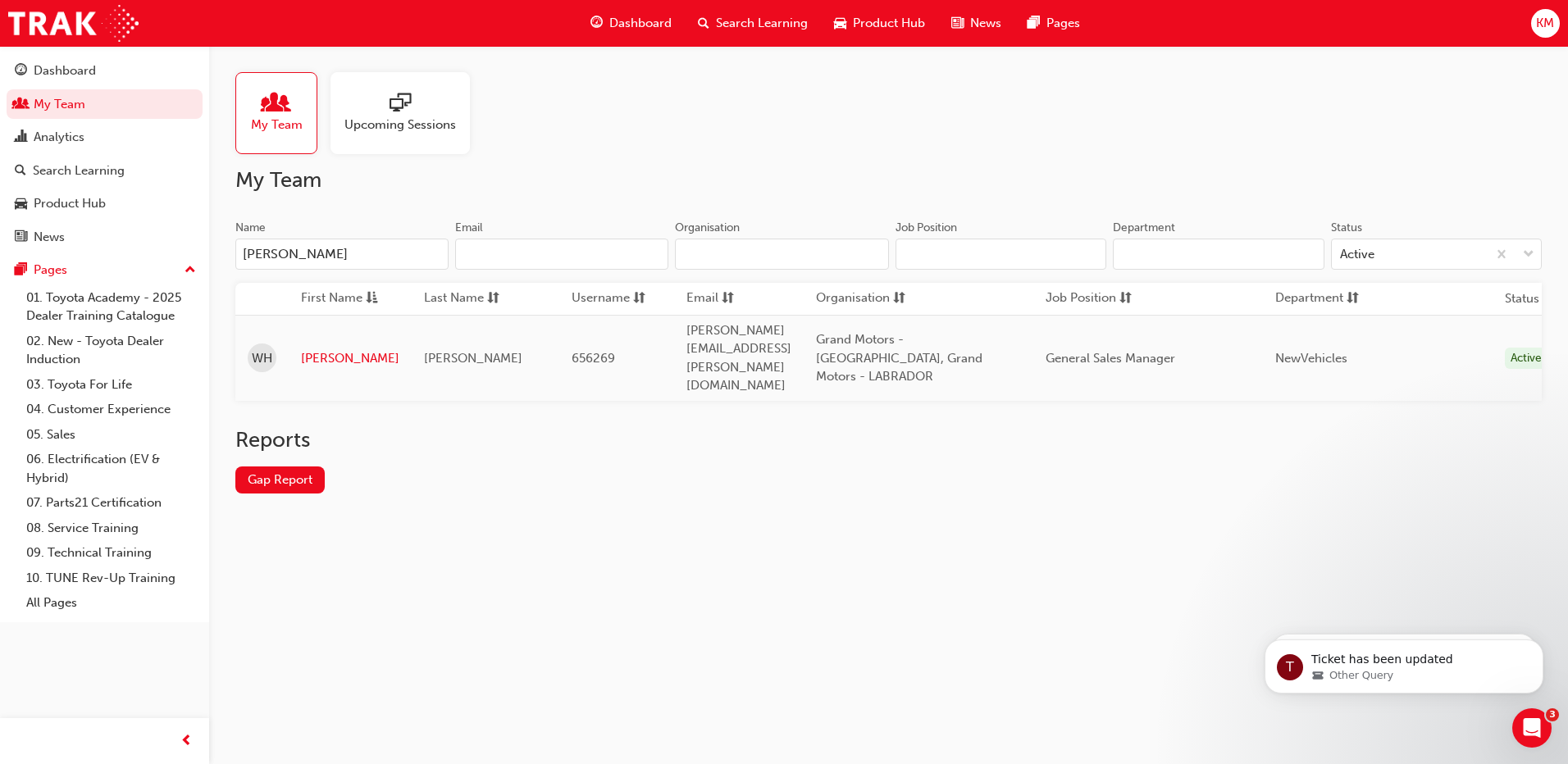
type input "[PERSON_NAME]"
click at [555, 467] on div "Reports Gap Report" at bounding box center [888, 473] width 1307 height 92
click at [328, 349] on link "[PERSON_NAME]" at bounding box center [350, 358] width 98 height 19
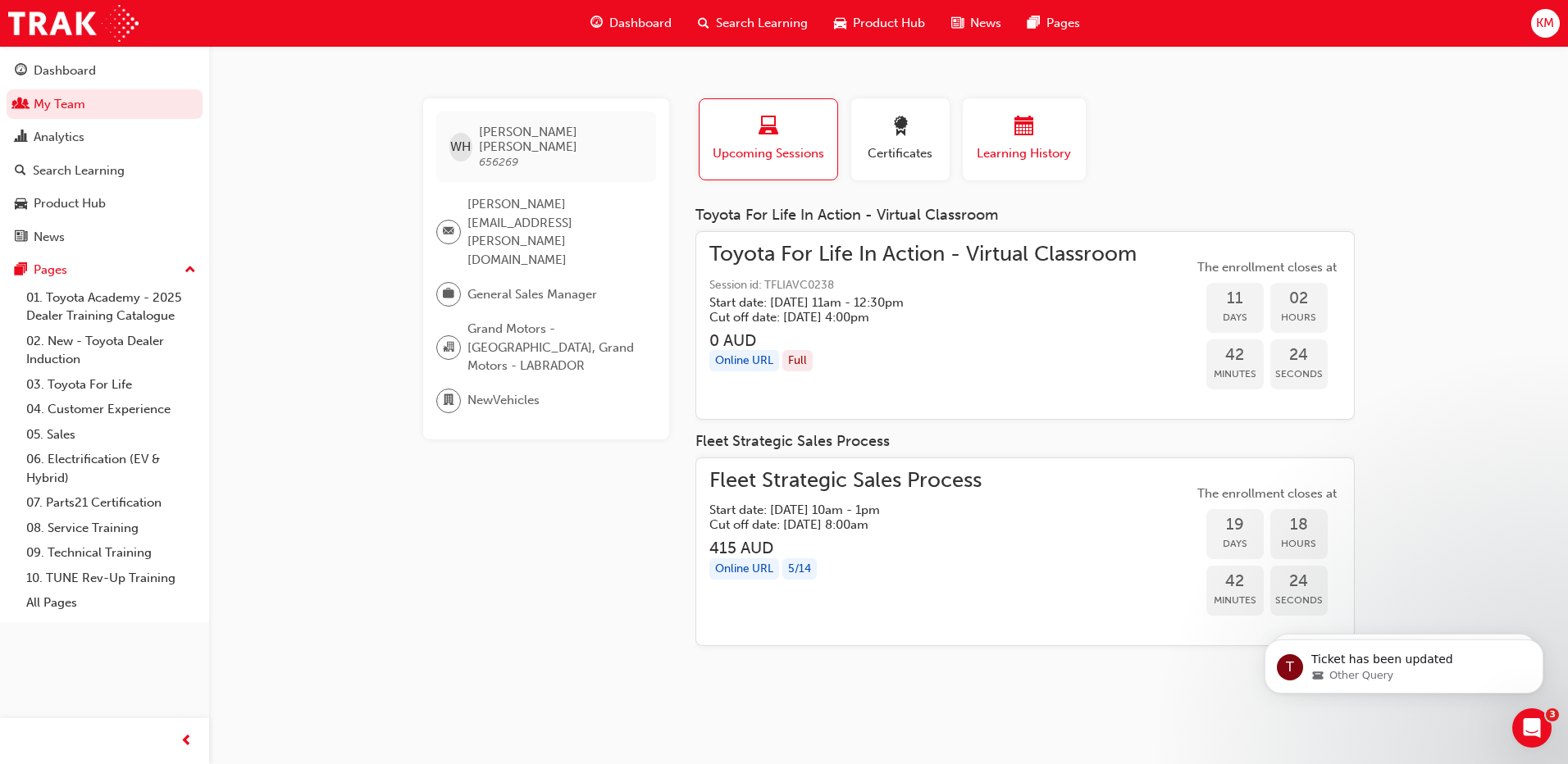
click at [1017, 137] on span "calendar-icon" at bounding box center [1024, 127] width 19 height 22
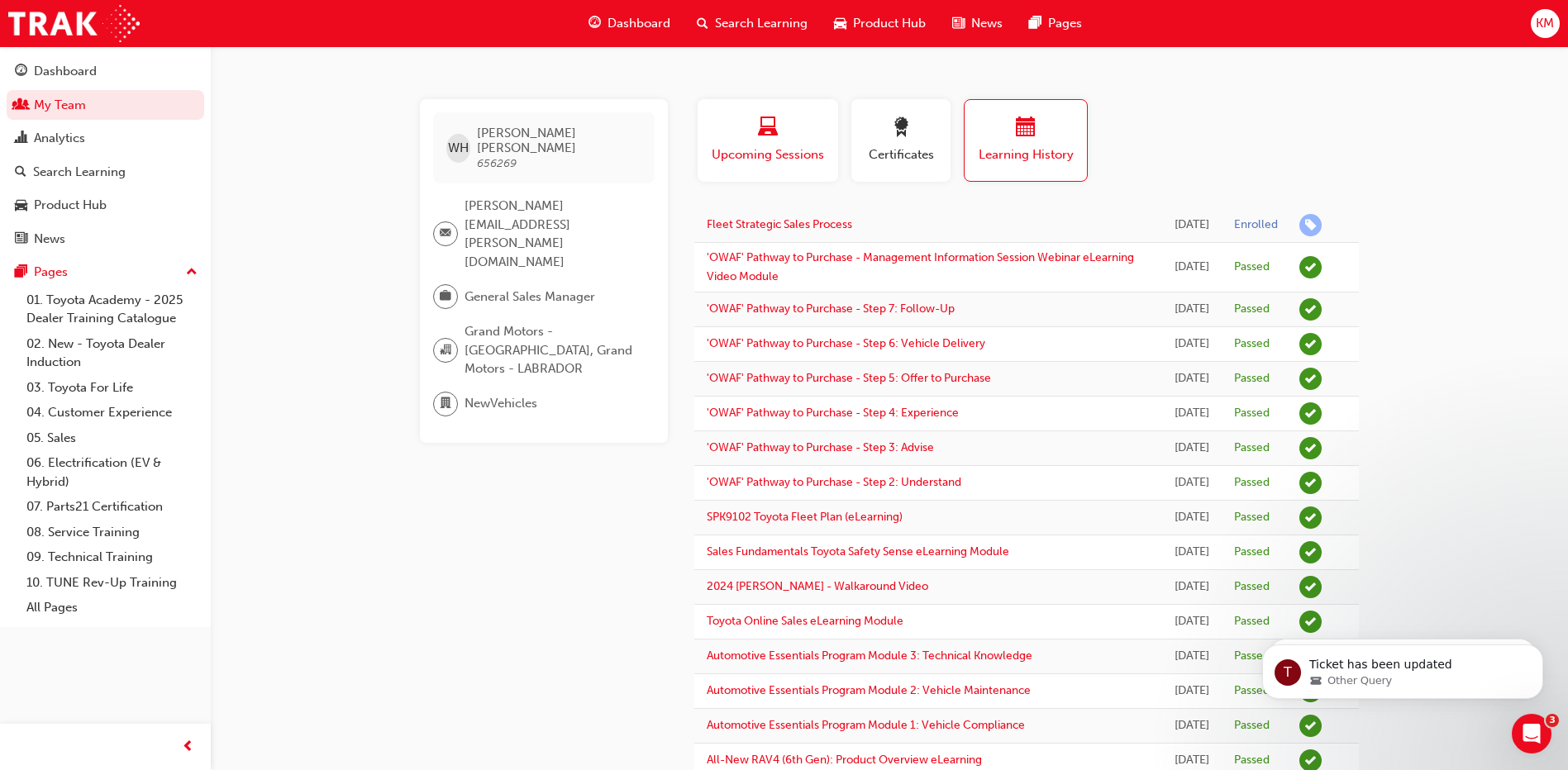
click at [769, 144] on div "Upcoming Sessions" at bounding box center [768, 140] width 115 height 47
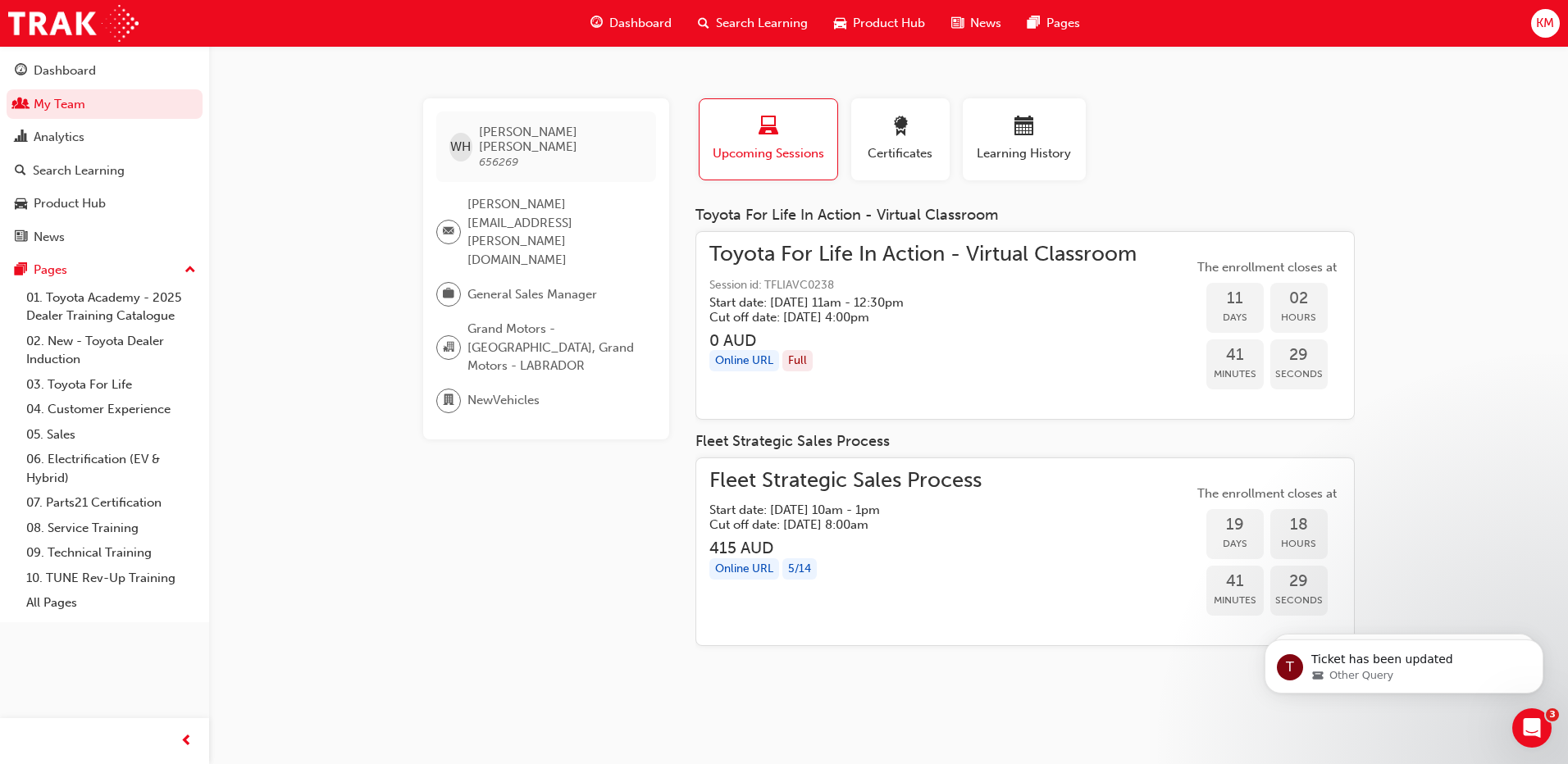
click at [777, 255] on span "Toyota For Life In Action - Virtual Classroom" at bounding box center [923, 255] width 427 height 19
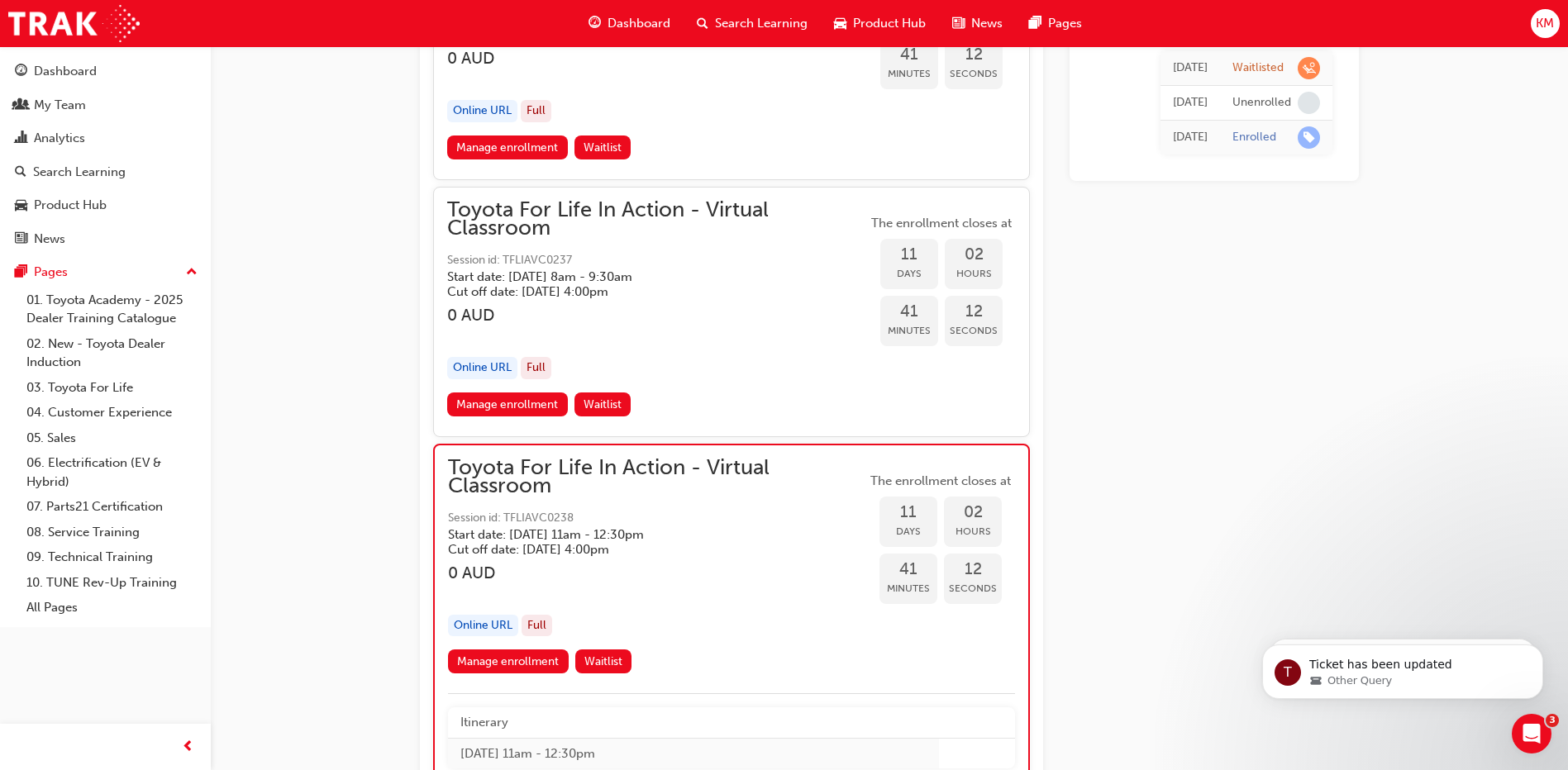
scroll to position [6578, 0]
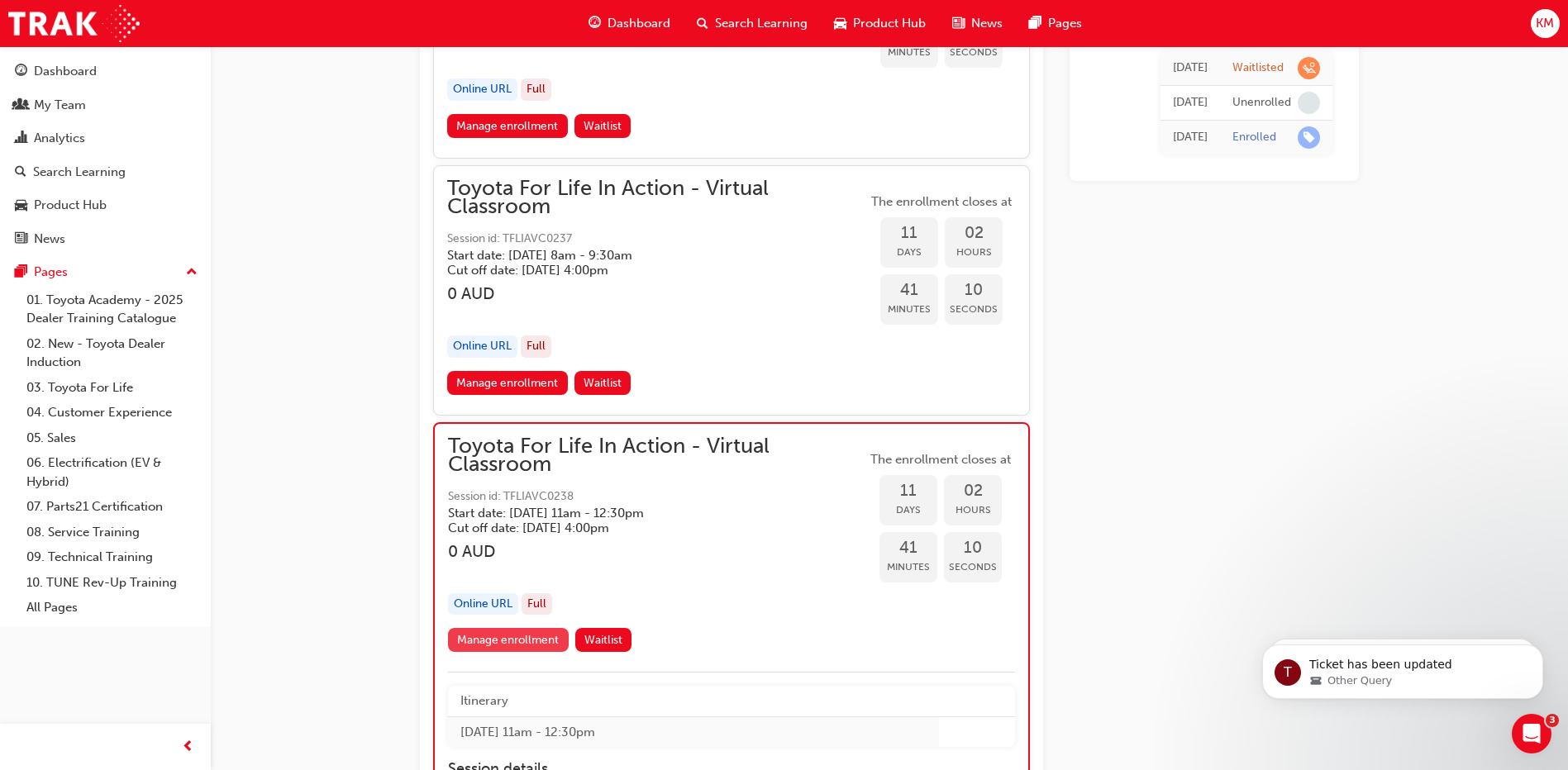
click at [532, 631] on link "Manage enrollment" at bounding box center [508, 639] width 121 height 24
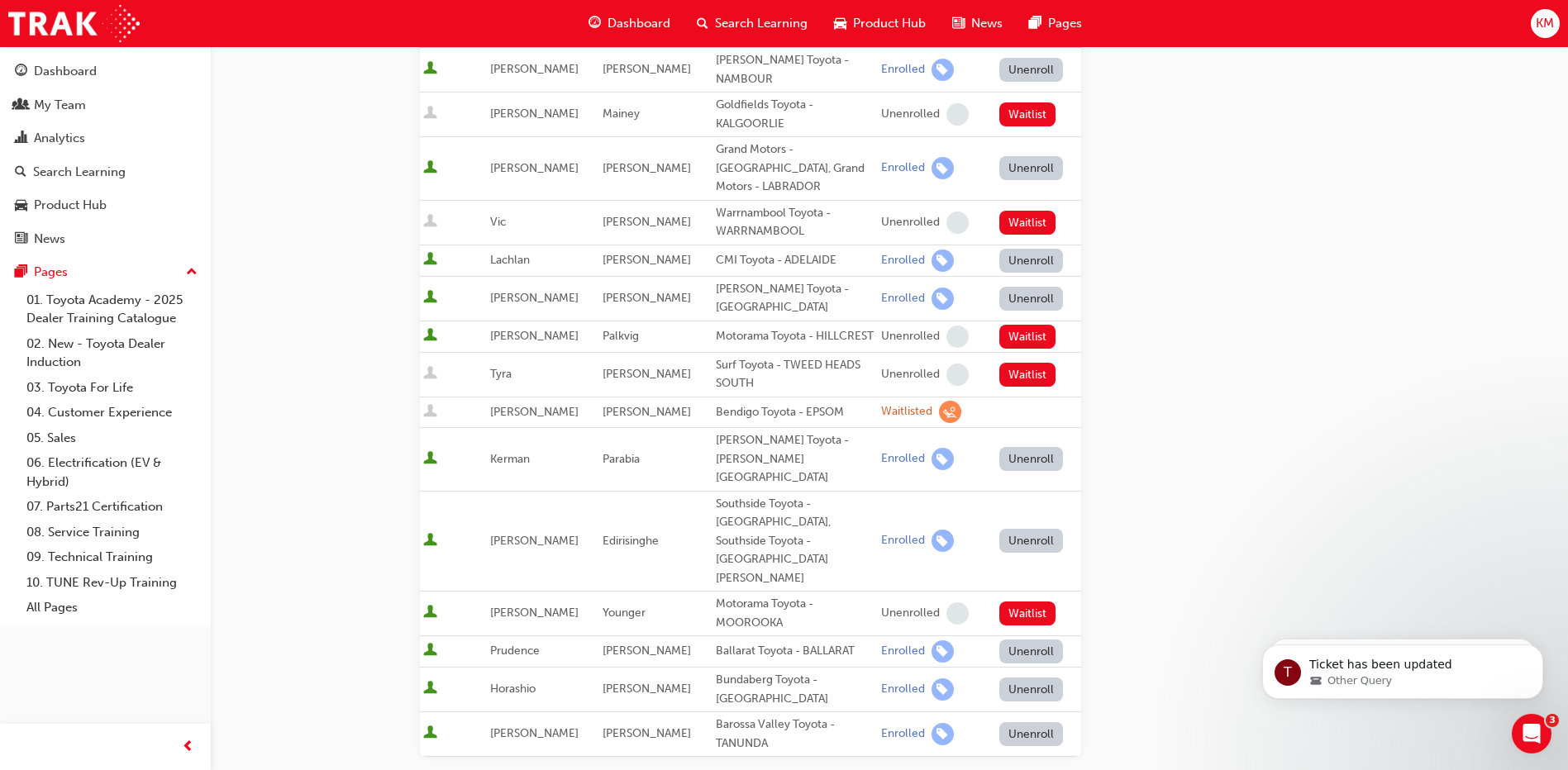
scroll to position [724, 0]
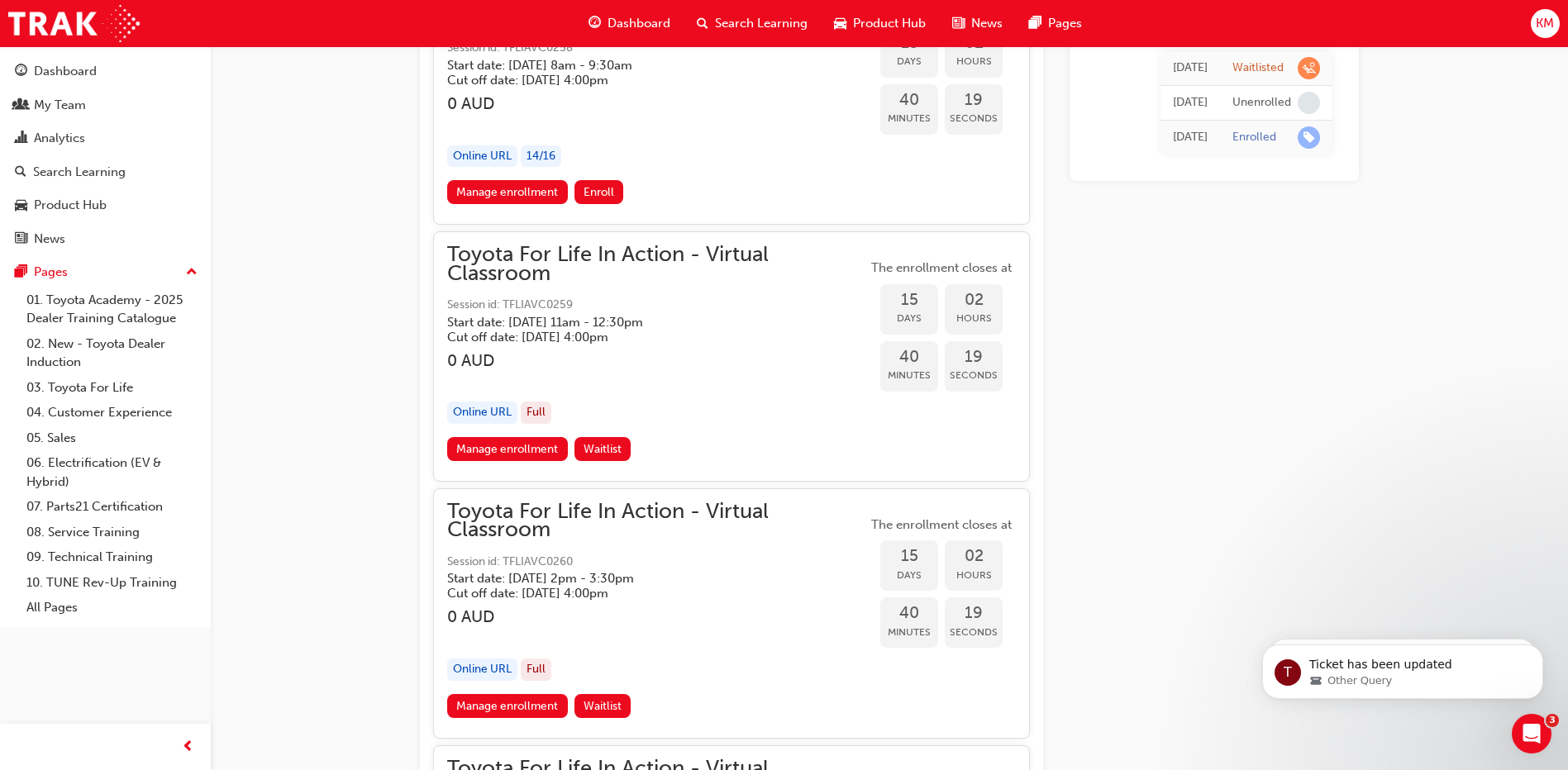
scroll to position [10324, 0]
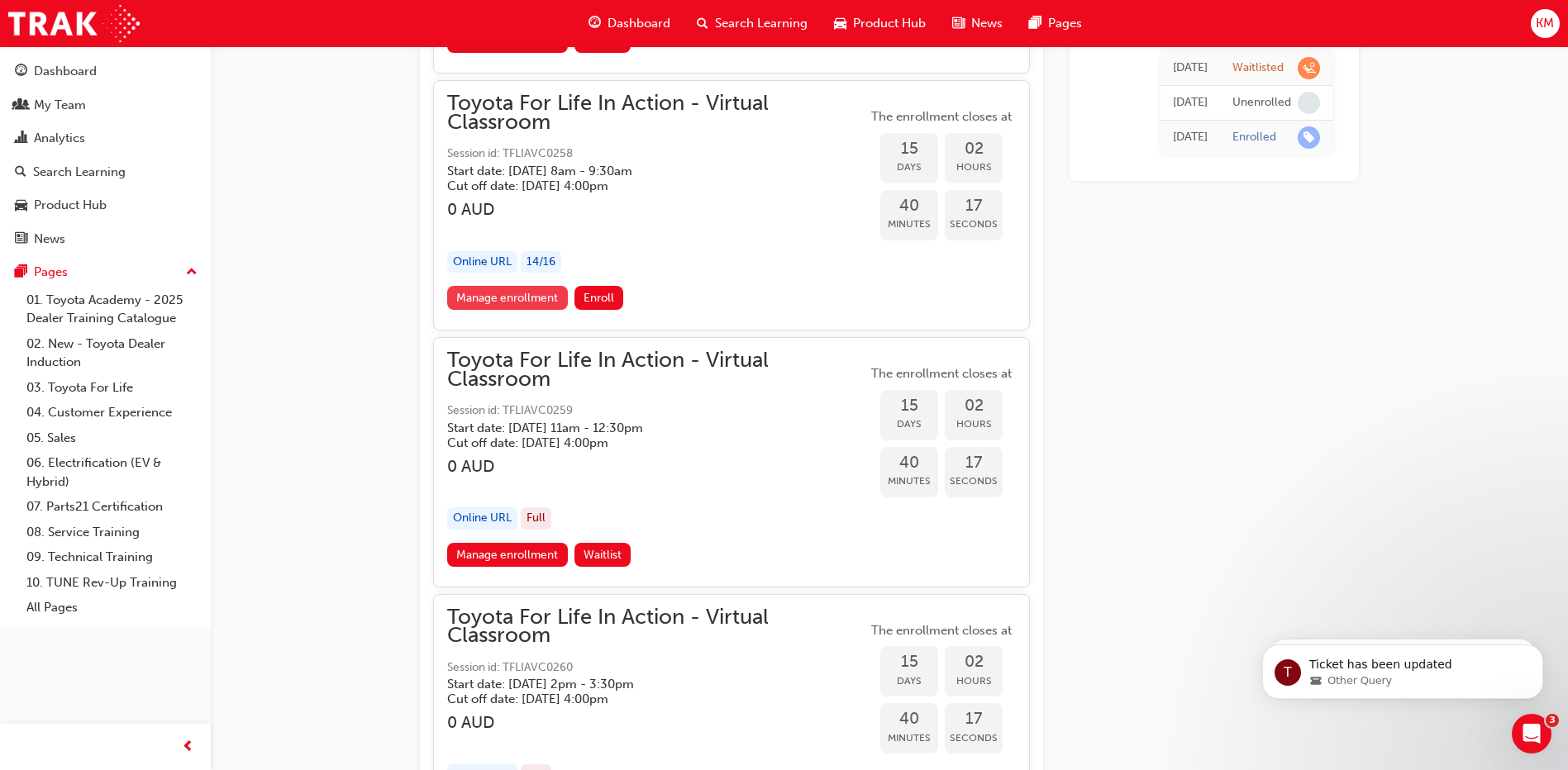
click at [521, 291] on link "Manage enrollment" at bounding box center [507, 297] width 121 height 24
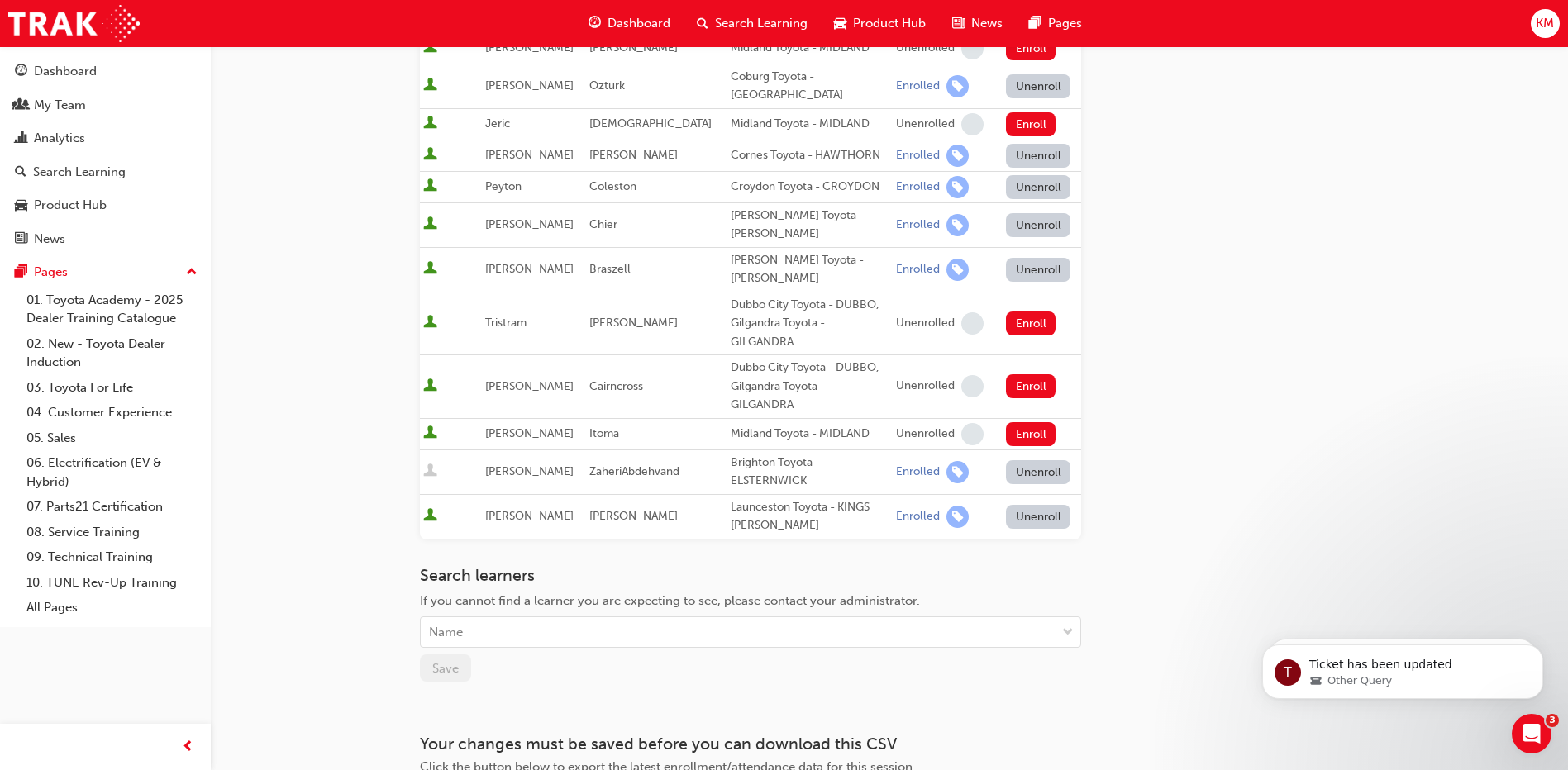
scroll to position [1025, 0]
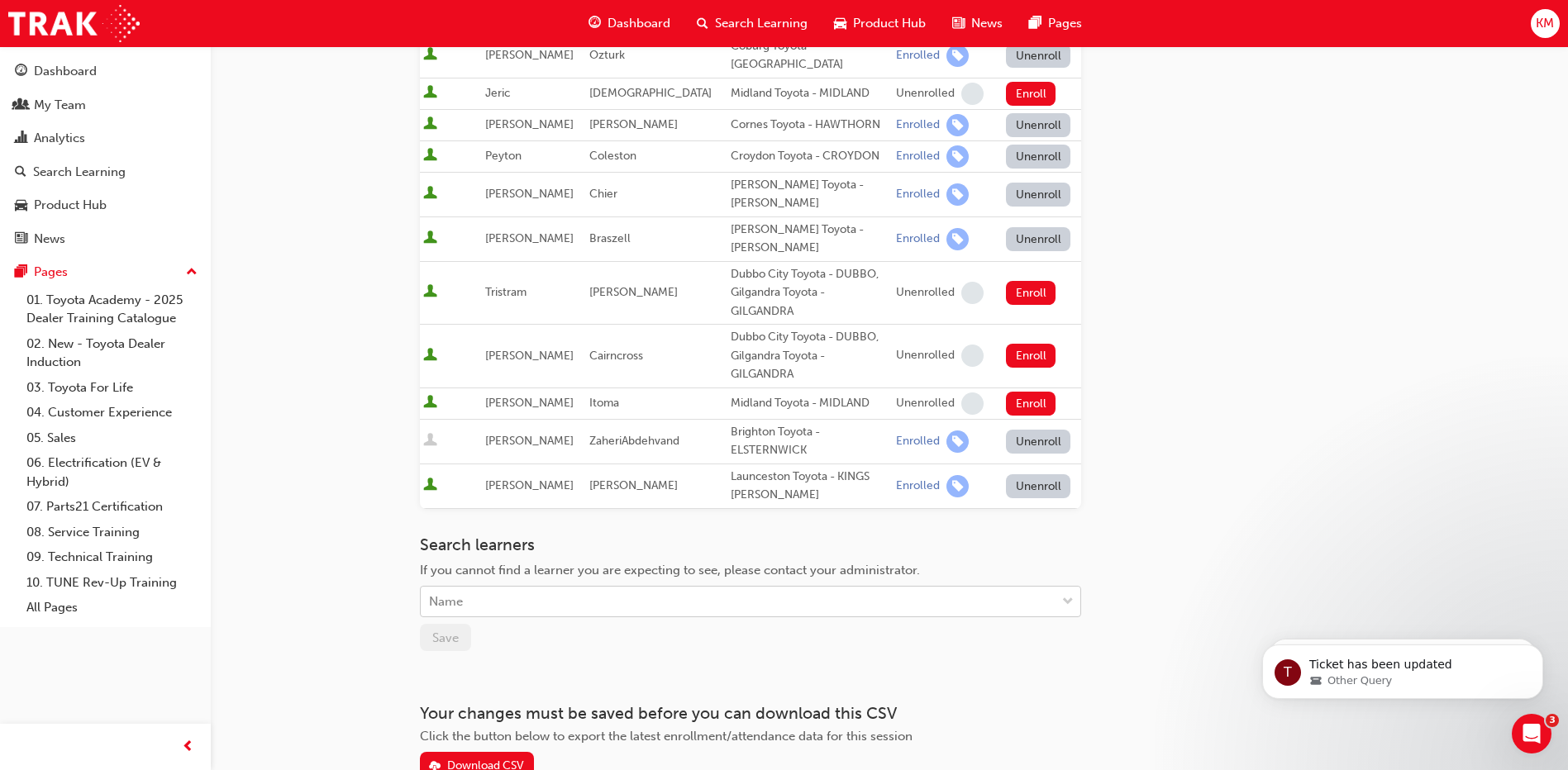
click at [486, 587] on div "Name" at bounding box center [737, 601] width 635 height 29
type input "[PERSON_NAME]"
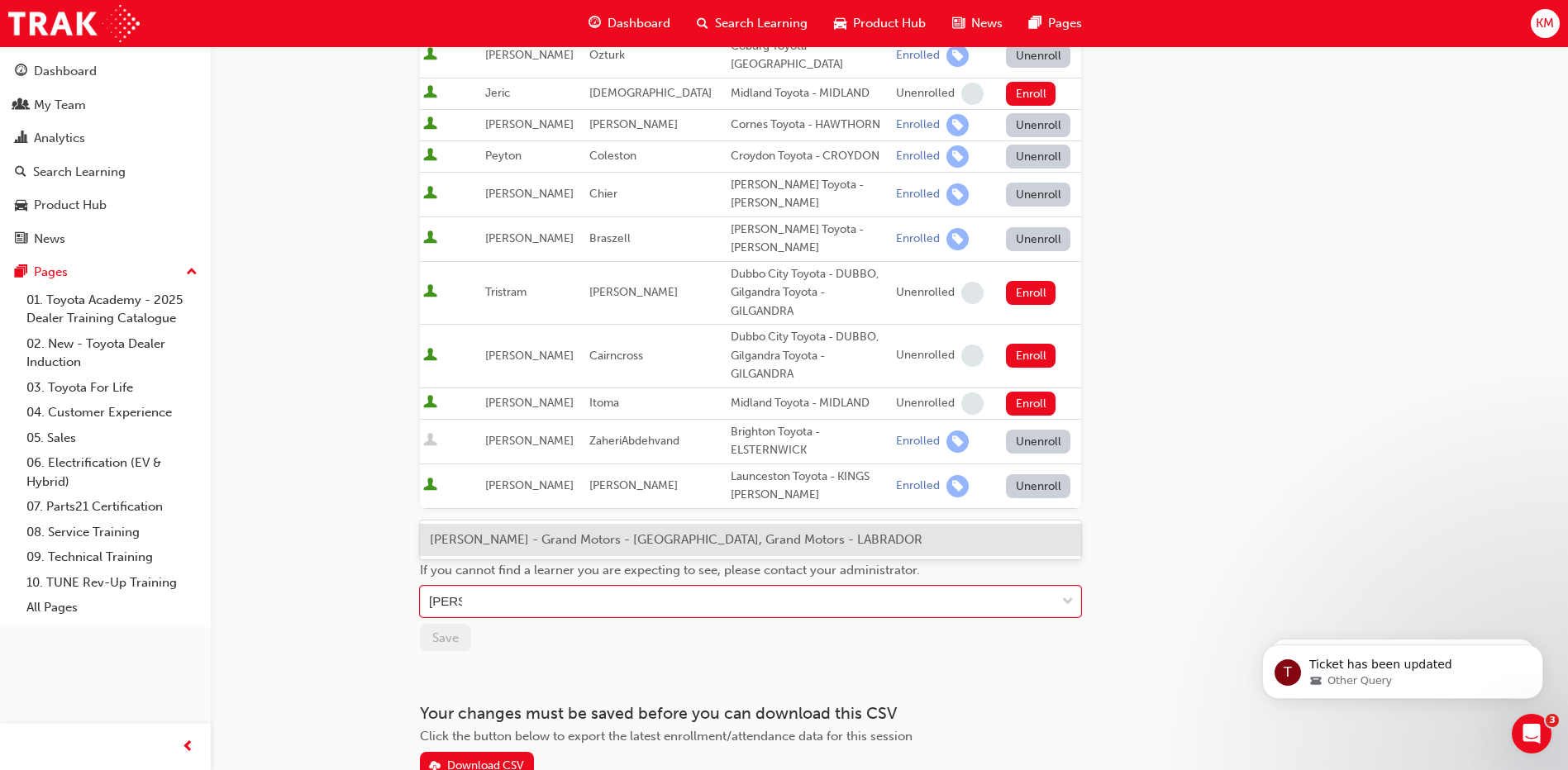
click at [481, 533] on span "[PERSON_NAME] - Grand Motors - [GEOGRAPHIC_DATA], Grand Motors - LABRADOR" at bounding box center [676, 539] width 492 height 15
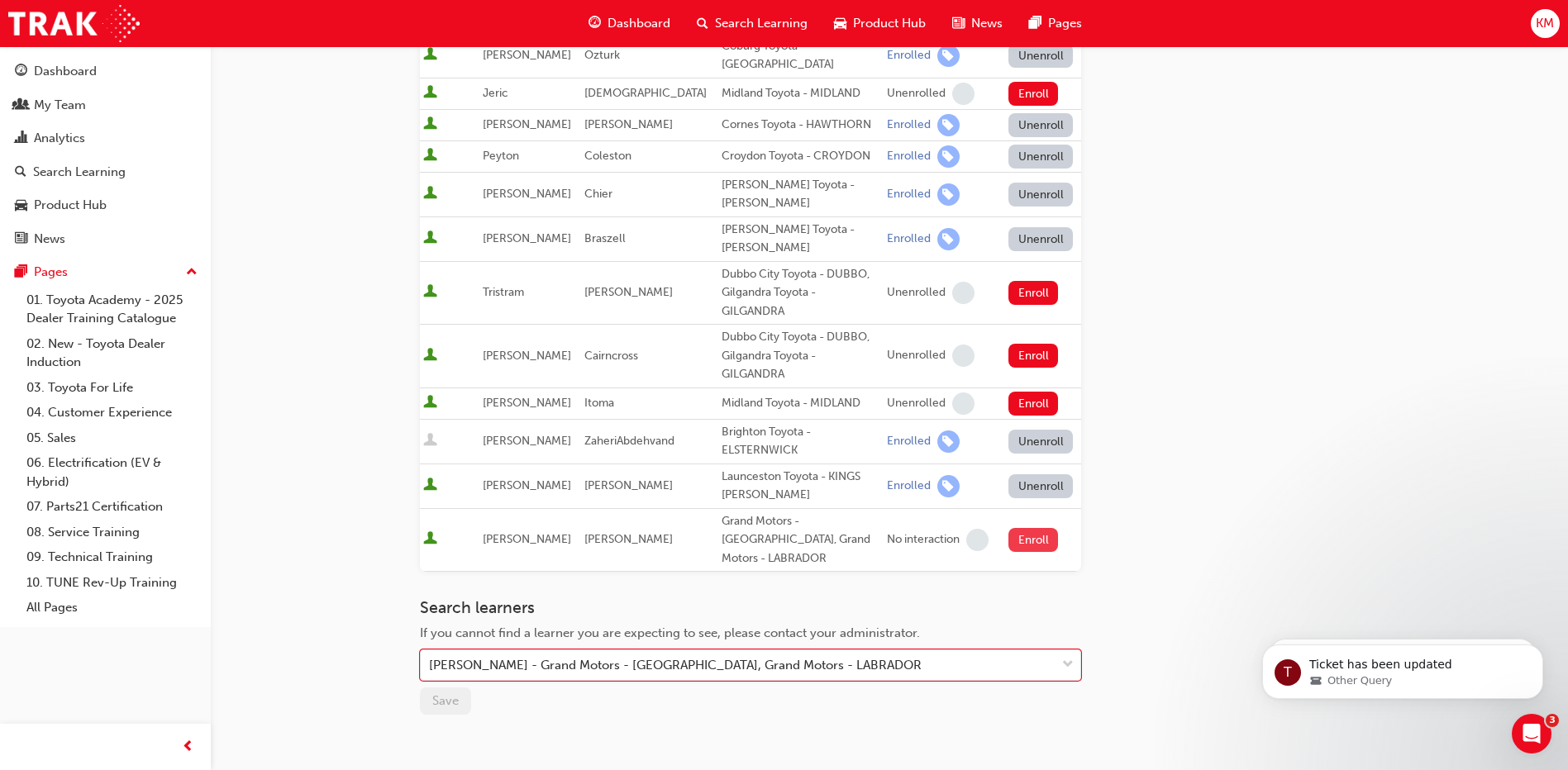
click at [1031, 528] on button "Enroll" at bounding box center [1033, 539] width 49 height 24
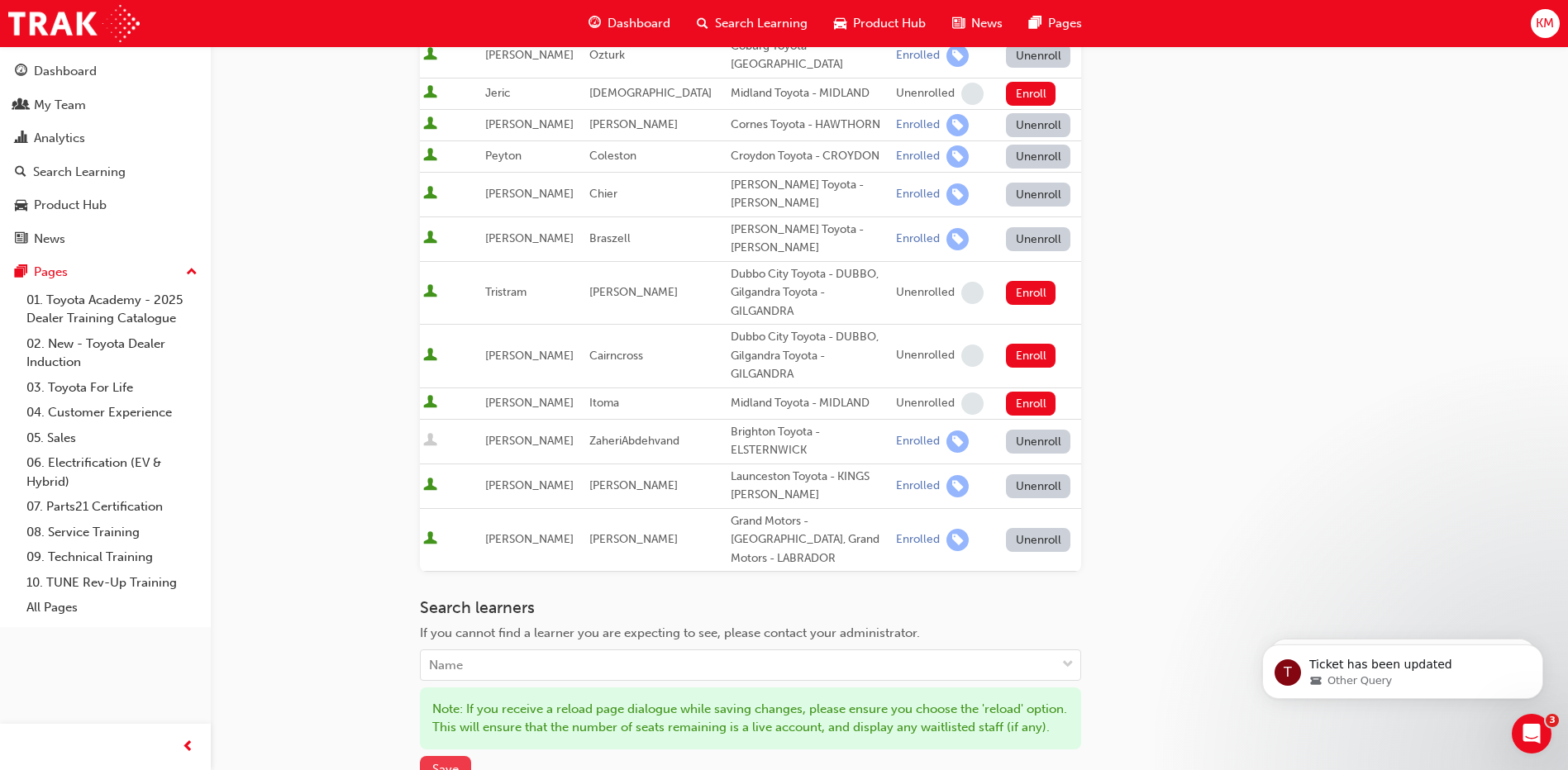
click at [439, 761] on span "Save" at bounding box center [445, 768] width 26 height 15
click at [58, 100] on div "My Team" at bounding box center [60, 106] width 52 height 19
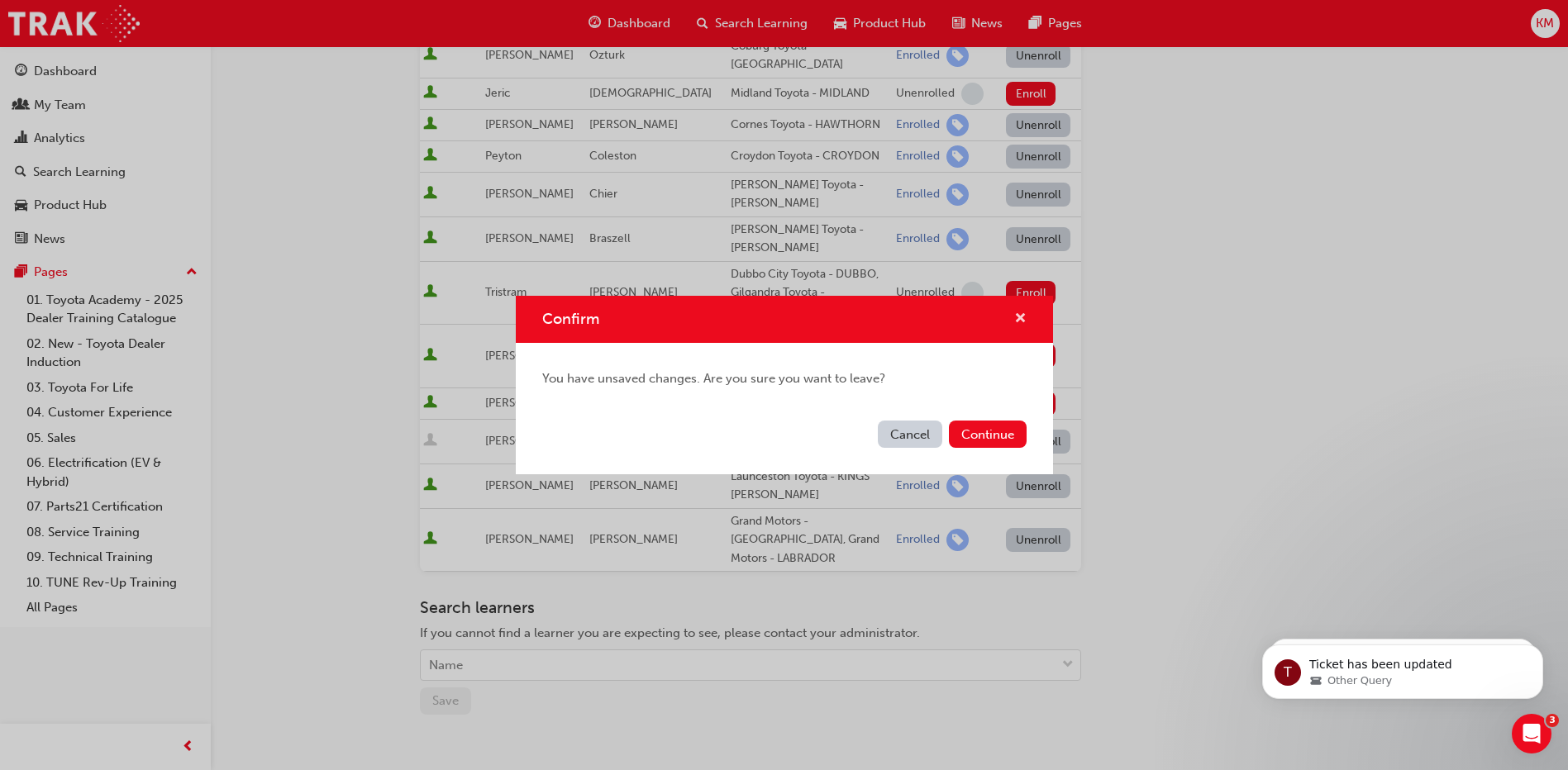
click at [1017, 312] on span "cross-icon" at bounding box center [1020, 319] width 13 height 15
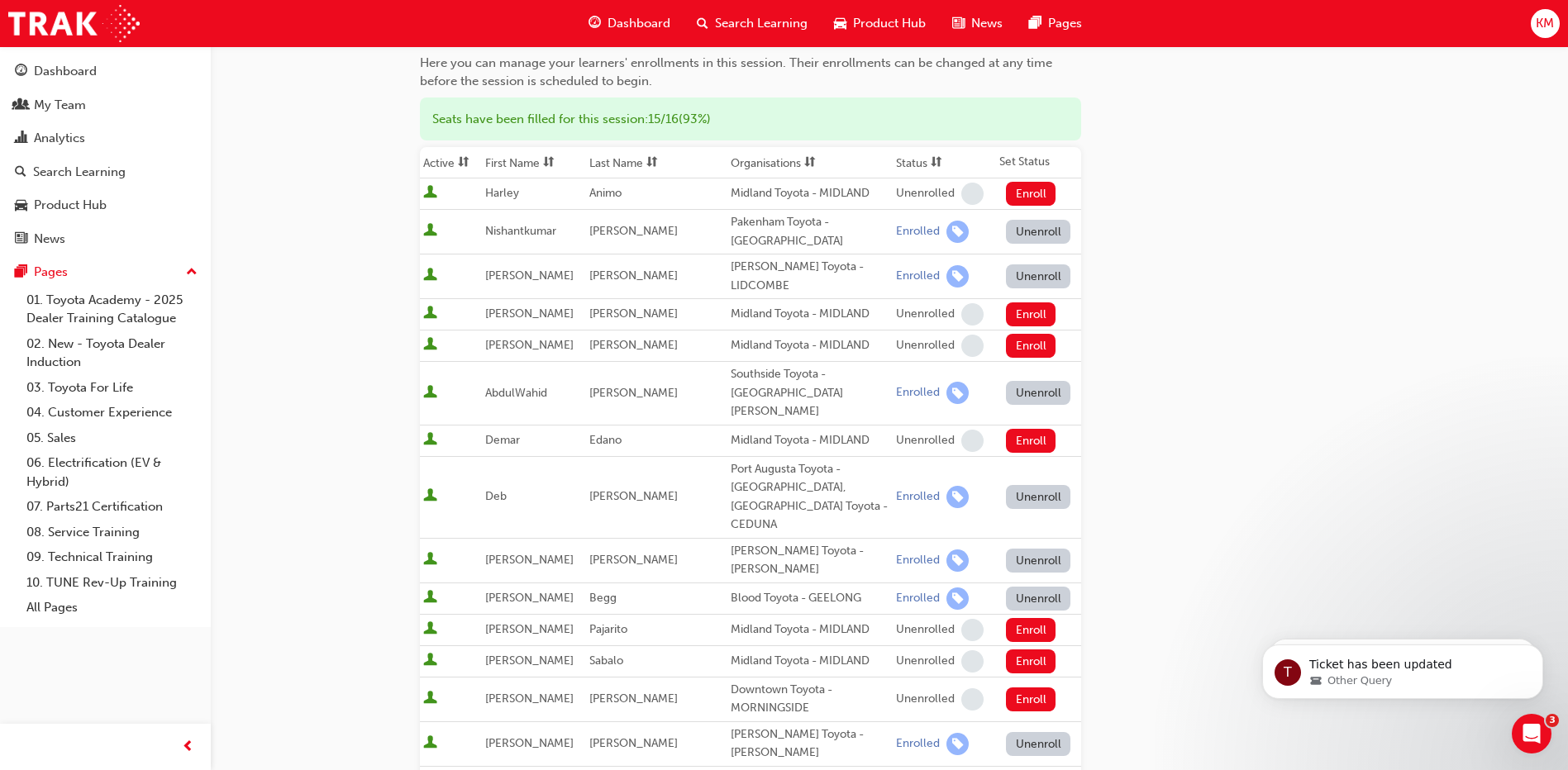
scroll to position [0, 0]
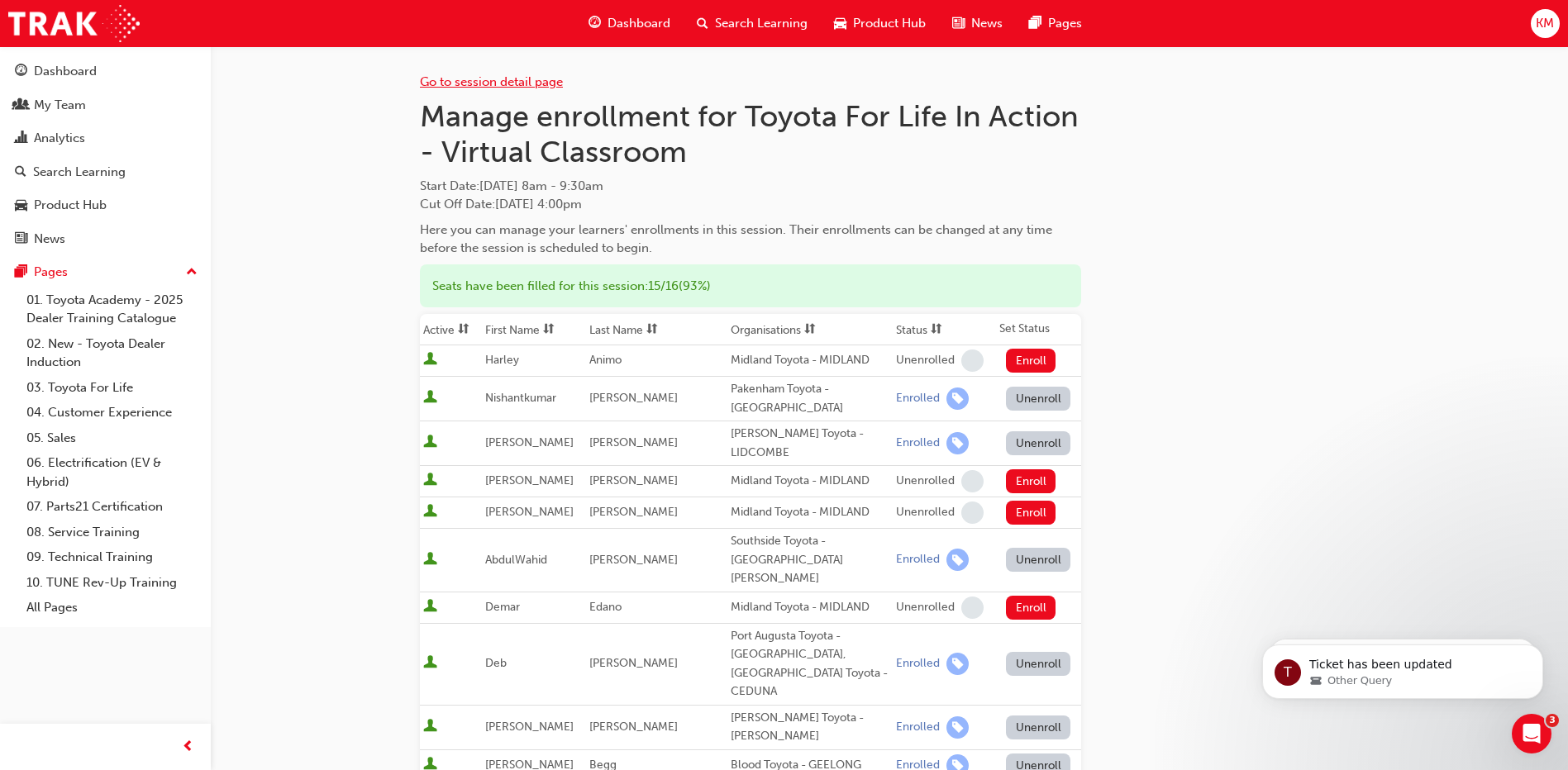
click at [469, 80] on link "Go to session detail page" at bounding box center [491, 81] width 143 height 15
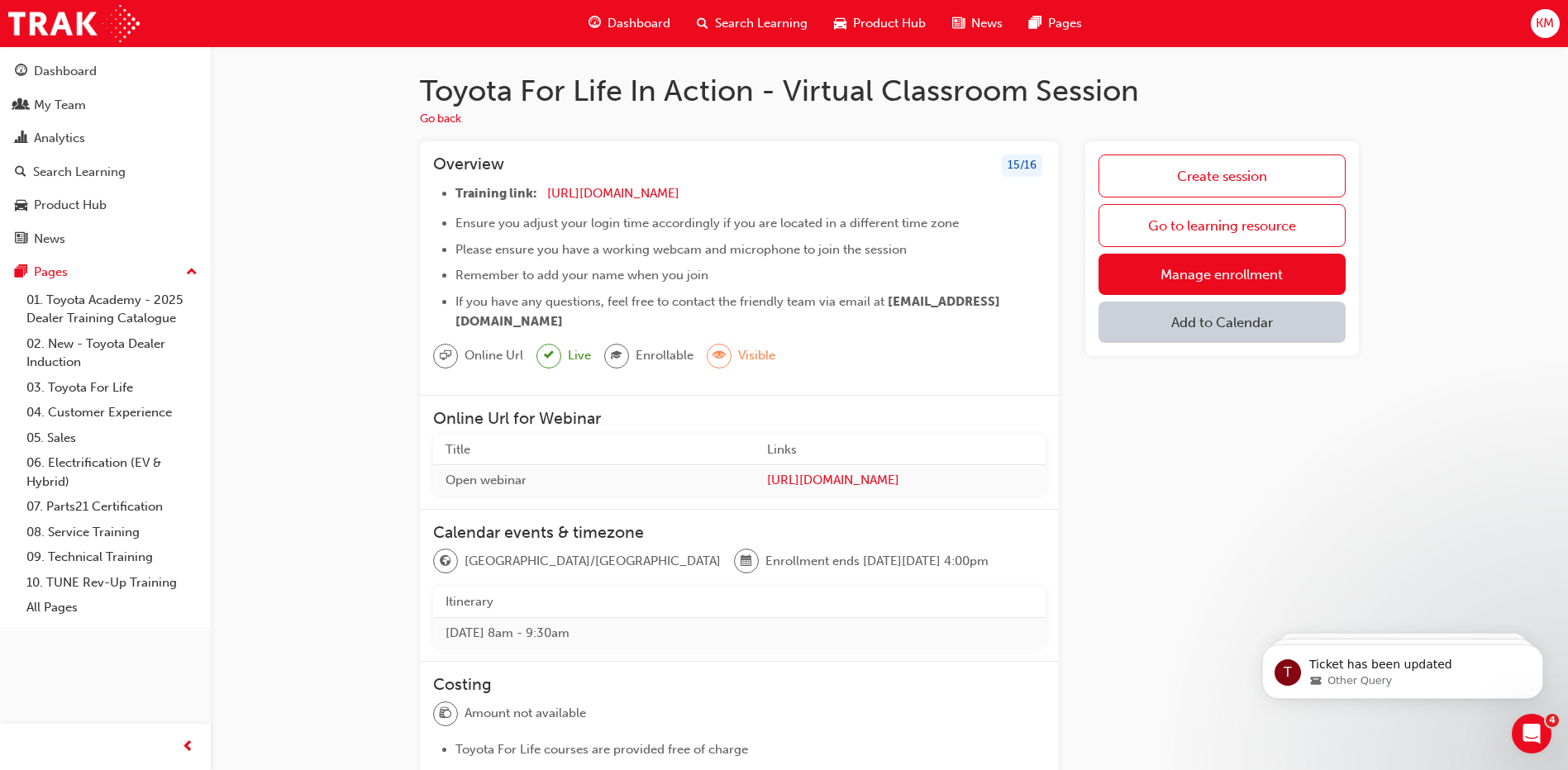
scroll to position [580, 0]
click at [47, 98] on div "My Team" at bounding box center [60, 106] width 52 height 19
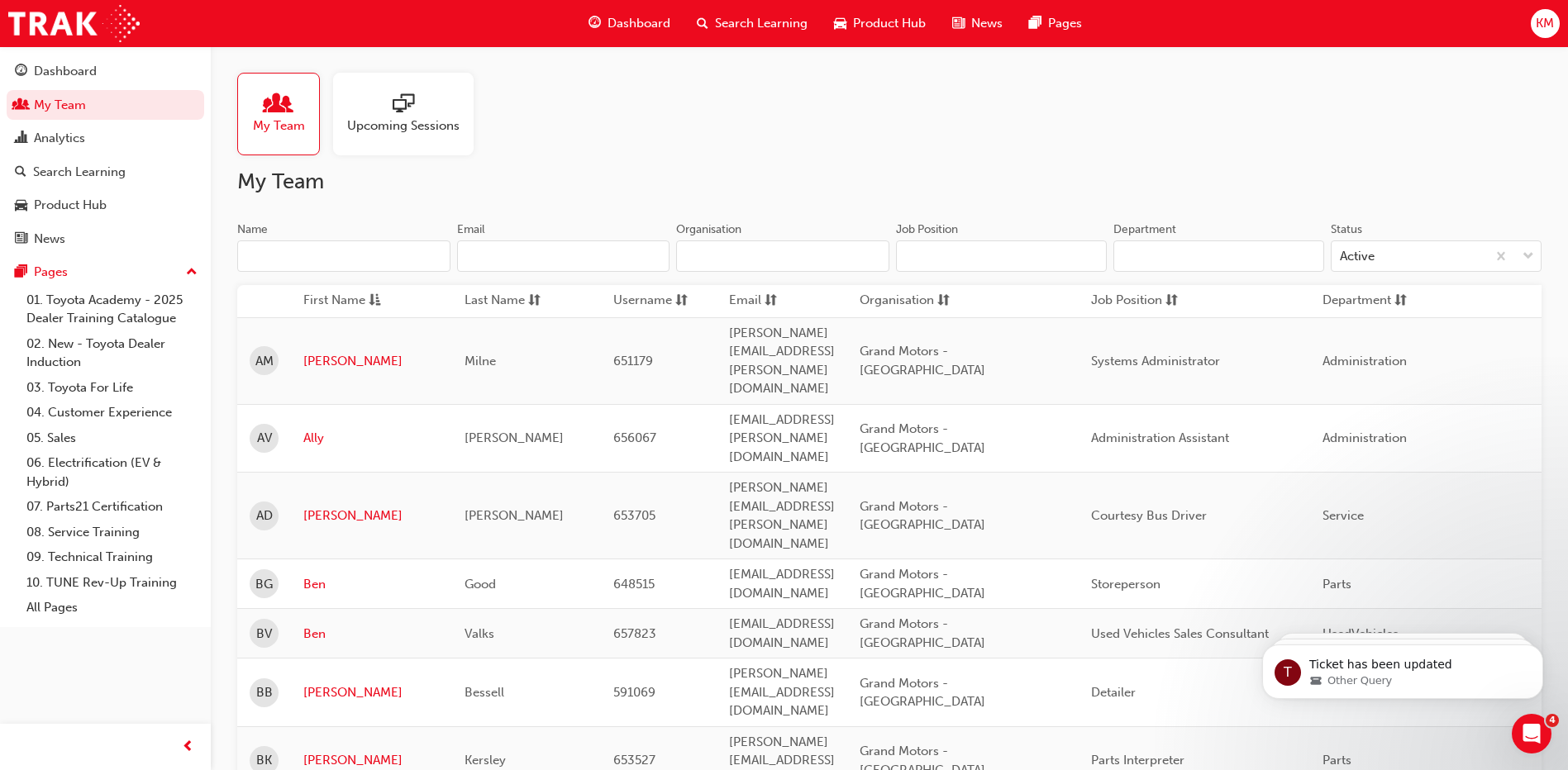
click at [297, 256] on input "Name" at bounding box center [344, 256] width 213 height 31
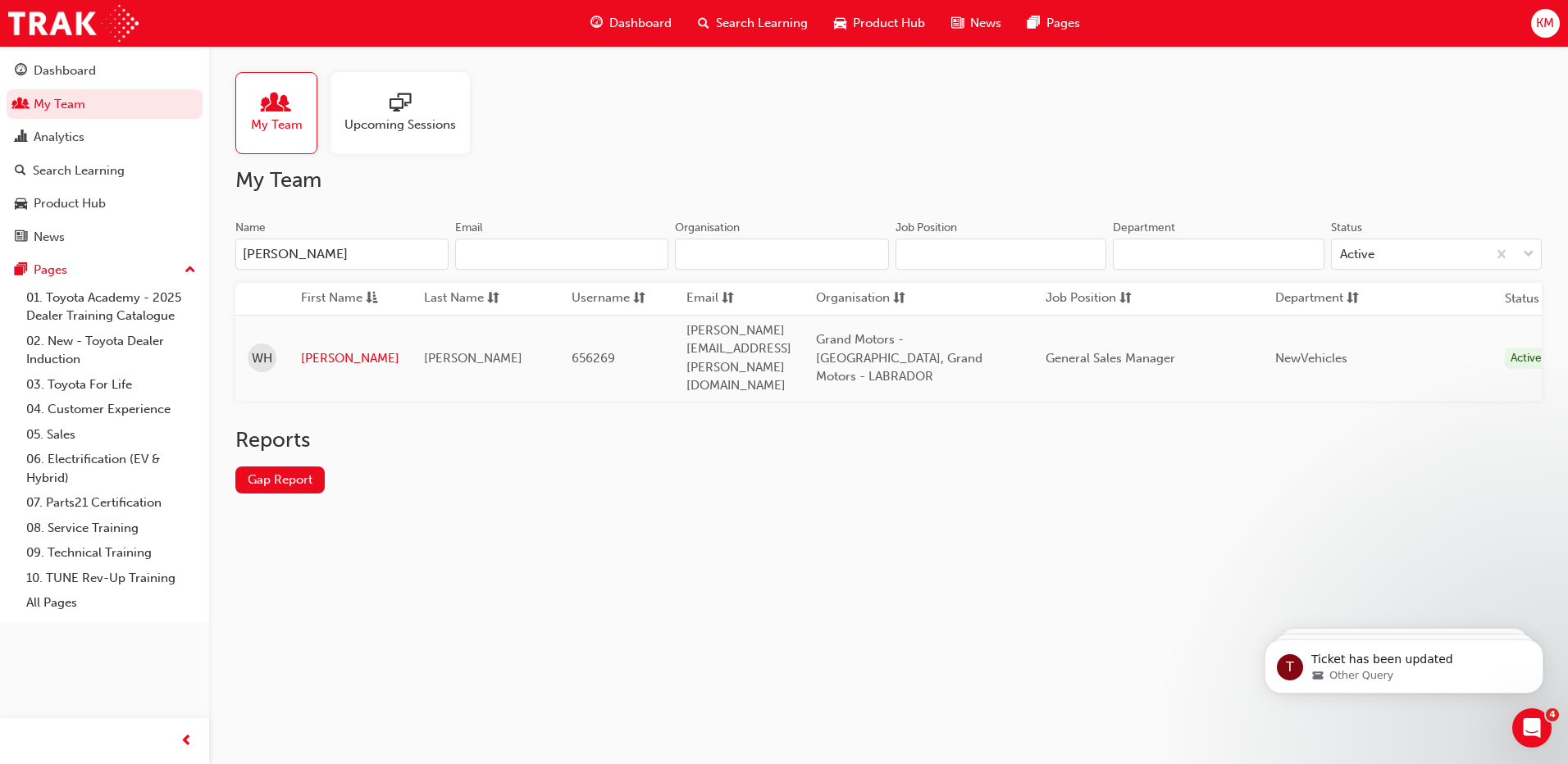
type input "[PERSON_NAME]"
click at [722, 468] on div "Reports Gap Report" at bounding box center [888, 473] width 1307 height 92
click at [328, 349] on link "[PERSON_NAME]" at bounding box center [350, 358] width 98 height 19
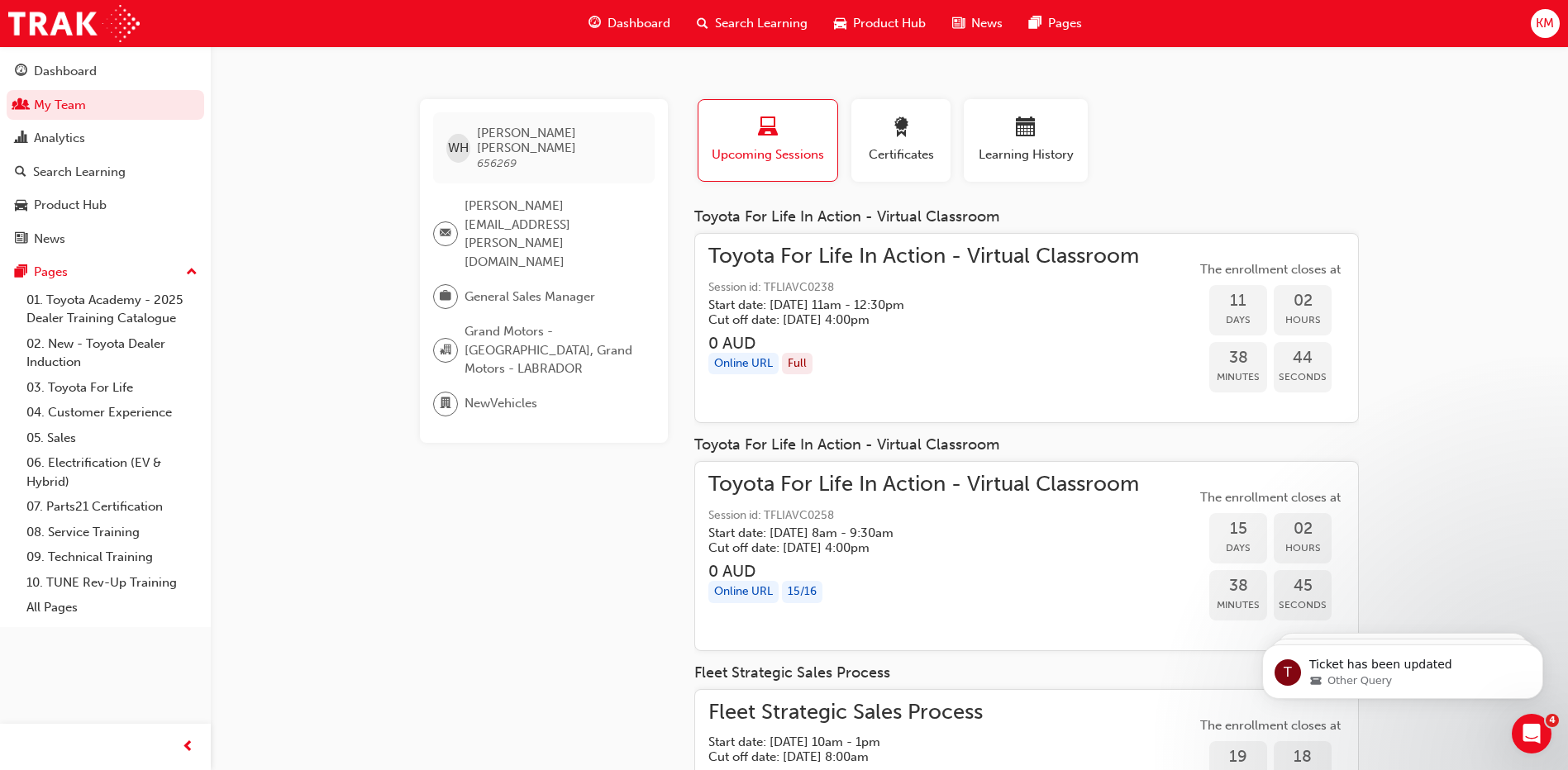
click at [755, 361] on div "Online URL" at bounding box center [743, 363] width 70 height 22
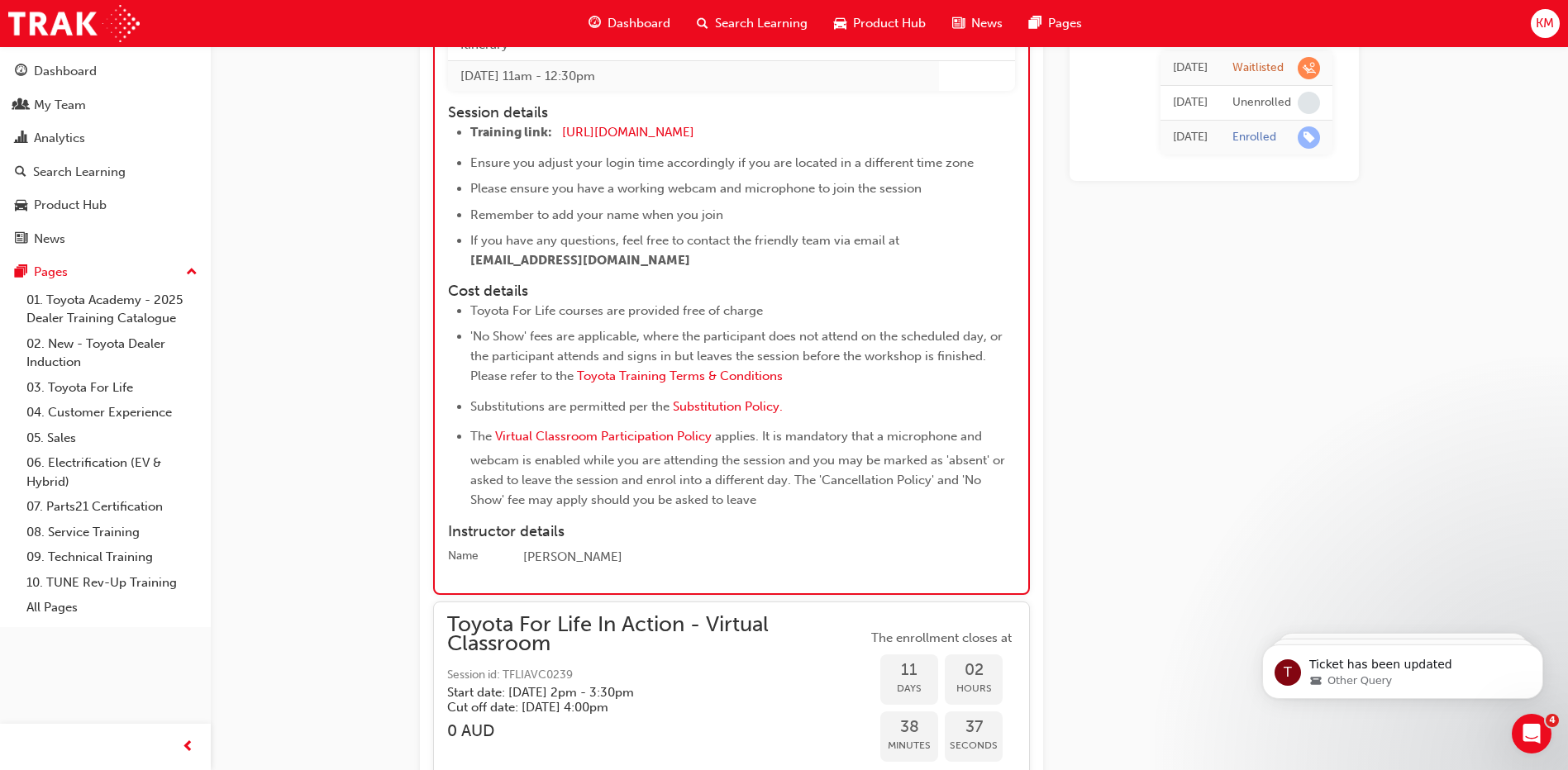
scroll to position [6768, 0]
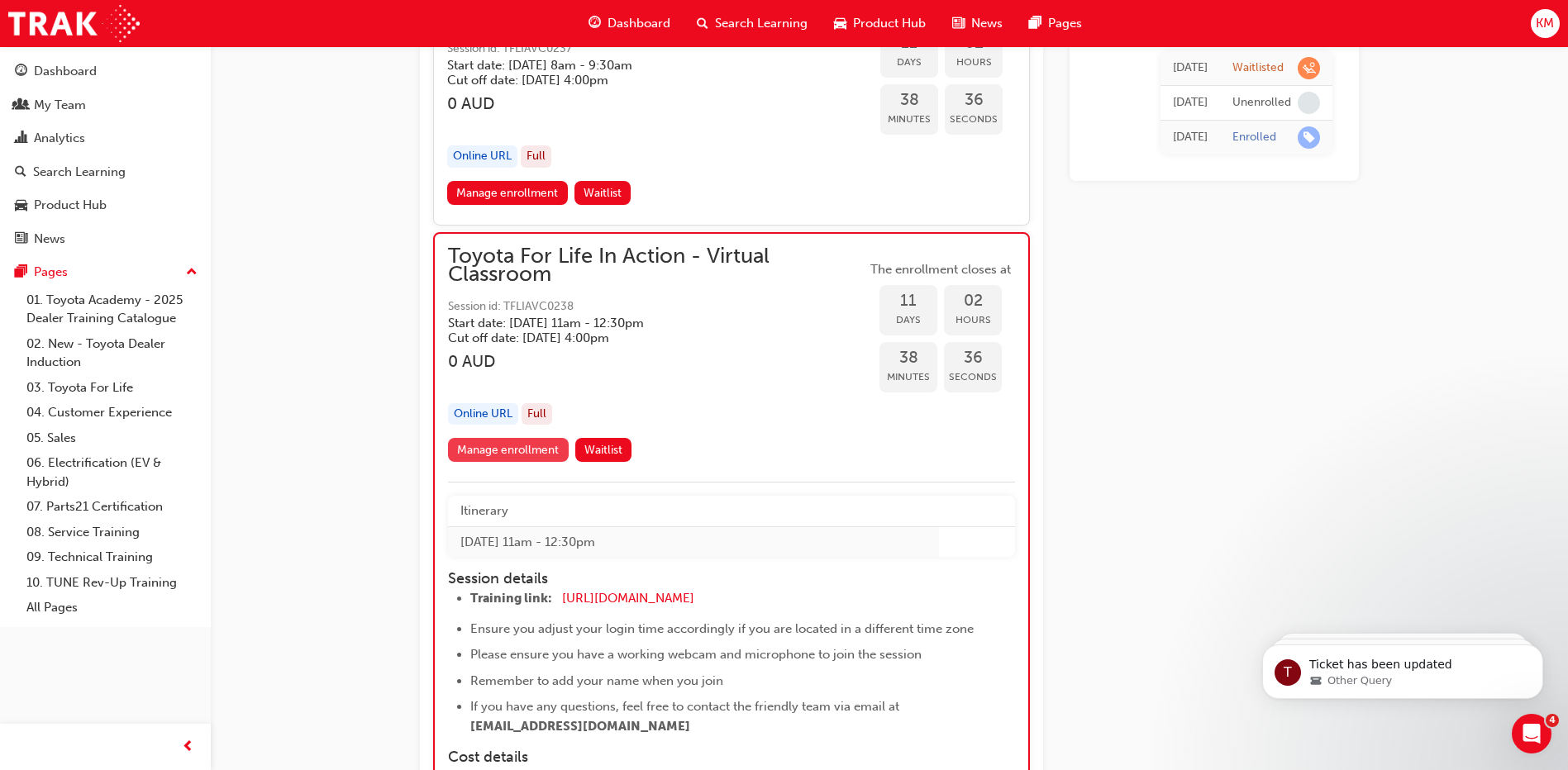
click at [514, 447] on link "Manage enrollment" at bounding box center [508, 449] width 121 height 24
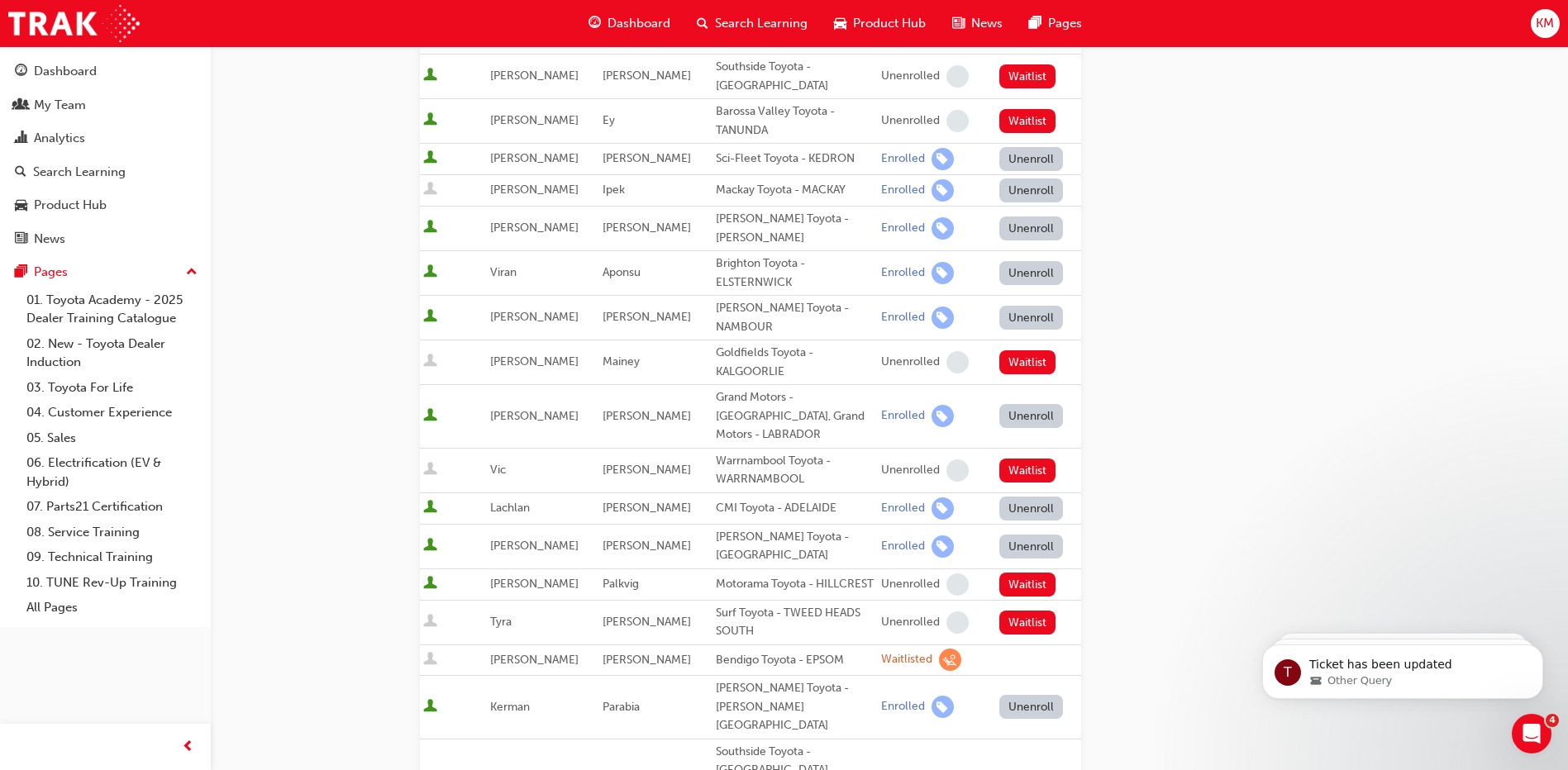
scroll to position [444, 0]
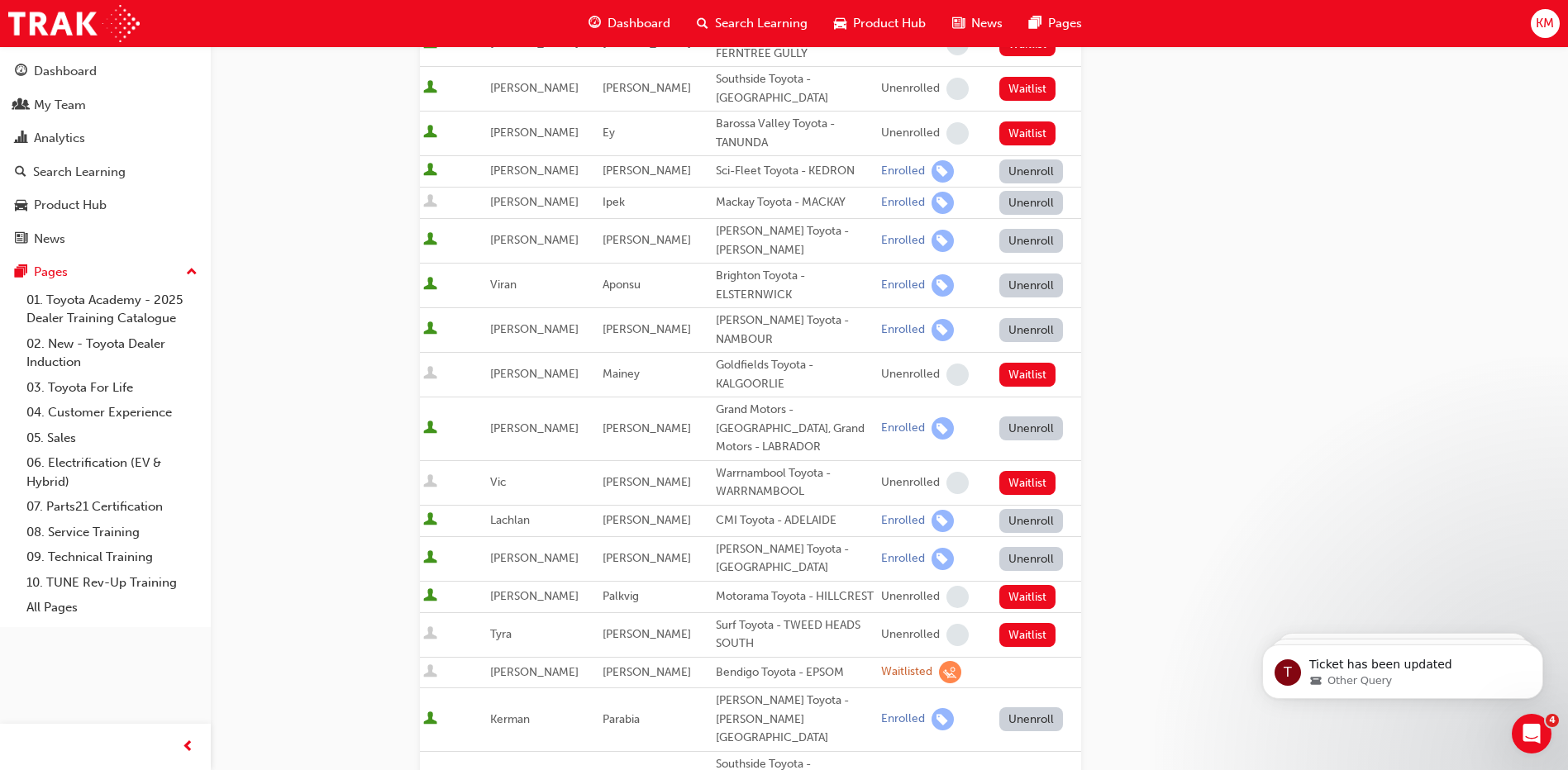
click at [1025, 416] on button "Unenroll" at bounding box center [1031, 428] width 65 height 24
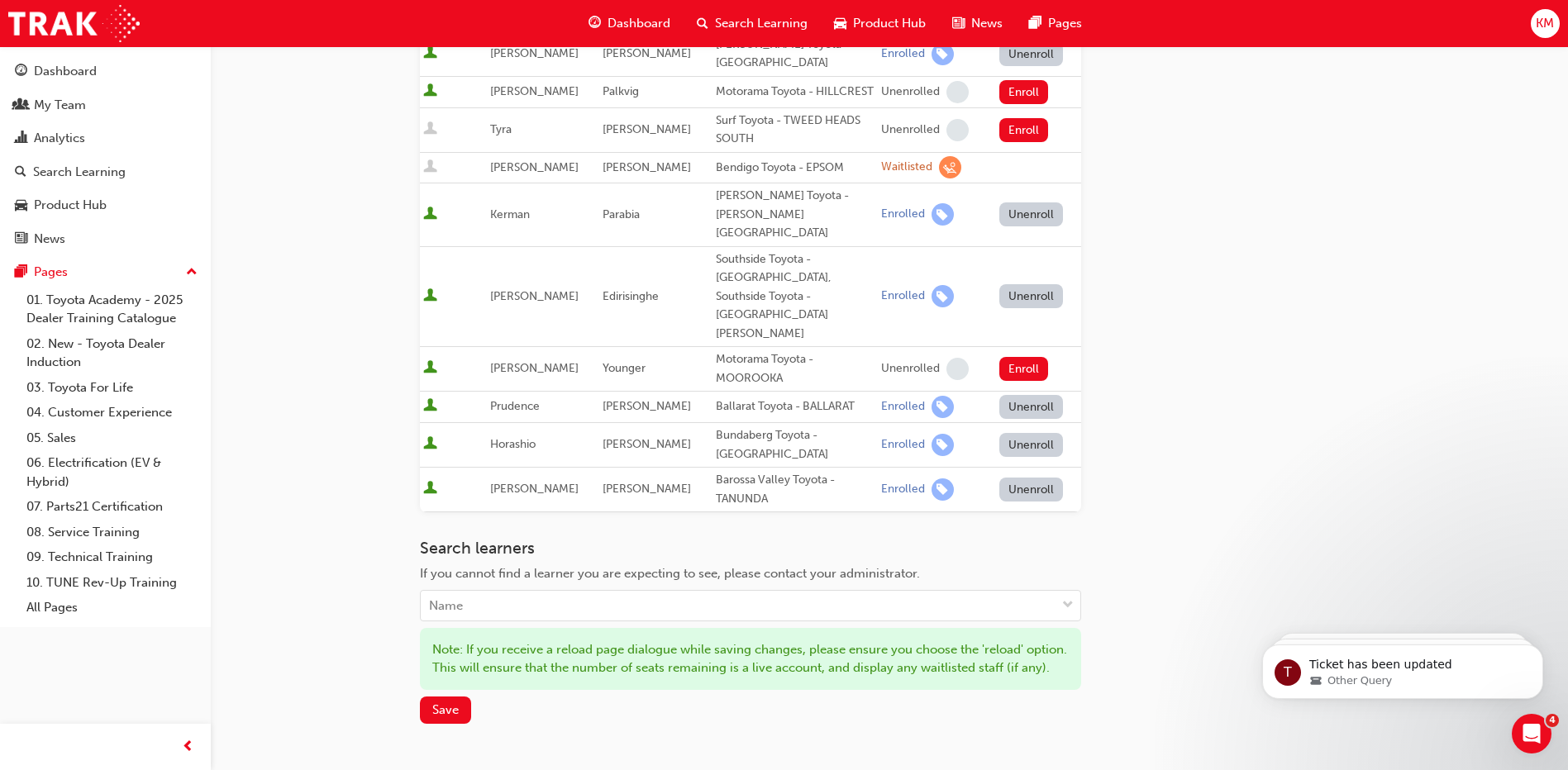
scroll to position [1087, 0]
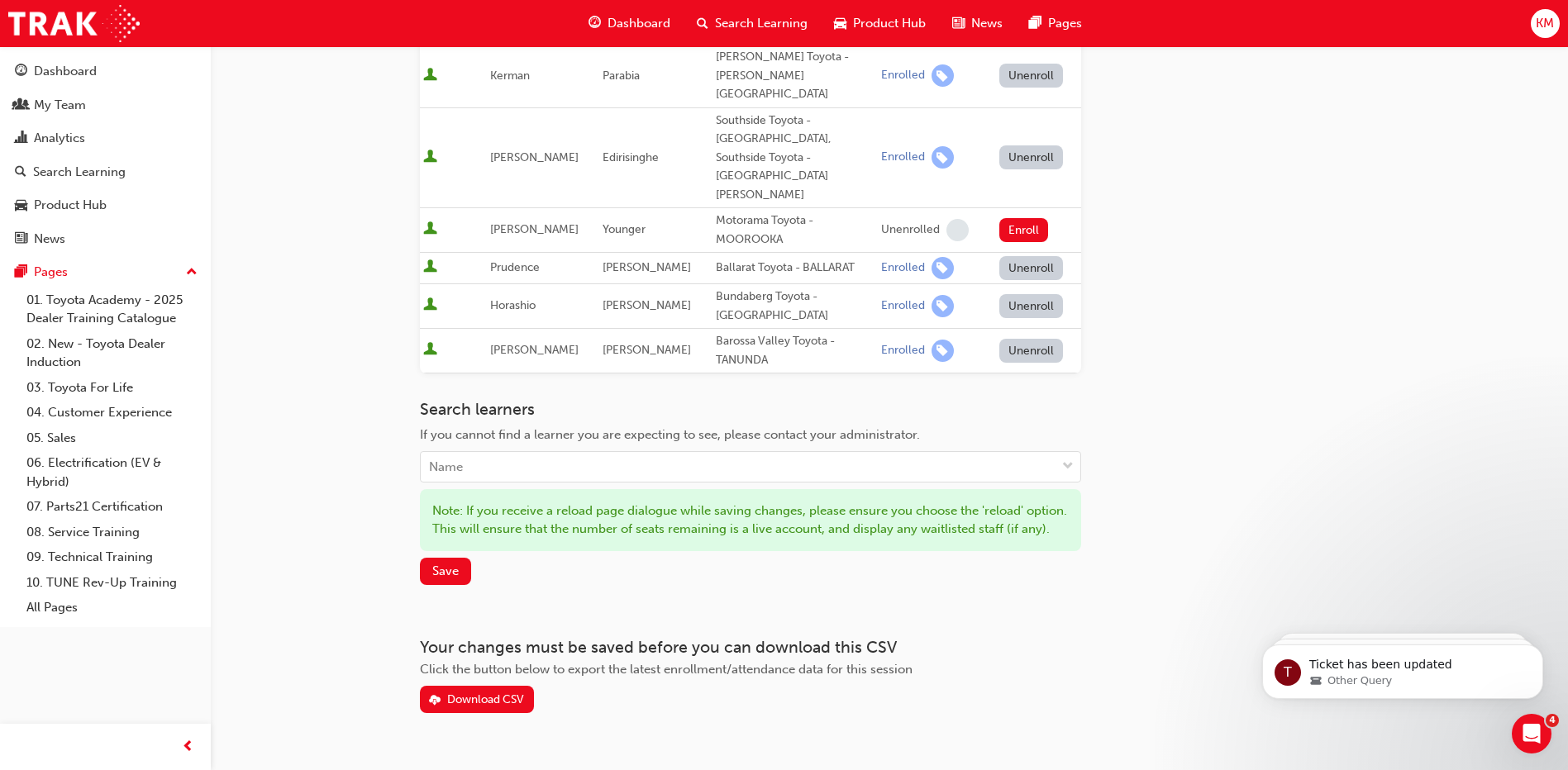
drag, startPoint x: 1575, startPoint y: 373, endPoint x: 322, endPoint y: 40, distance: 1296.5
click at [437, 558] on button "Save" at bounding box center [445, 571] width 51 height 27
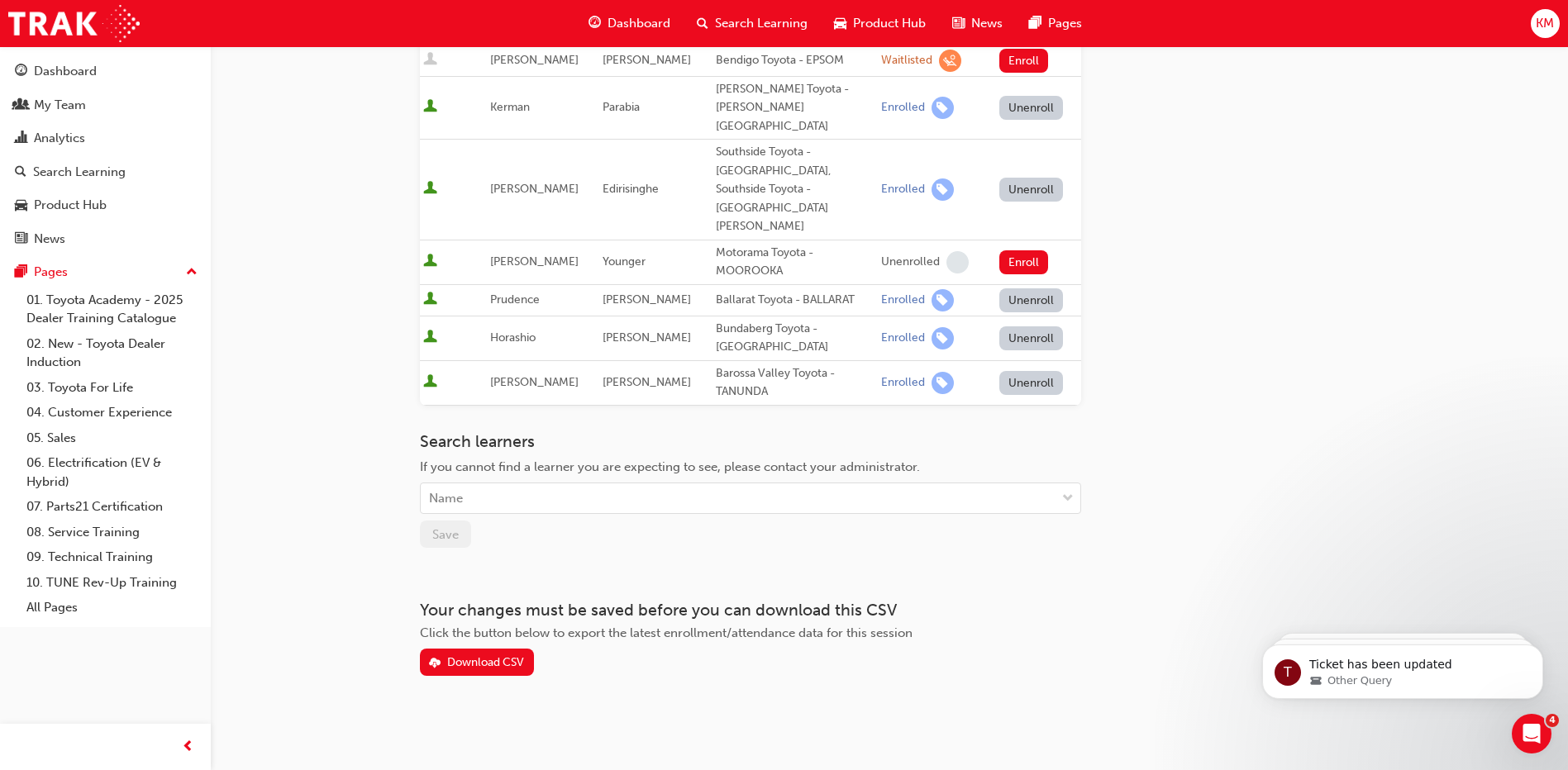
scroll to position [1001, 0]
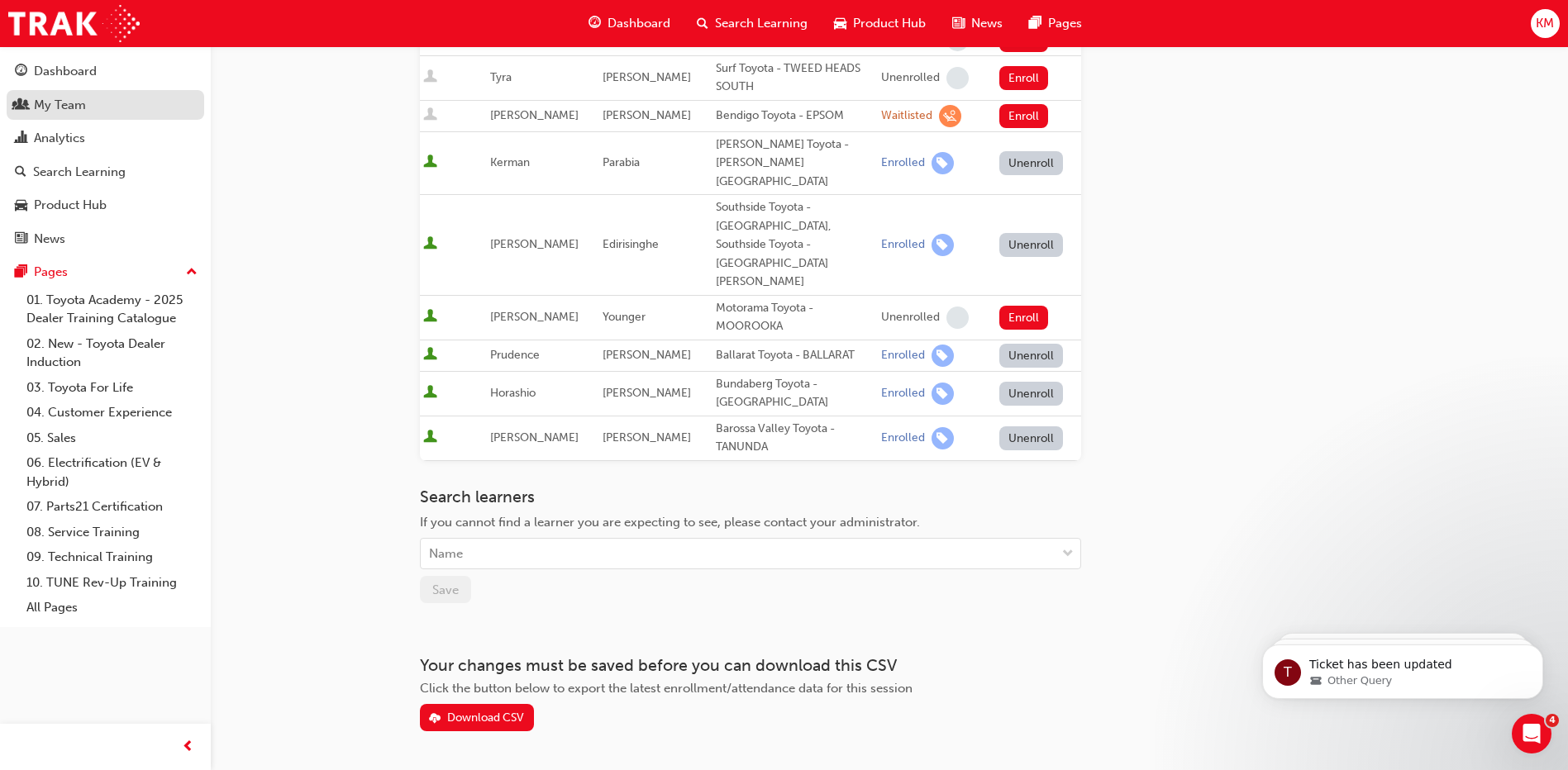
click at [78, 106] on div "My Team" at bounding box center [60, 106] width 52 height 19
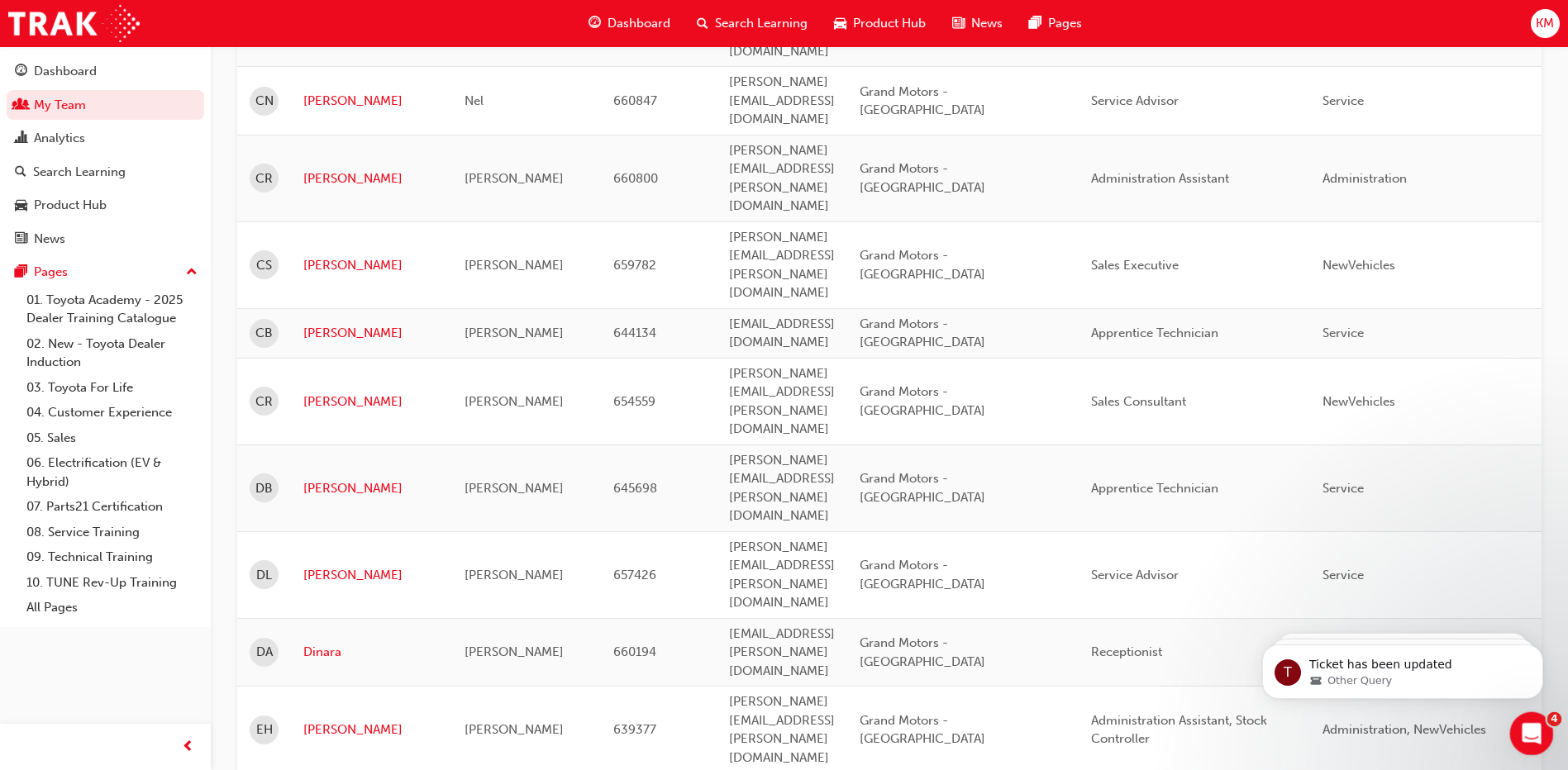
click at [1534, 732] on icon "Open Intercom Messenger" at bounding box center [1529, 731] width 27 height 27
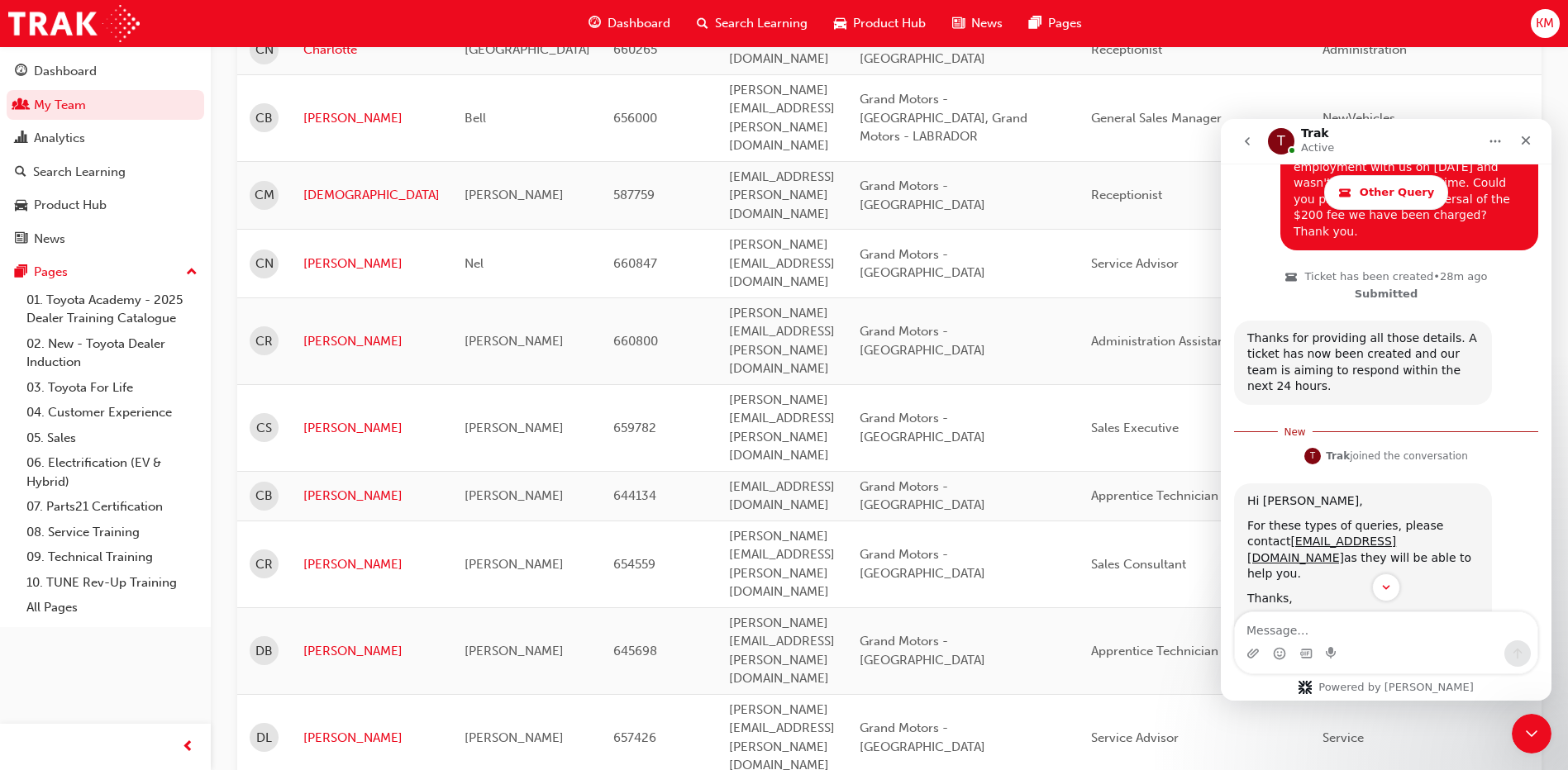
scroll to position [607, 0]
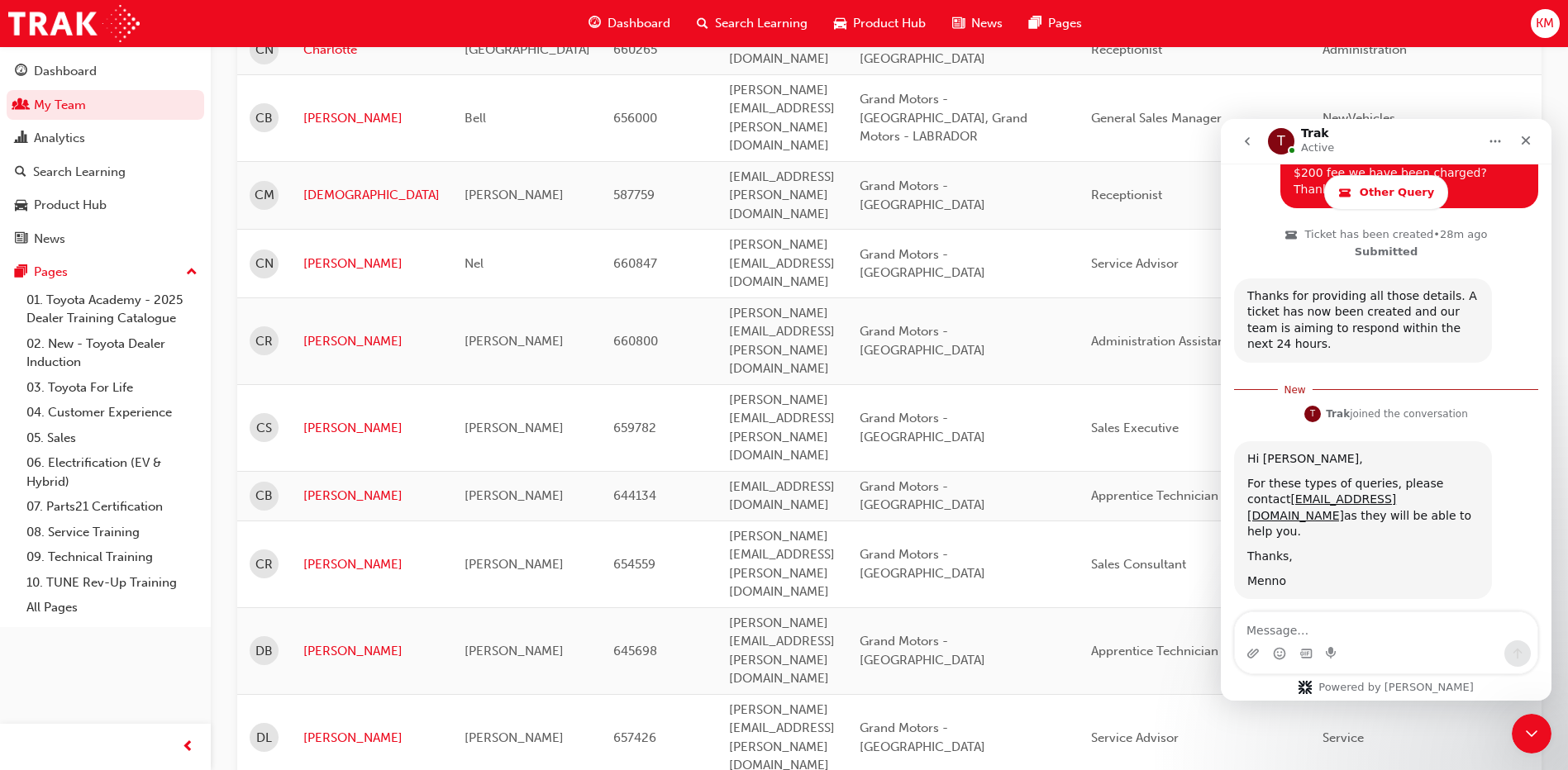
drag, startPoint x: 1549, startPoint y: 462, endPoint x: 2791, endPoint y: 633, distance: 1253.7
click at [1285, 631] on textarea "Message…" at bounding box center [1386, 626] width 302 height 28
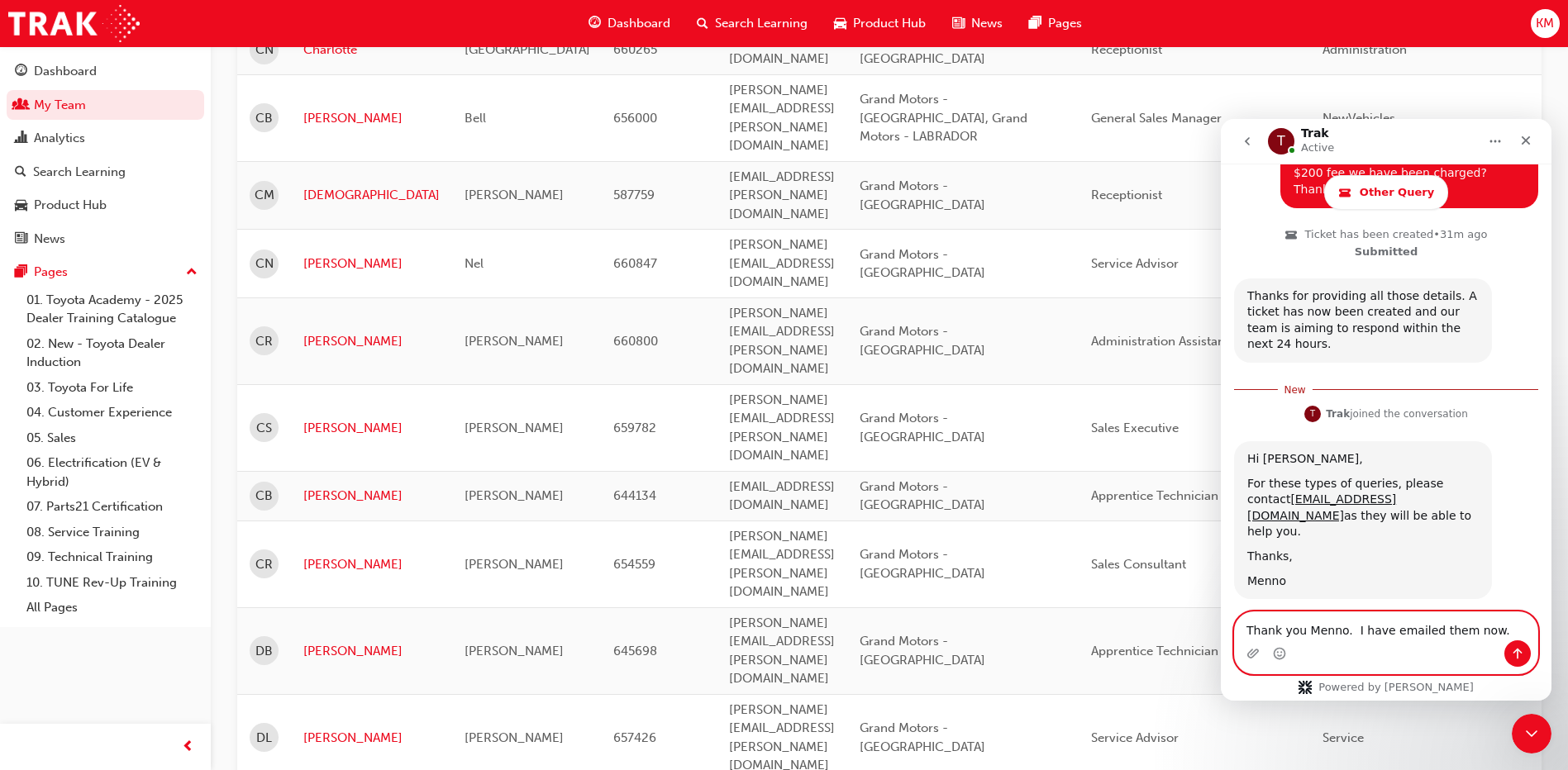
type textarea "Thank you Menno. I have emailed them now."
drag, startPoint x: 1517, startPoint y: 654, endPoint x: 2789, endPoint y: 741, distance: 1275.0
click at [1517, 654] on icon "Send a message…" at bounding box center [1518, 654] width 14 height 14
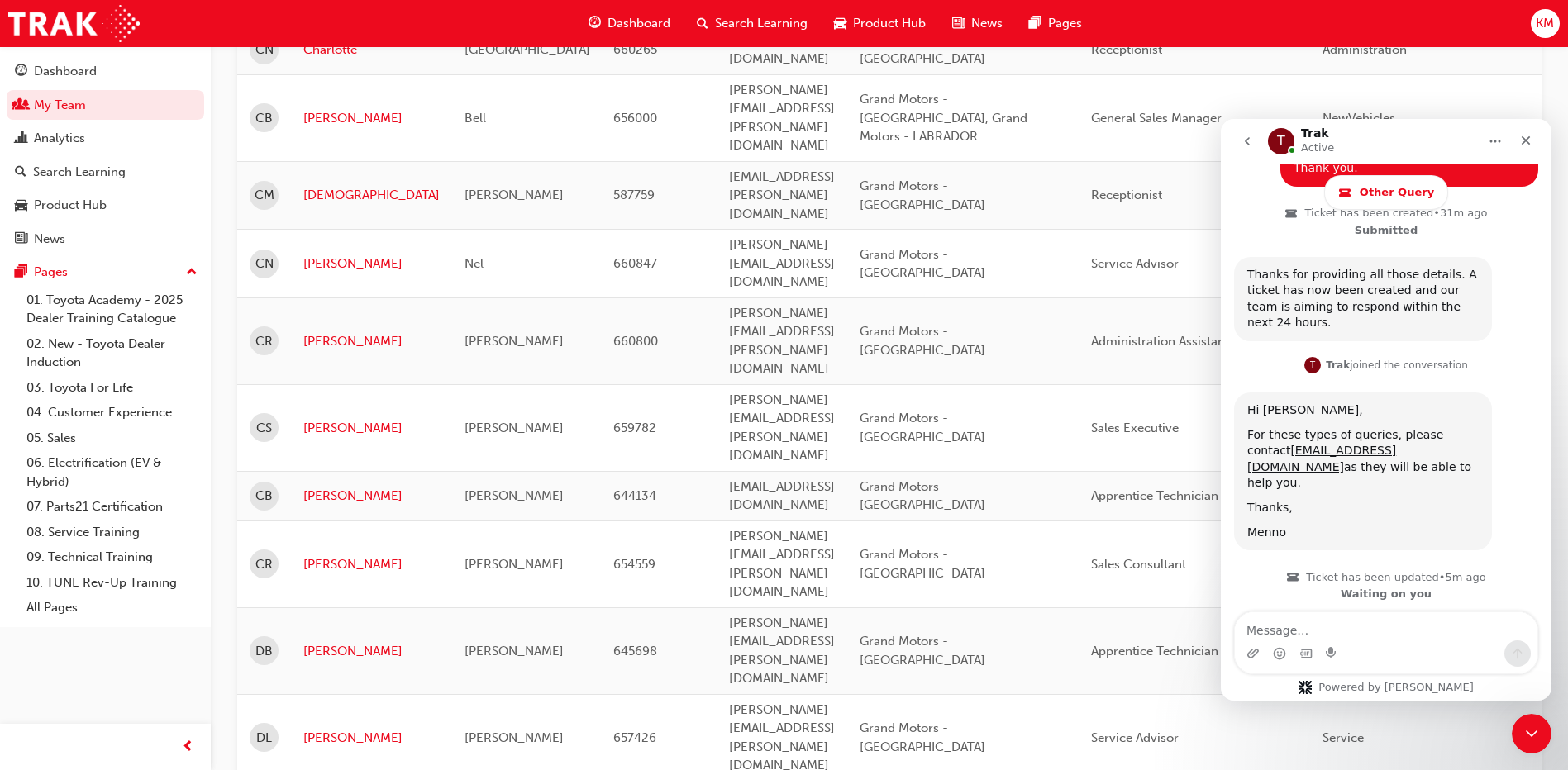
scroll to position [686, 0]
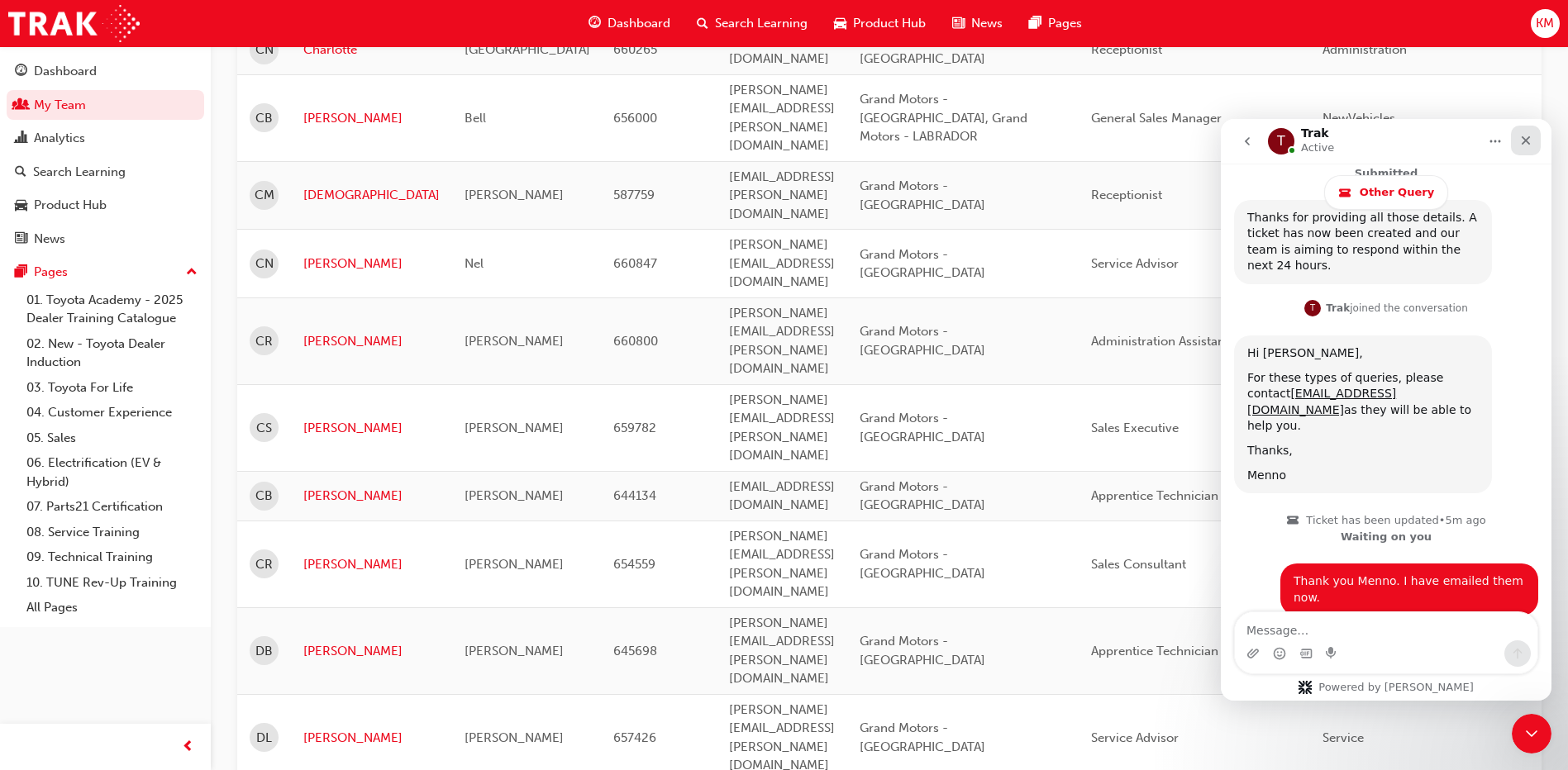
drag, startPoint x: 1533, startPoint y: 141, endPoint x: 2778, endPoint y: 278, distance: 1252.5
click at [1533, 141] on div "Close" at bounding box center [1525, 140] width 30 height 30
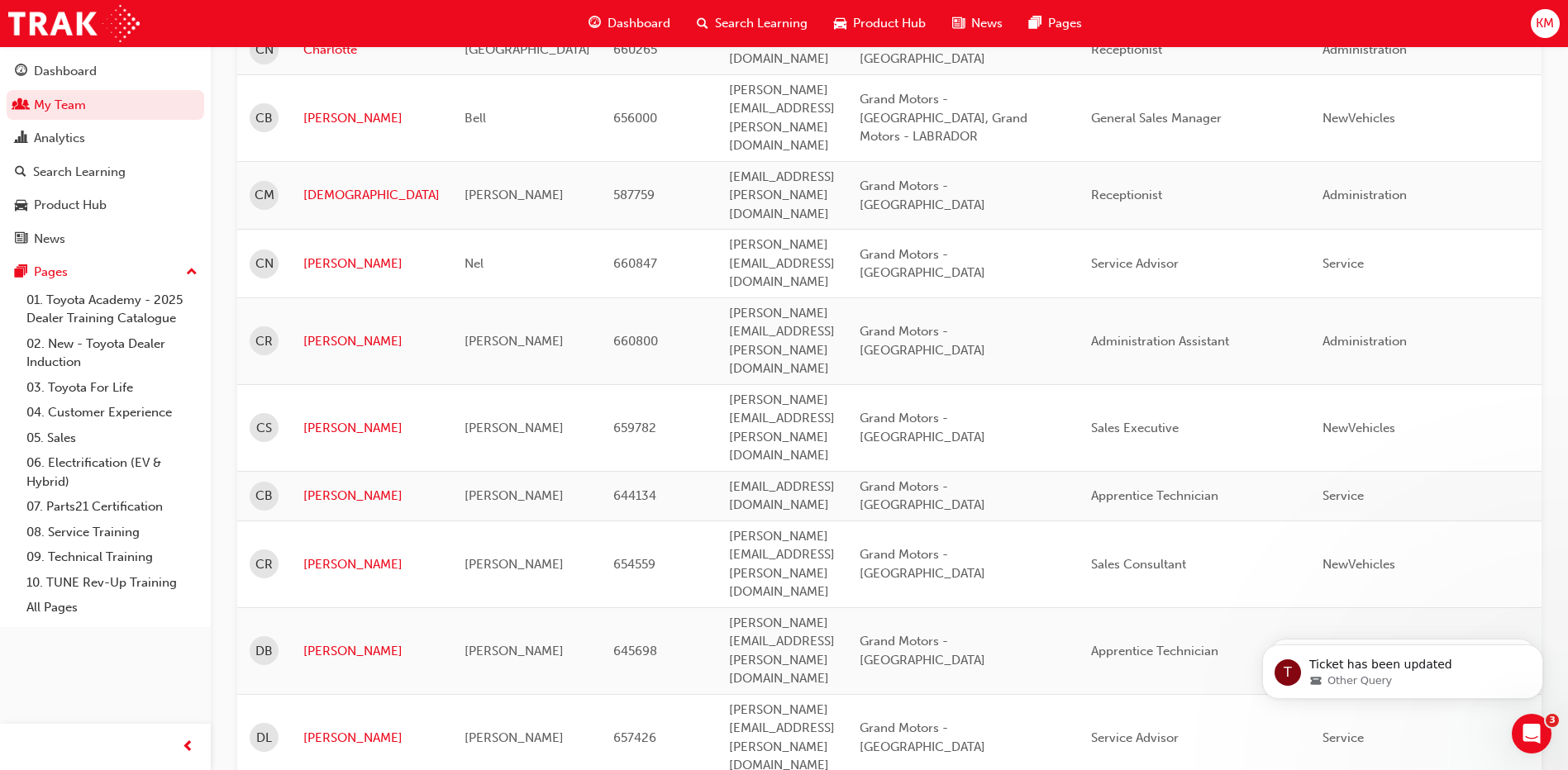
scroll to position [0, 0]
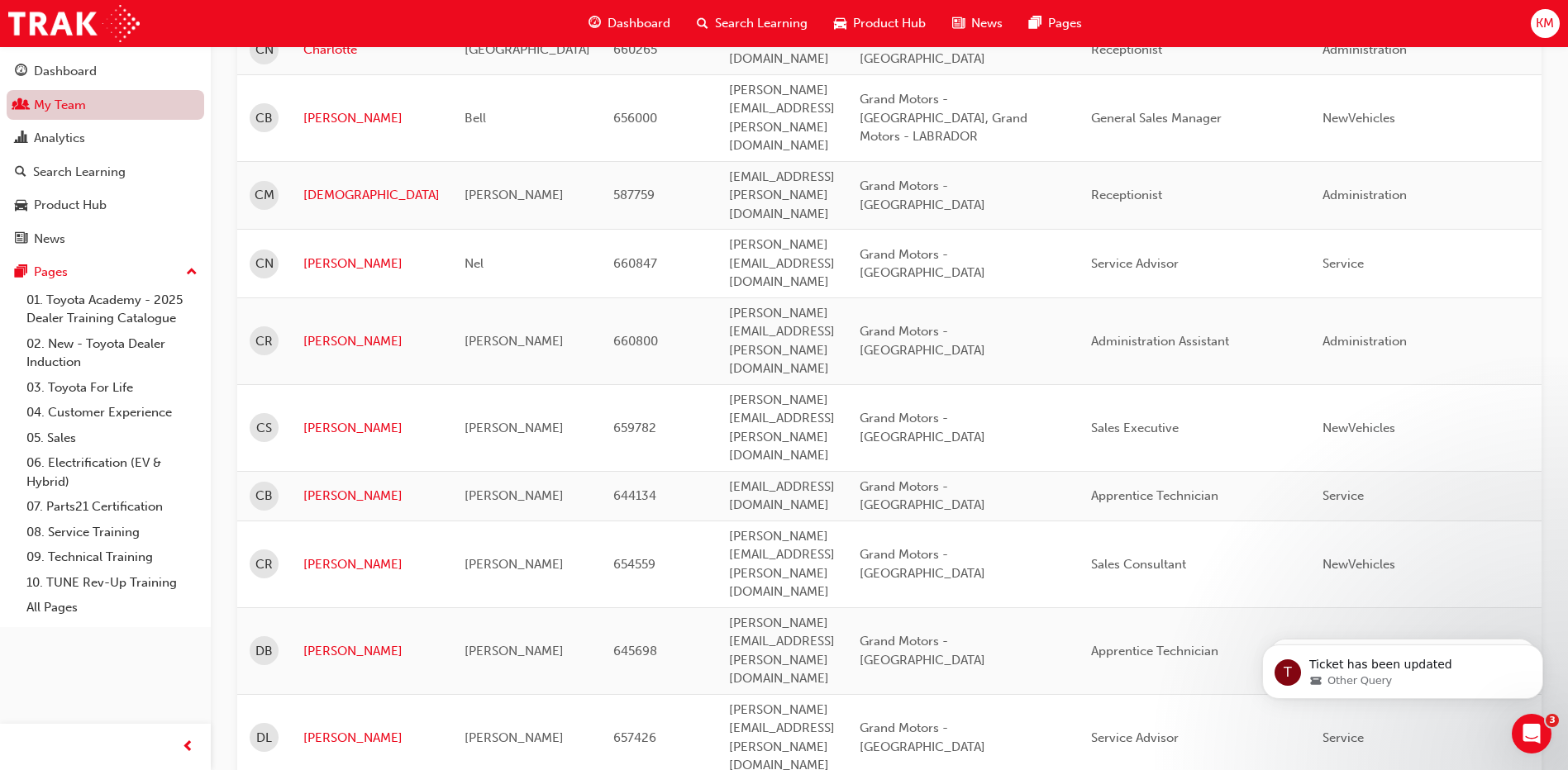
click at [51, 108] on link "My Team" at bounding box center [106, 106] width 198 height 31
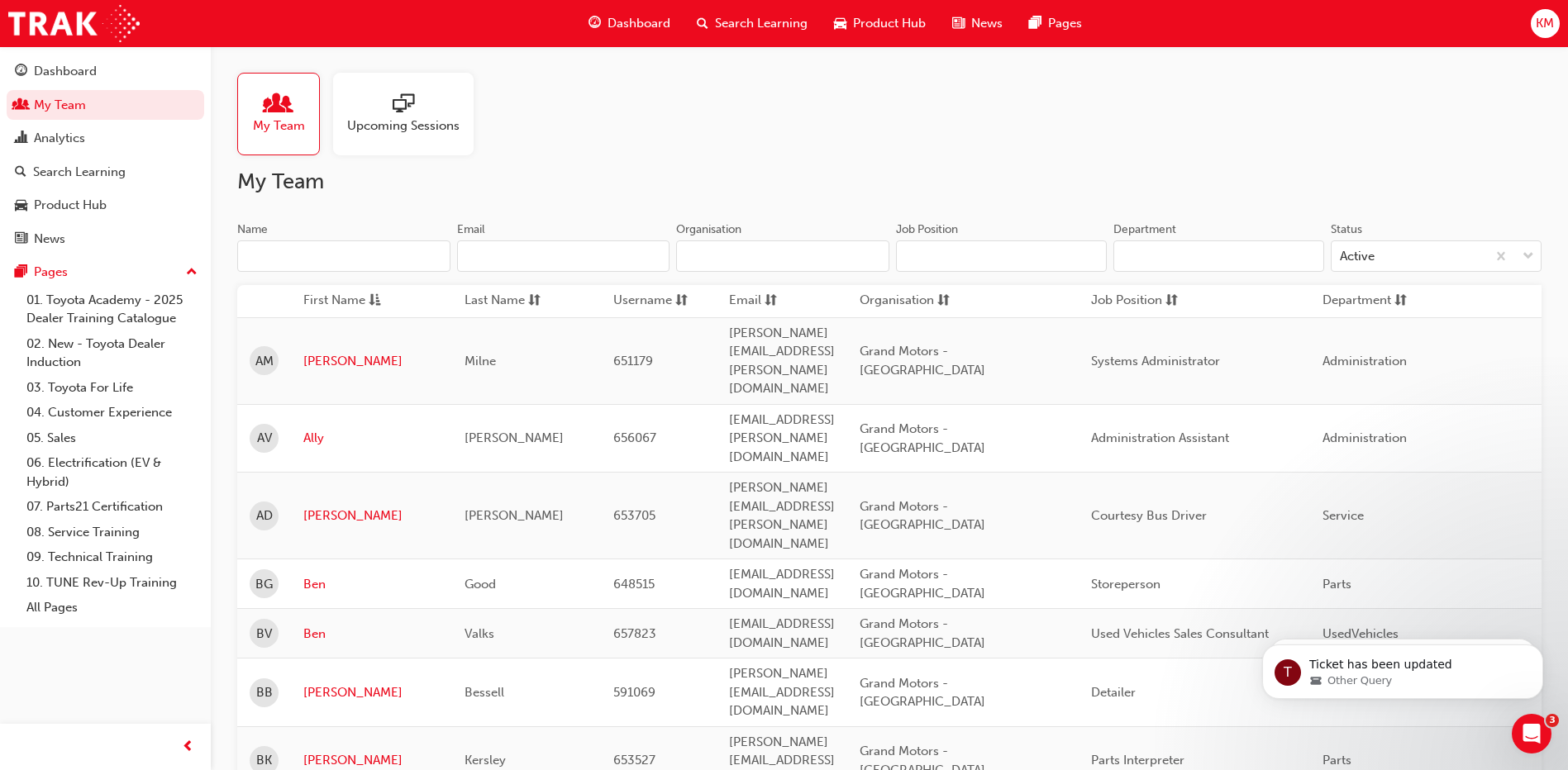
click at [430, 117] on span "Upcoming Sessions" at bounding box center [403, 126] width 112 height 19
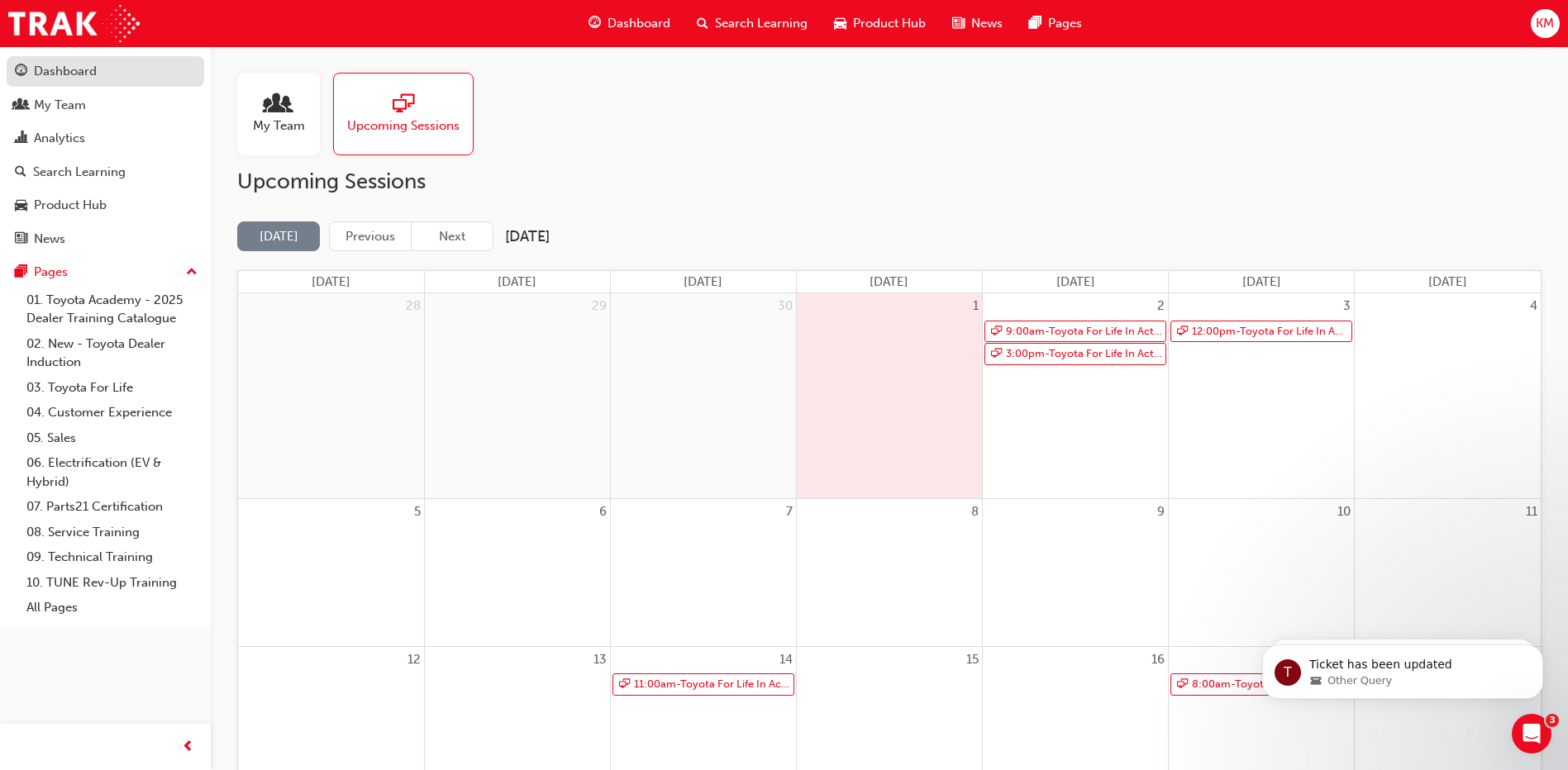
click at [36, 75] on div "Dashboard" at bounding box center [65, 72] width 63 height 19
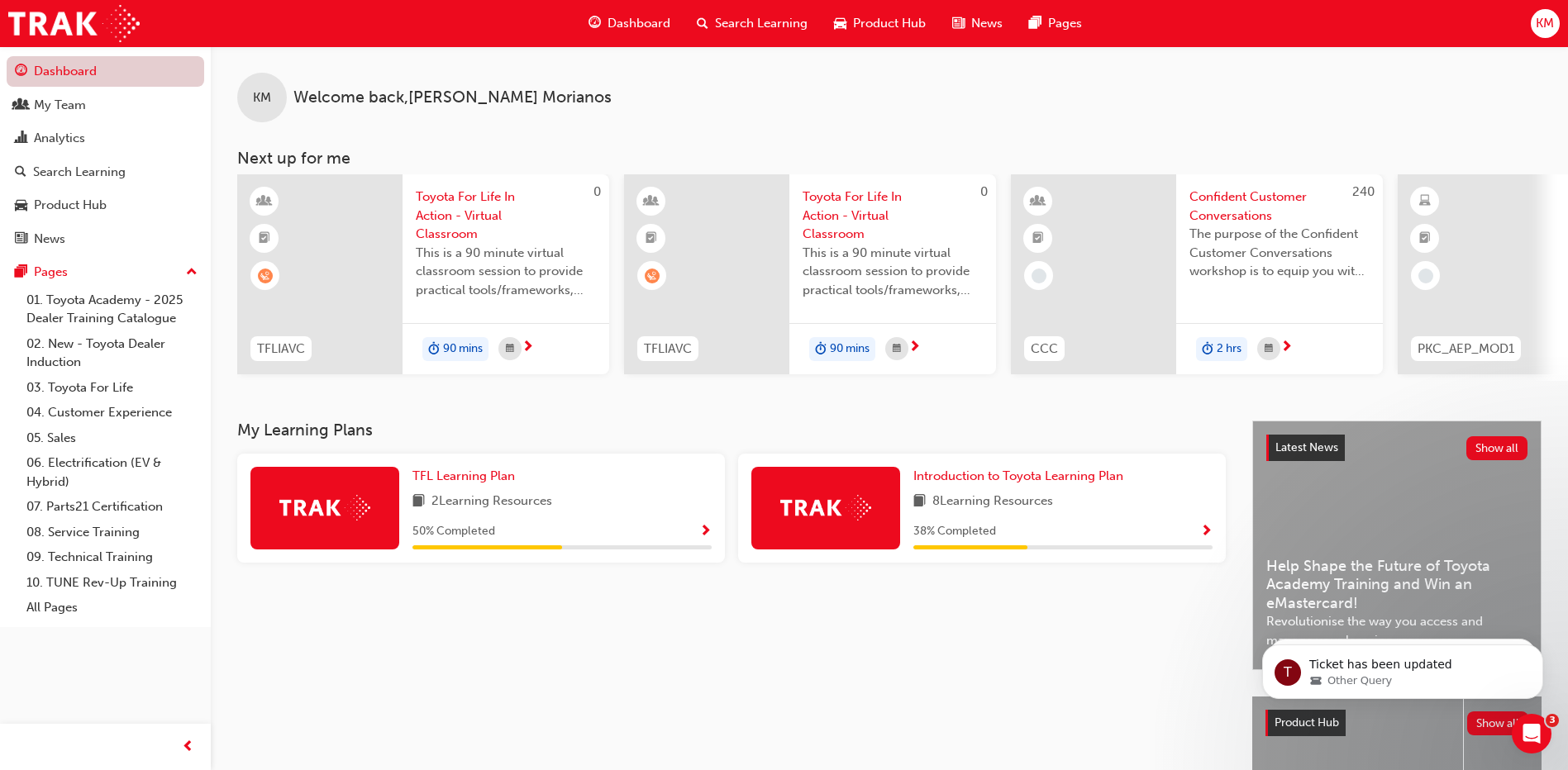
click at [58, 77] on link "Dashboard" at bounding box center [106, 72] width 198 height 31
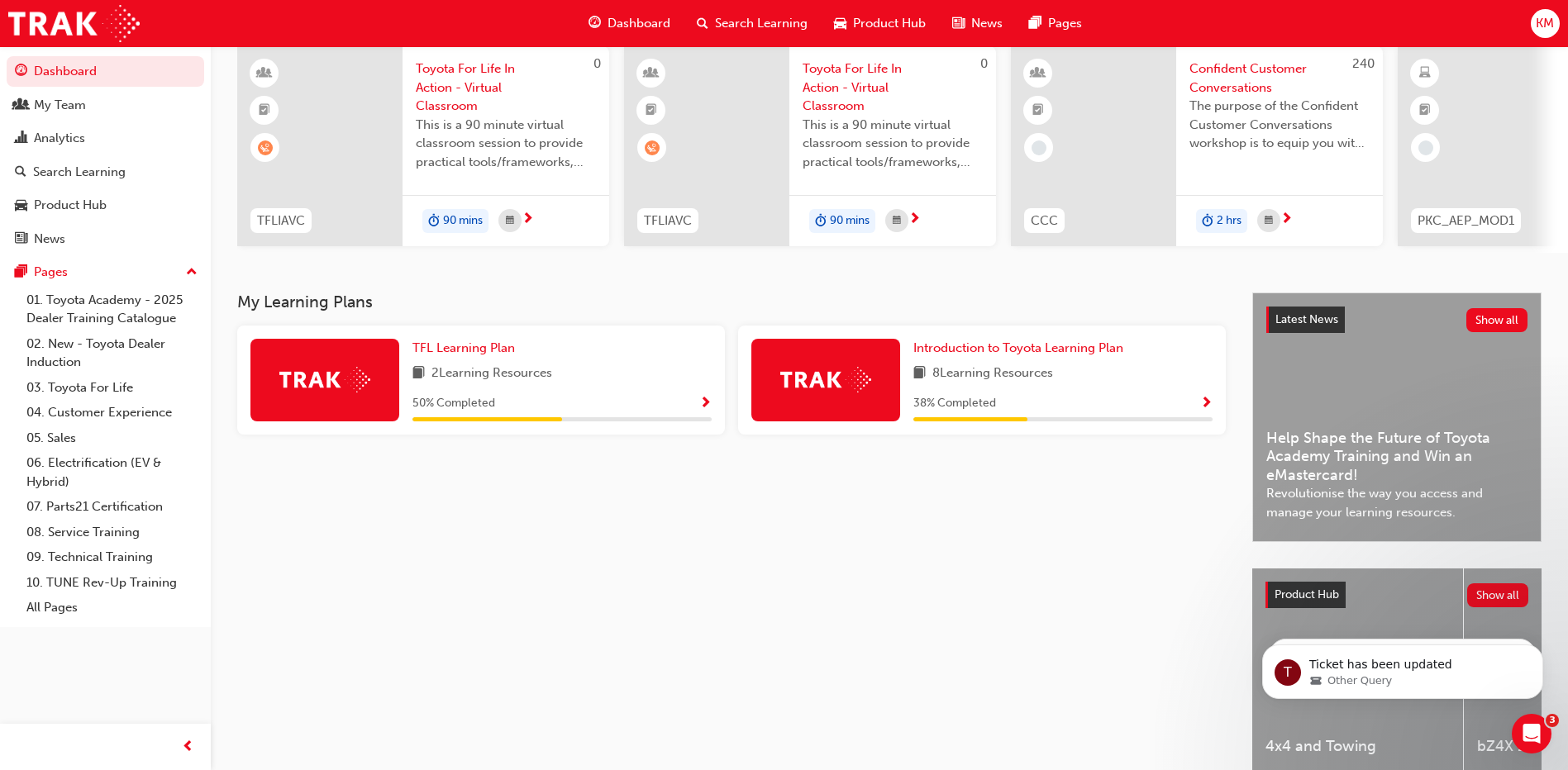
scroll to position [143, 0]
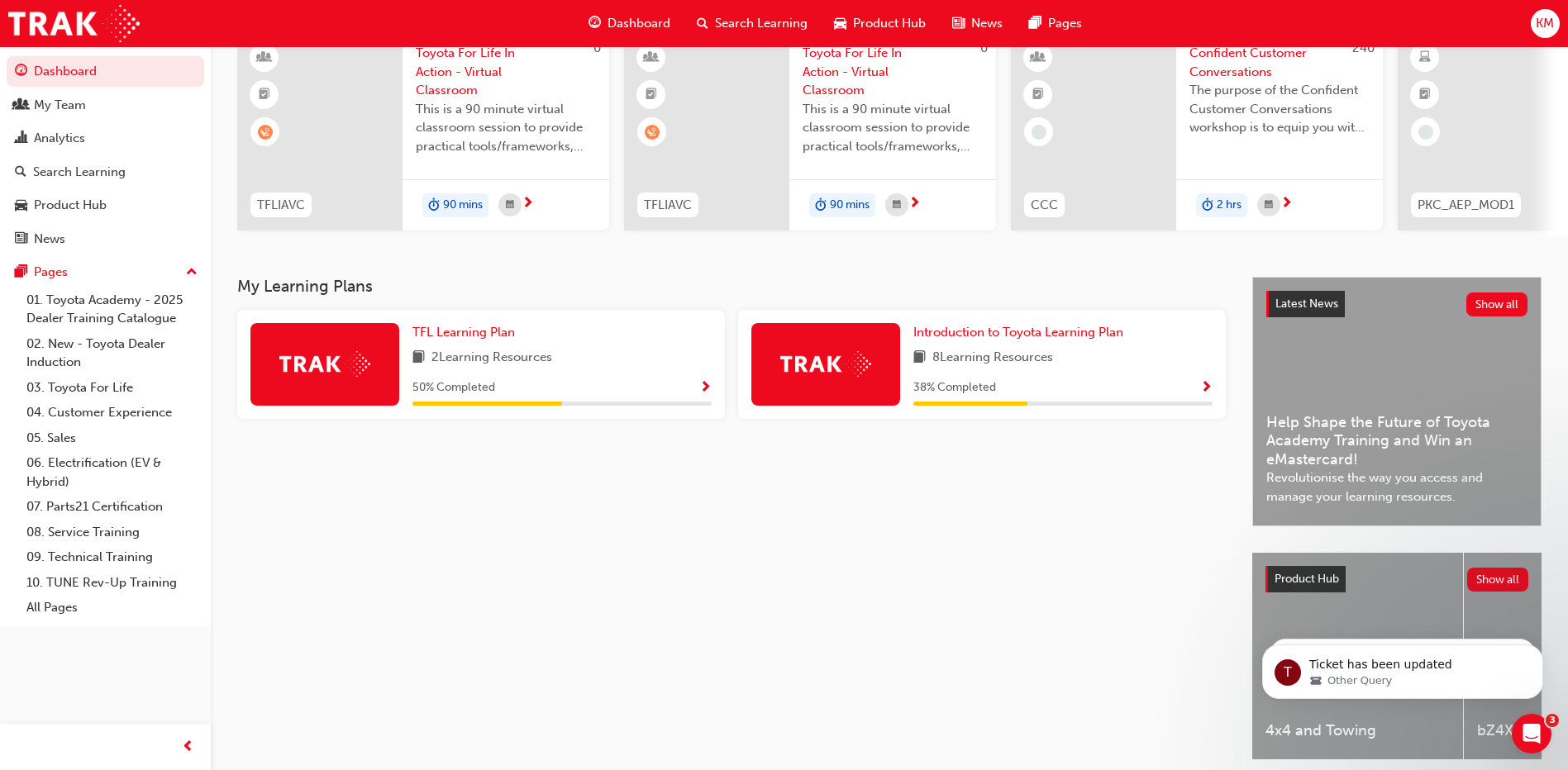
click at [1394, 372] on div "Latest News Show all Help Shape the Future of Toyota Academy Training and Win a…" at bounding box center [1396, 402] width 288 height 248
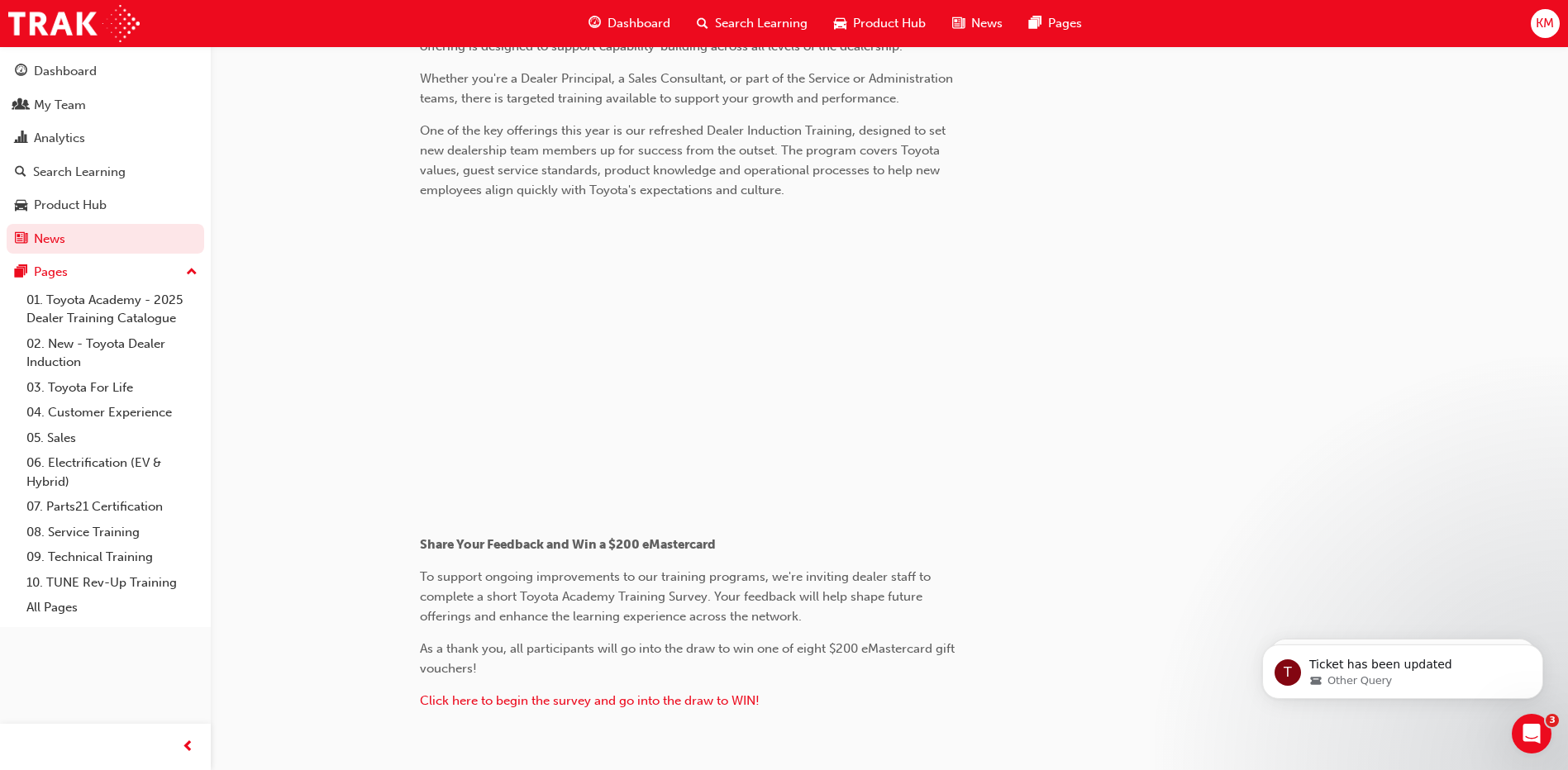
scroll to position [754, 0]
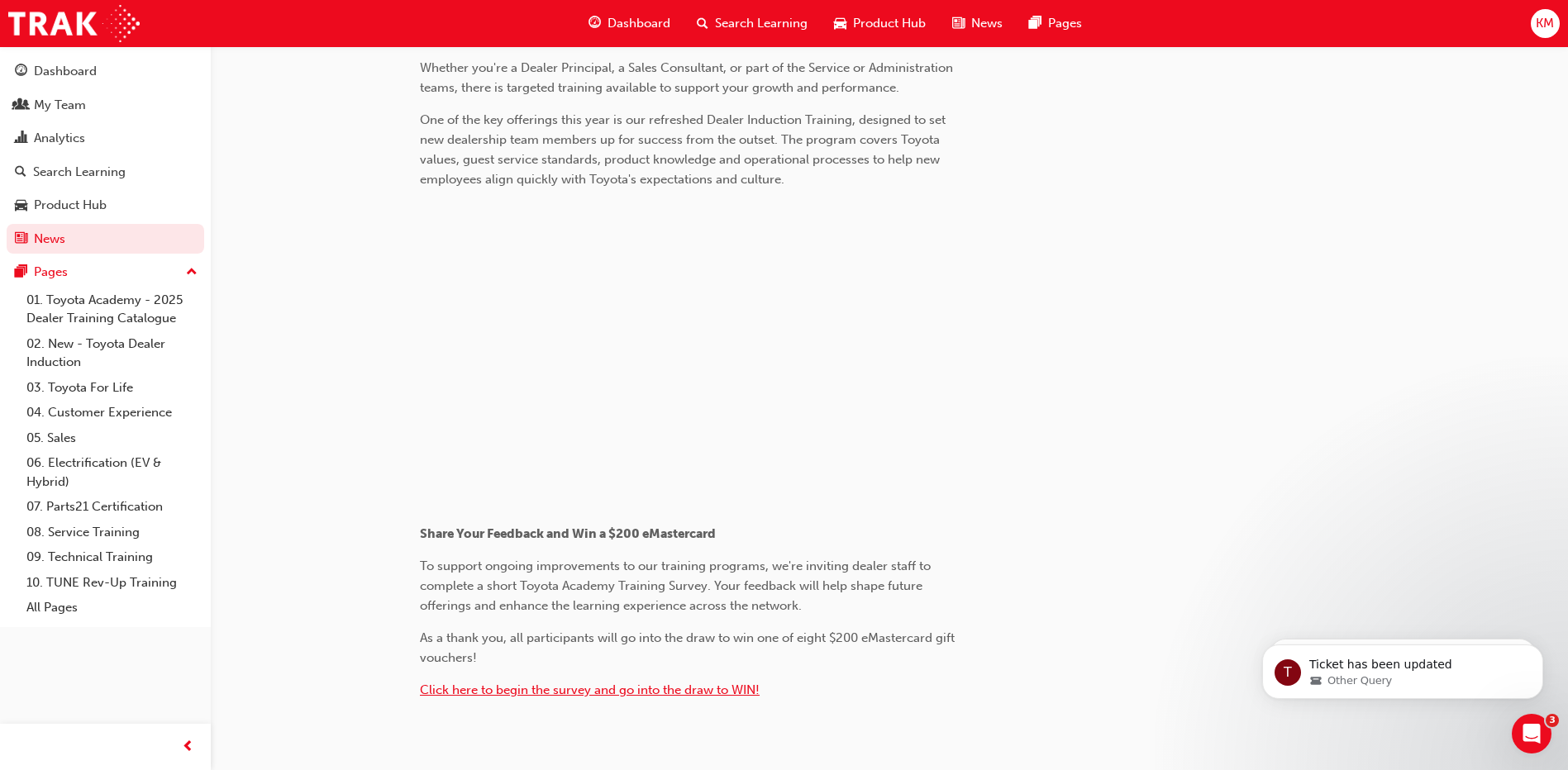
click at [621, 683] on span "Click here to begin the survey and go into the draw to WIN!" at bounding box center [589, 690] width 340 height 15
